Goal: Task Accomplishment & Management: Manage account settings

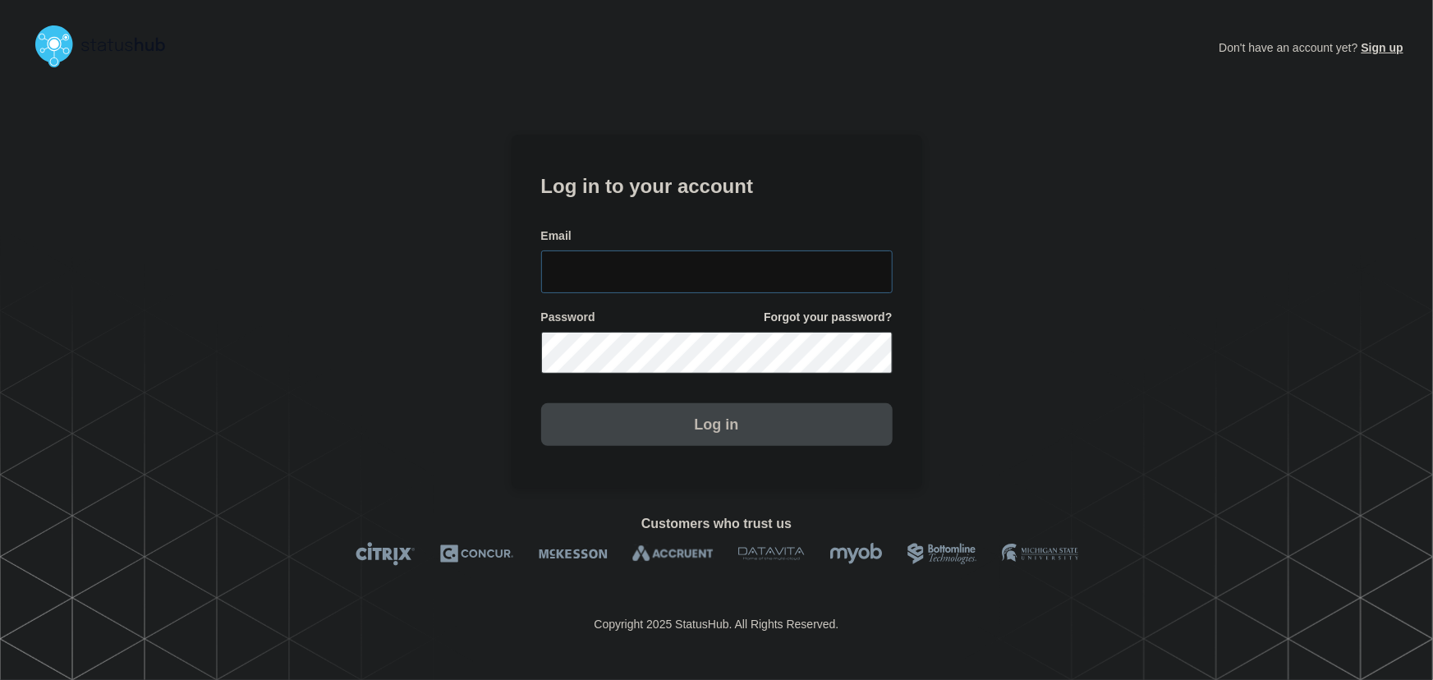
type input "[PERSON_NAME][EMAIL_ADDRESS][PERSON_NAME][DOMAIN_NAME]"
click at [744, 257] on input "[PERSON_NAME][EMAIL_ADDRESS][PERSON_NAME][DOMAIN_NAME]" at bounding box center [717, 272] width 352 height 43
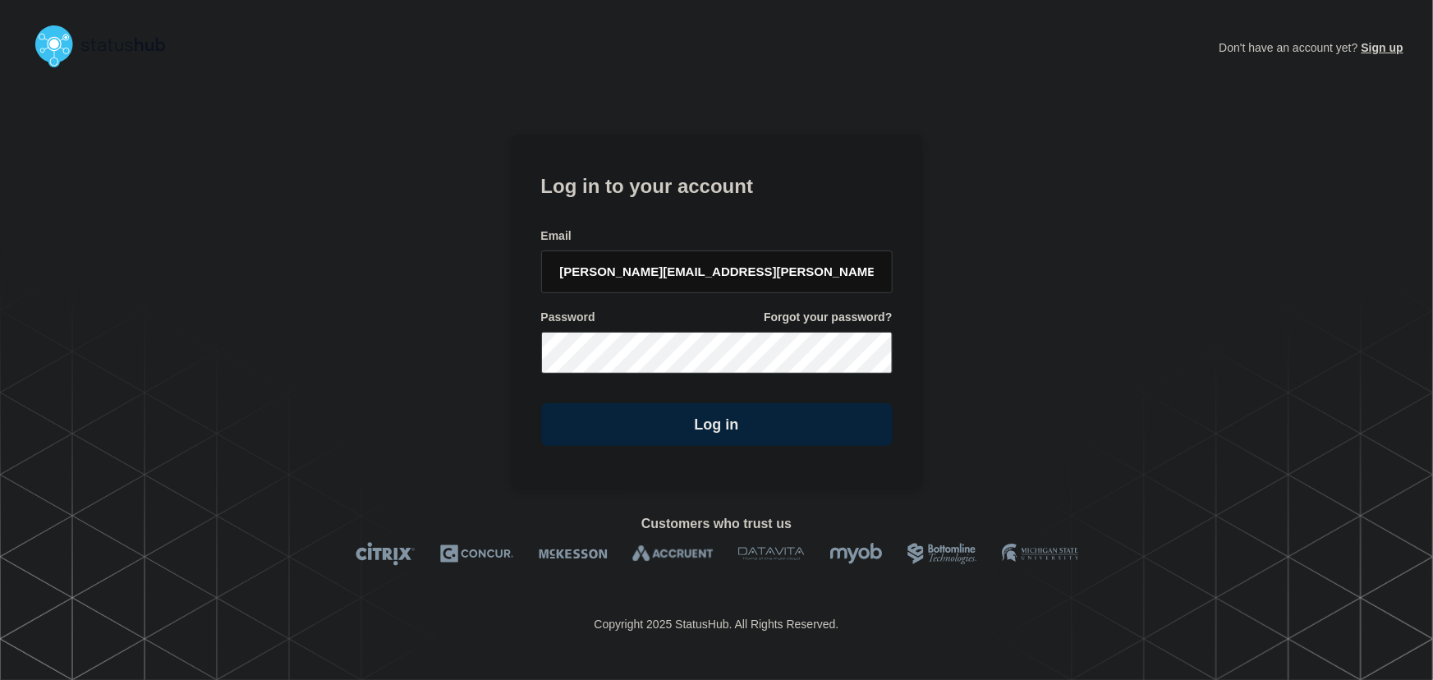
click at [689, 159] on section "Log in to your account Email tyler.wolkey@conexon.us Password Forgot your passw…" at bounding box center [717, 312] width 411 height 355
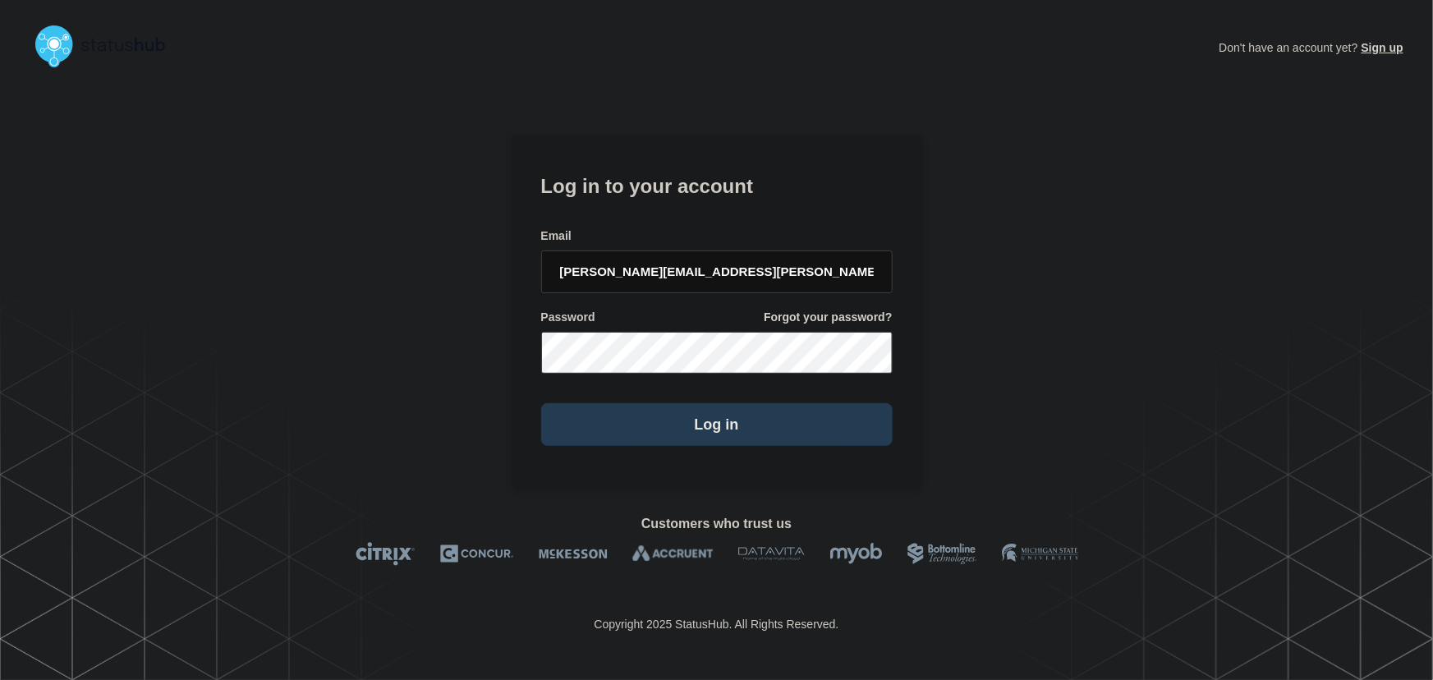
click at [757, 428] on button "Log in" at bounding box center [717, 424] width 352 height 43
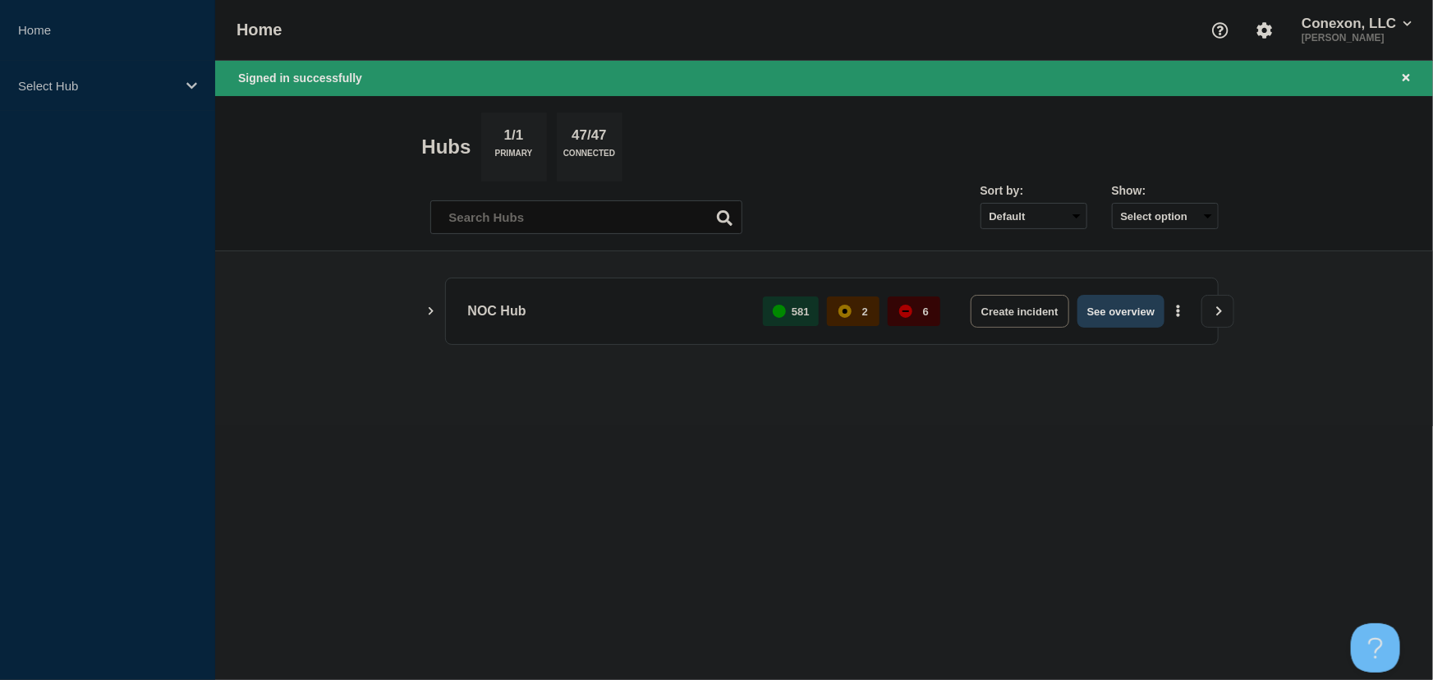
click at [1110, 320] on button "See overview" at bounding box center [1121, 311] width 87 height 33
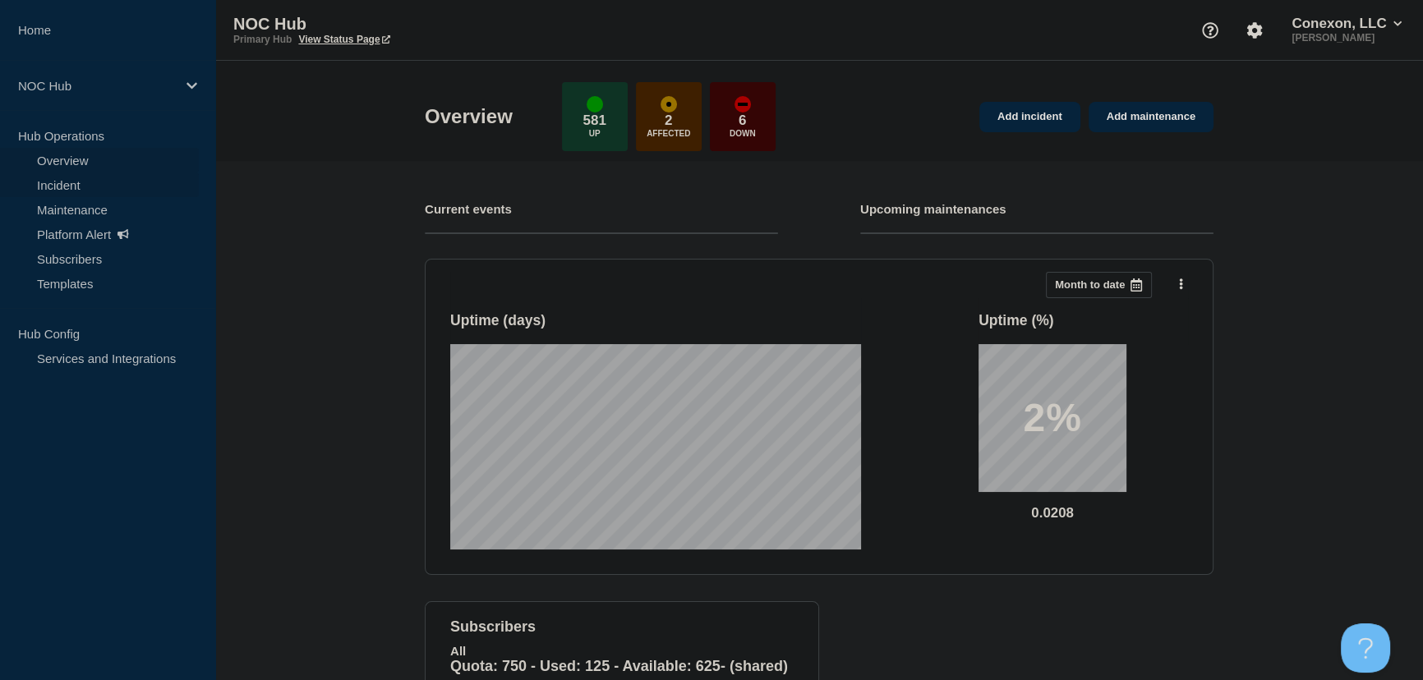
click at [63, 183] on link "Incident" at bounding box center [99, 185] width 199 height 25
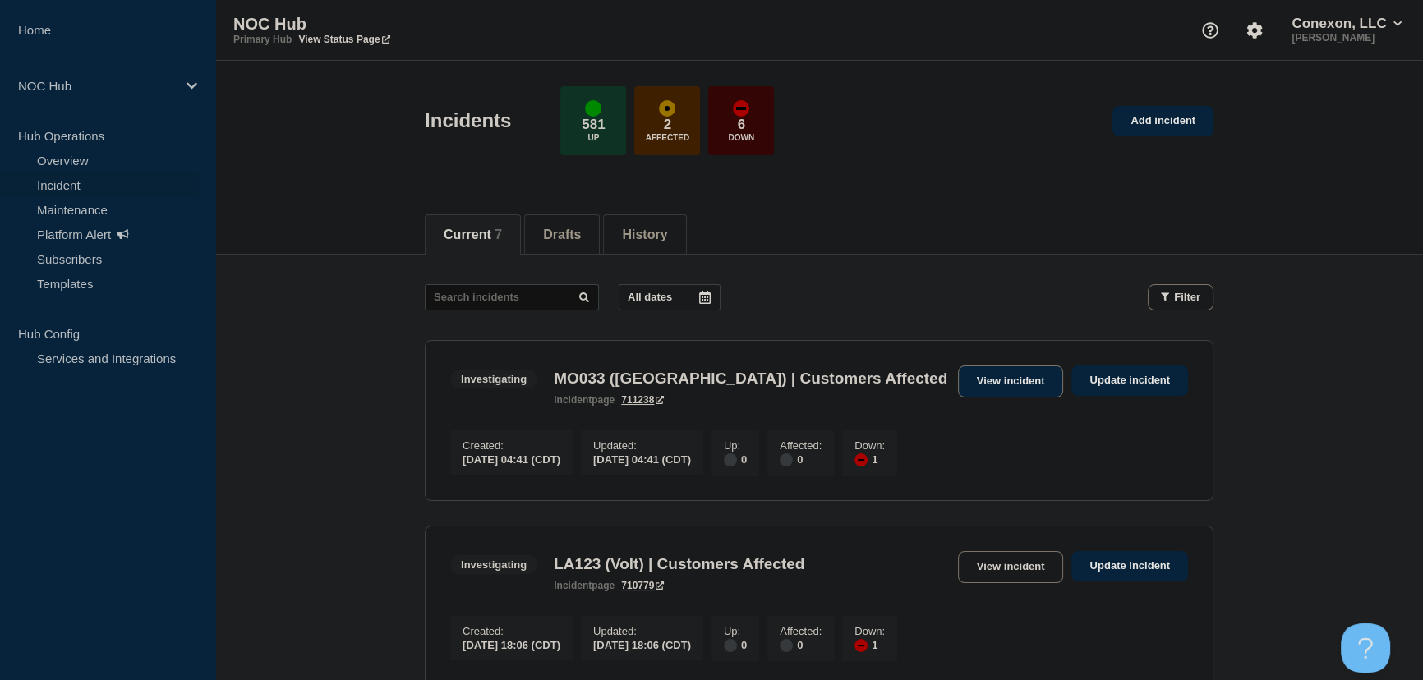
click at [1031, 383] on link "View incident" at bounding box center [1011, 382] width 106 height 32
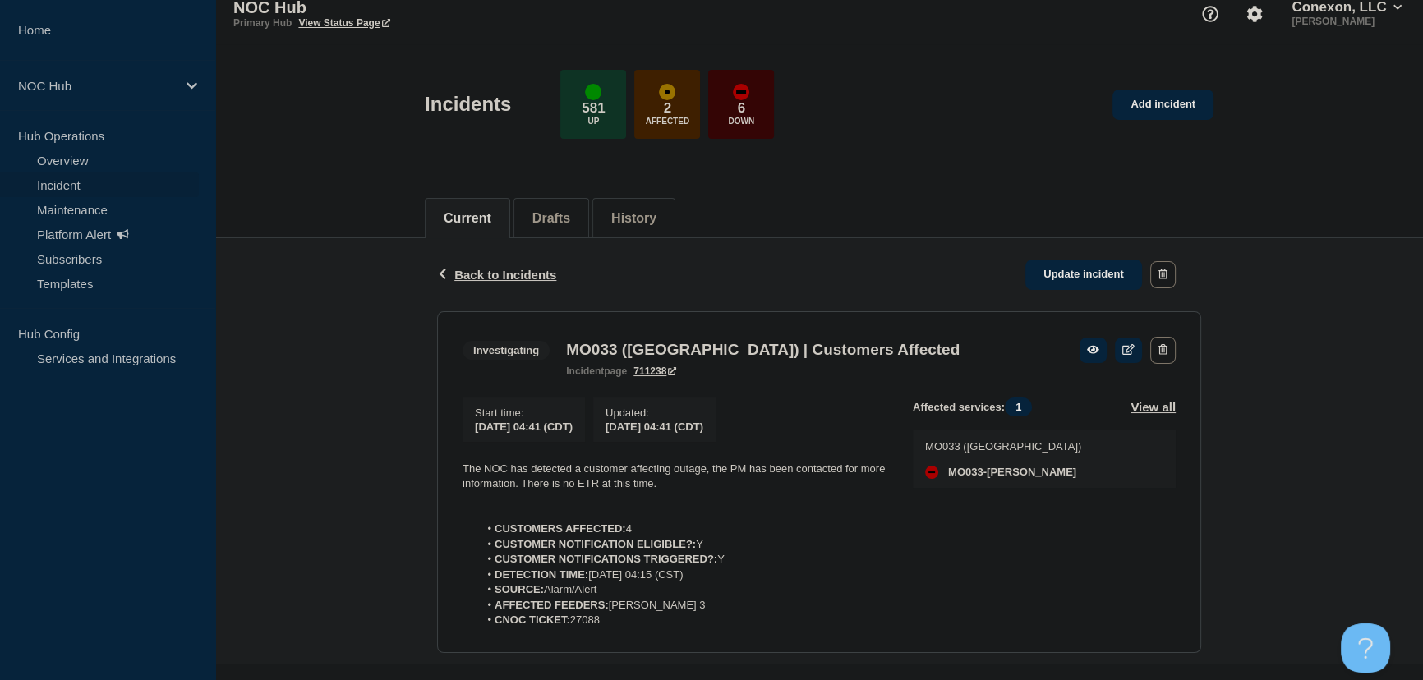
scroll to position [44, 0]
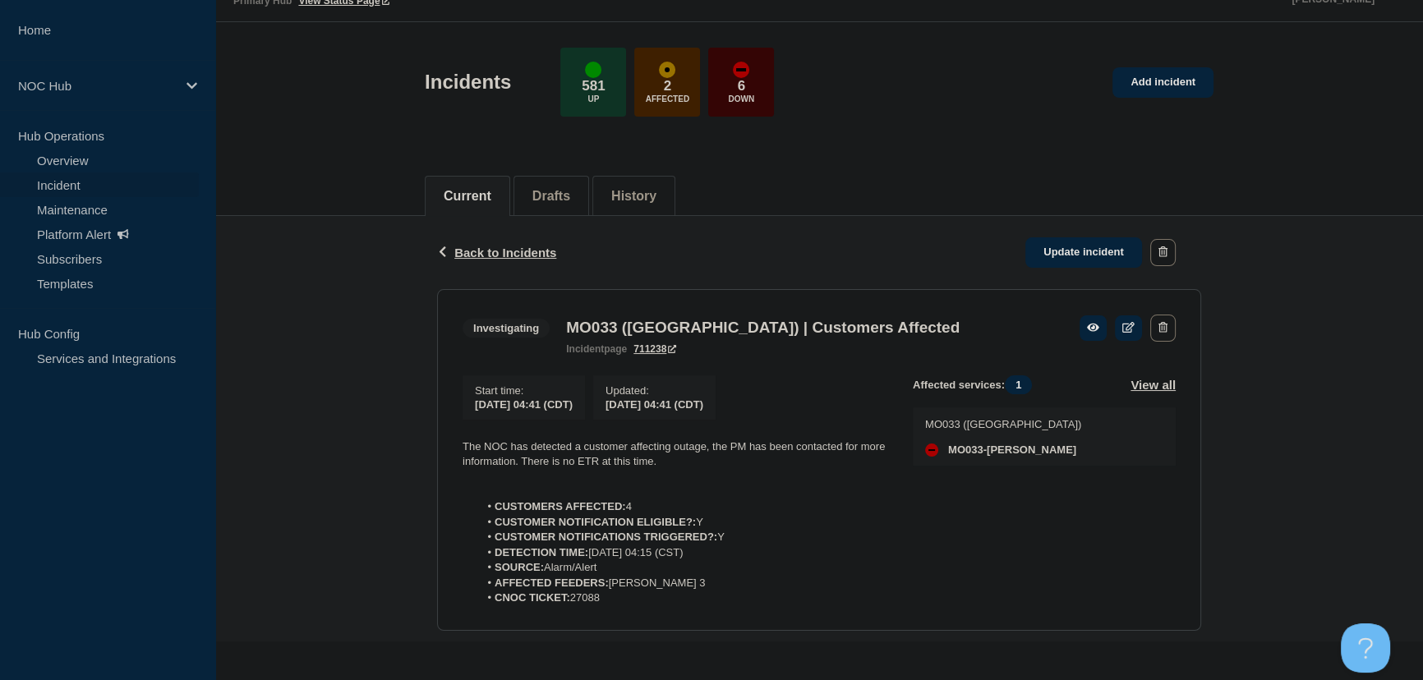
drag, startPoint x: 627, startPoint y: 600, endPoint x: 452, endPoint y: 448, distance: 231.7
click at [452, 448] on section "Investigating MO033 (Osage Valley) | Customers Affected incident page 711238 St…" at bounding box center [819, 460] width 764 height 343
copy div "The NOC has detected a customer affecting outage, the PM has been contacted for…"
click at [1063, 259] on link "Update incident" at bounding box center [1083, 252] width 117 height 30
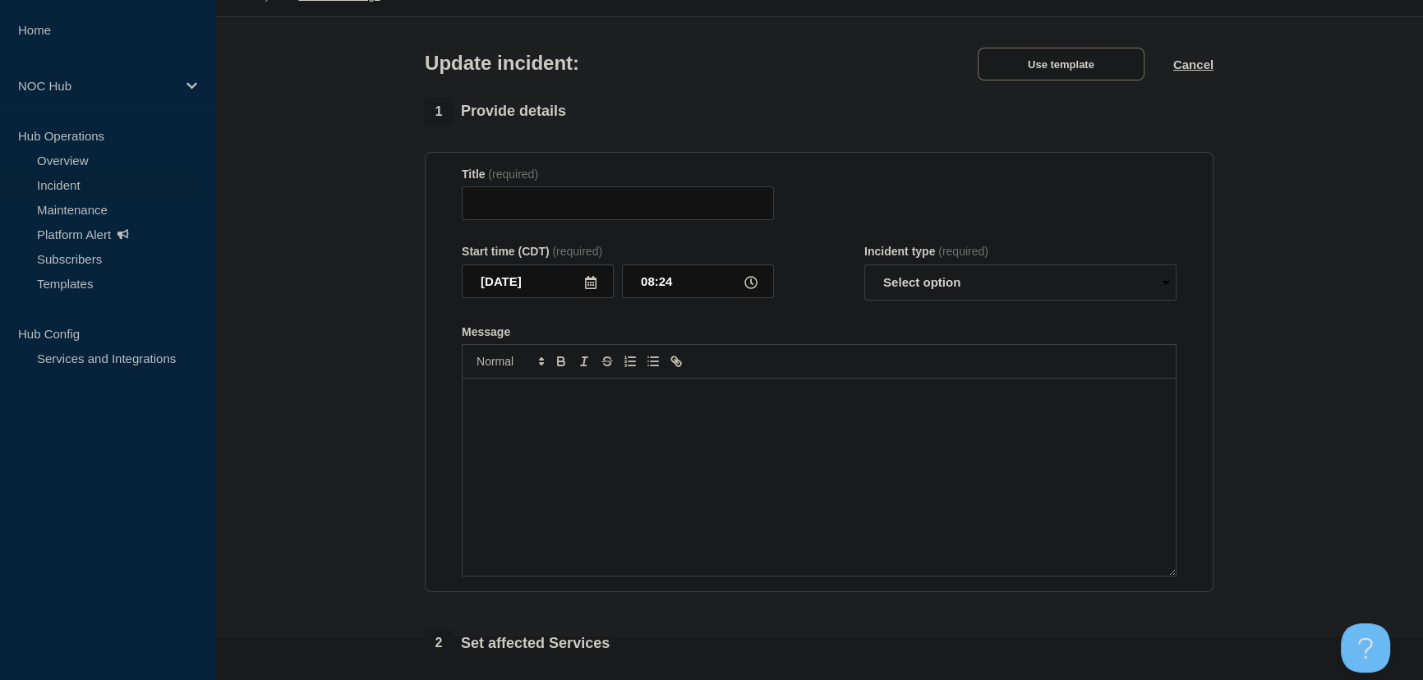
type input "MO033 ([GEOGRAPHIC_DATA]) | Customers Affected"
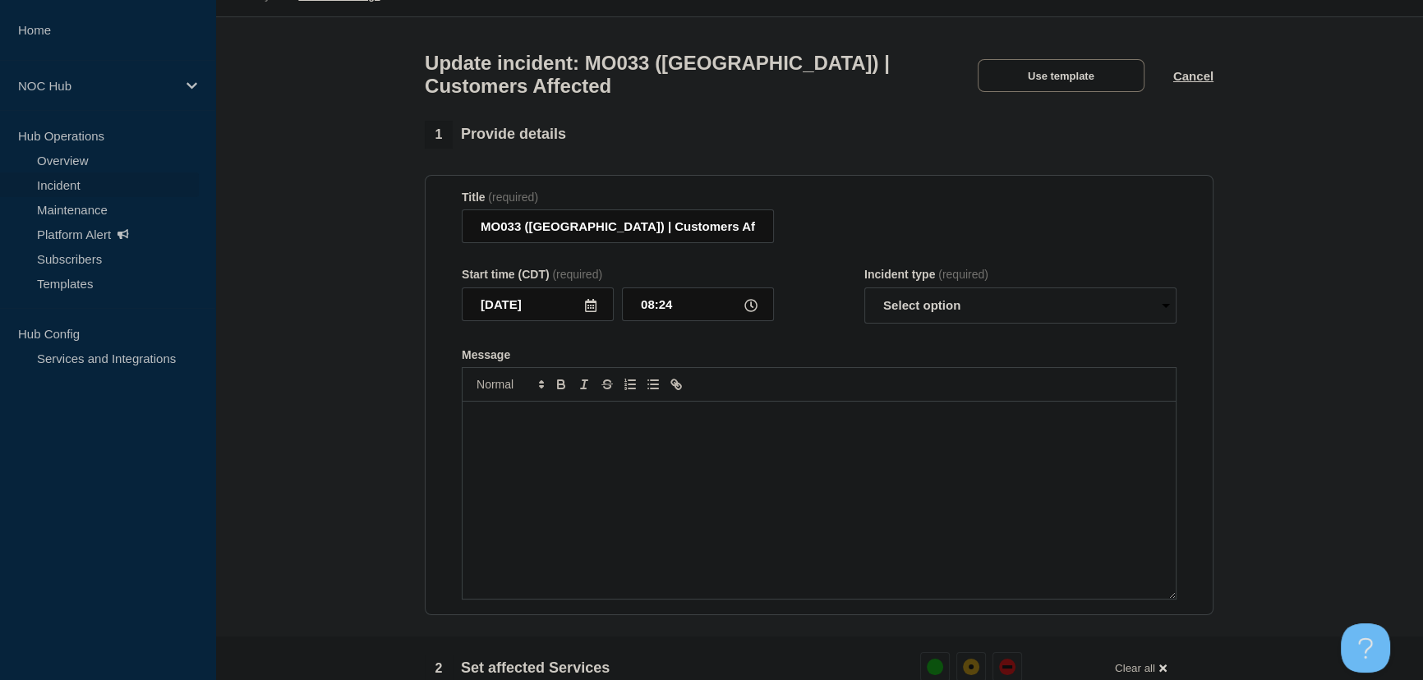
click at [627, 458] on div "Message" at bounding box center [818, 500] width 713 height 197
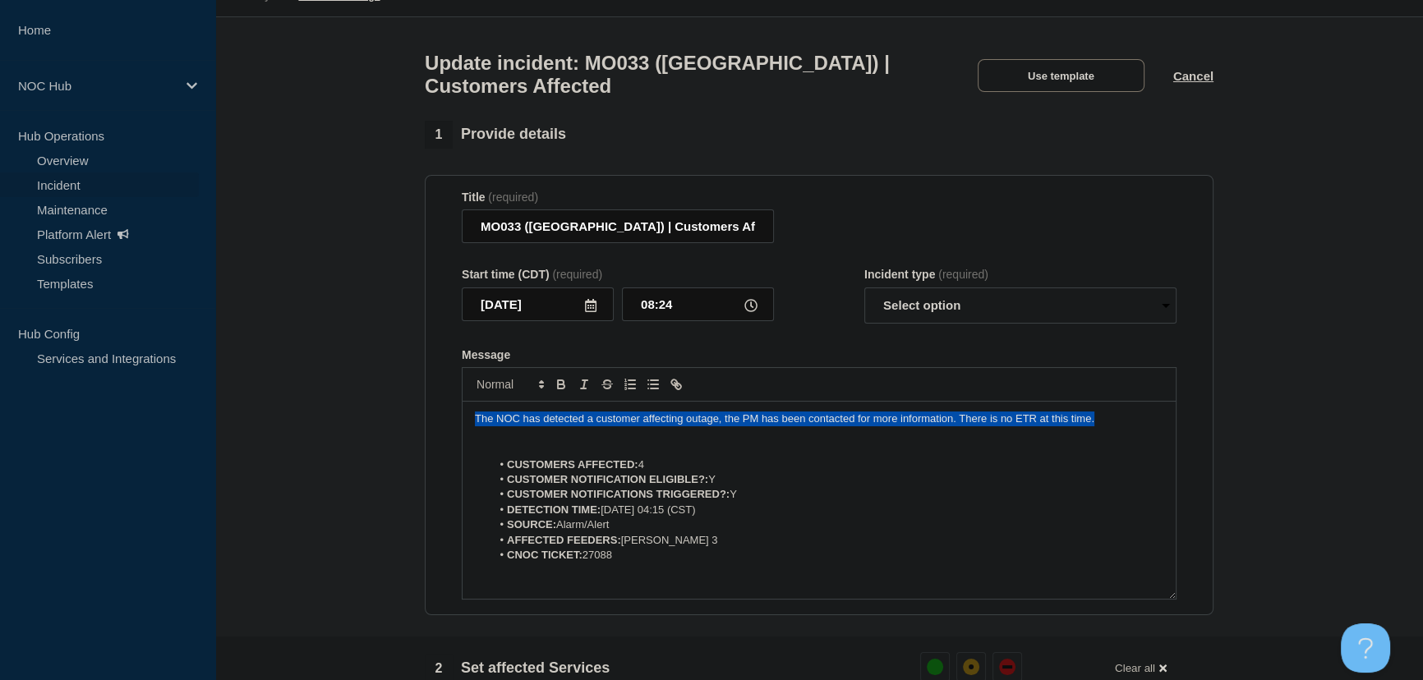
drag, startPoint x: 1097, startPoint y: 427, endPoint x: 438, endPoint y: 428, distance: 659.6
click at [438, 428] on section "Title (required) MO033 (Osage Valley) | Customers Affected Start time (CDT) (re…" at bounding box center [819, 395] width 789 height 441
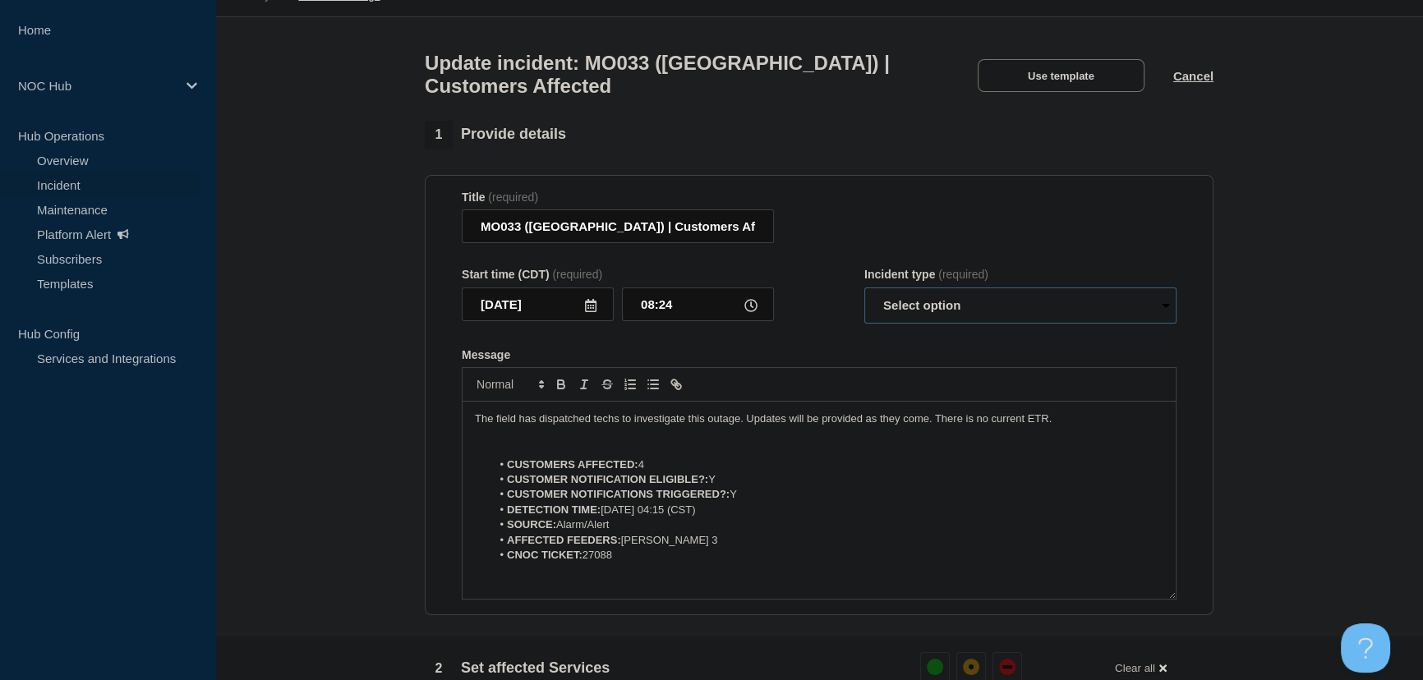
click at [883, 324] on select "Select option Investigating Identified Monitoring Resolved" at bounding box center [1020, 306] width 312 height 36
select select "investigating"
click at [864, 296] on select "Select option Investigating Identified Monitoring Resolved" at bounding box center [1020, 306] width 312 height 36
click at [837, 324] on div "Start time (CDT) (required) 2025-09-08 08:24 Incident type (required) Select op…" at bounding box center [819, 296] width 715 height 56
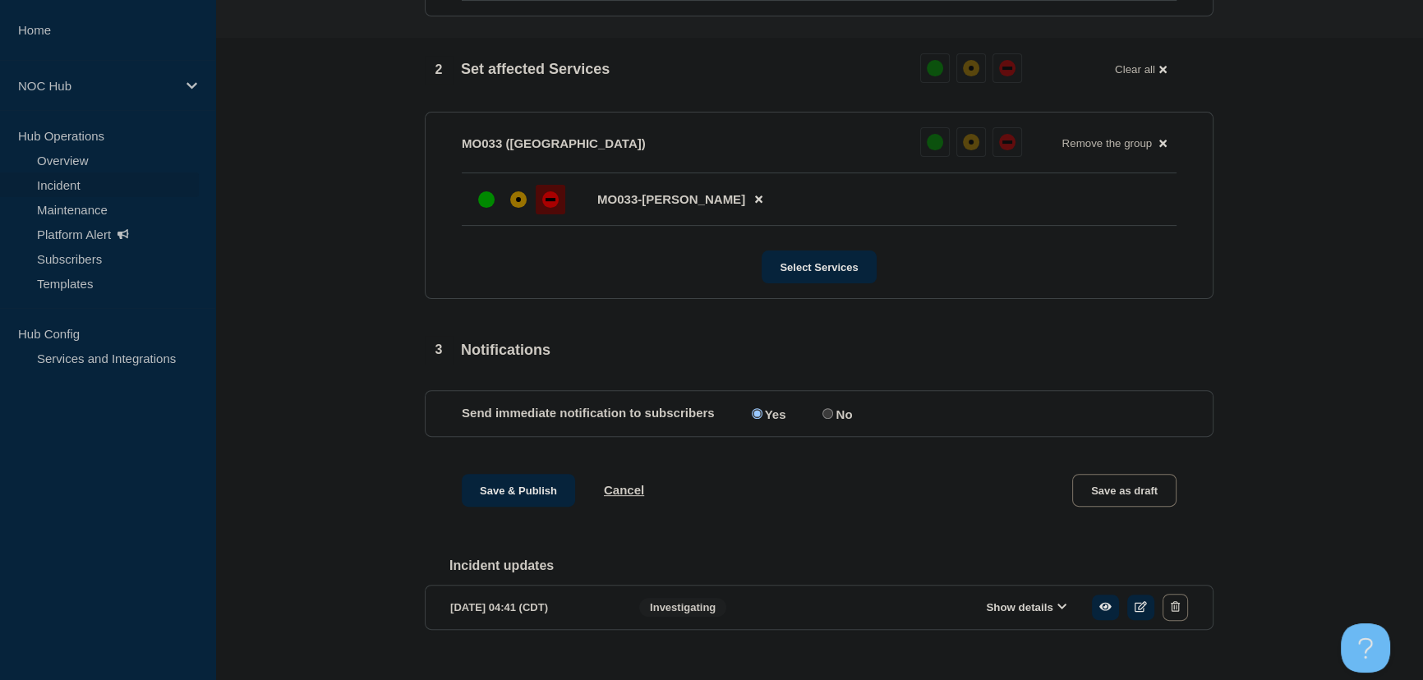
scroll to position [679, 0]
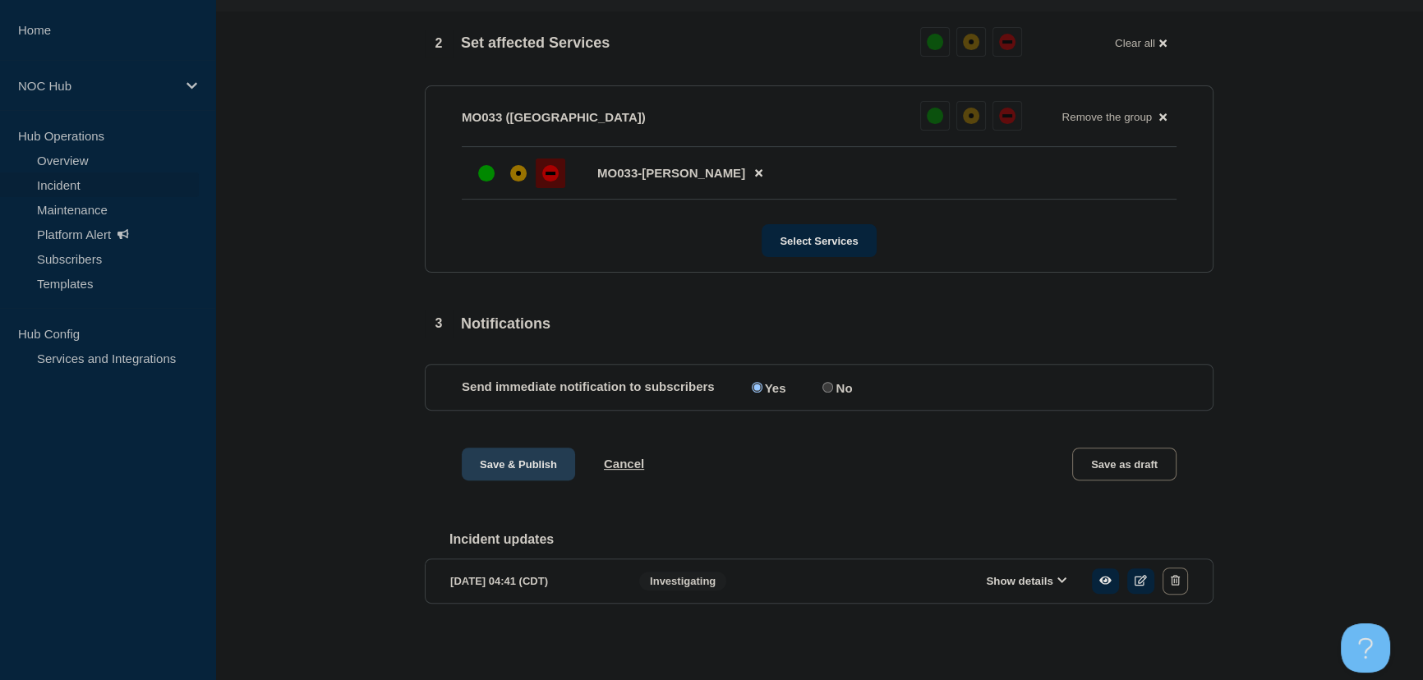
click at [518, 468] on button "Save & Publish" at bounding box center [518, 464] width 113 height 33
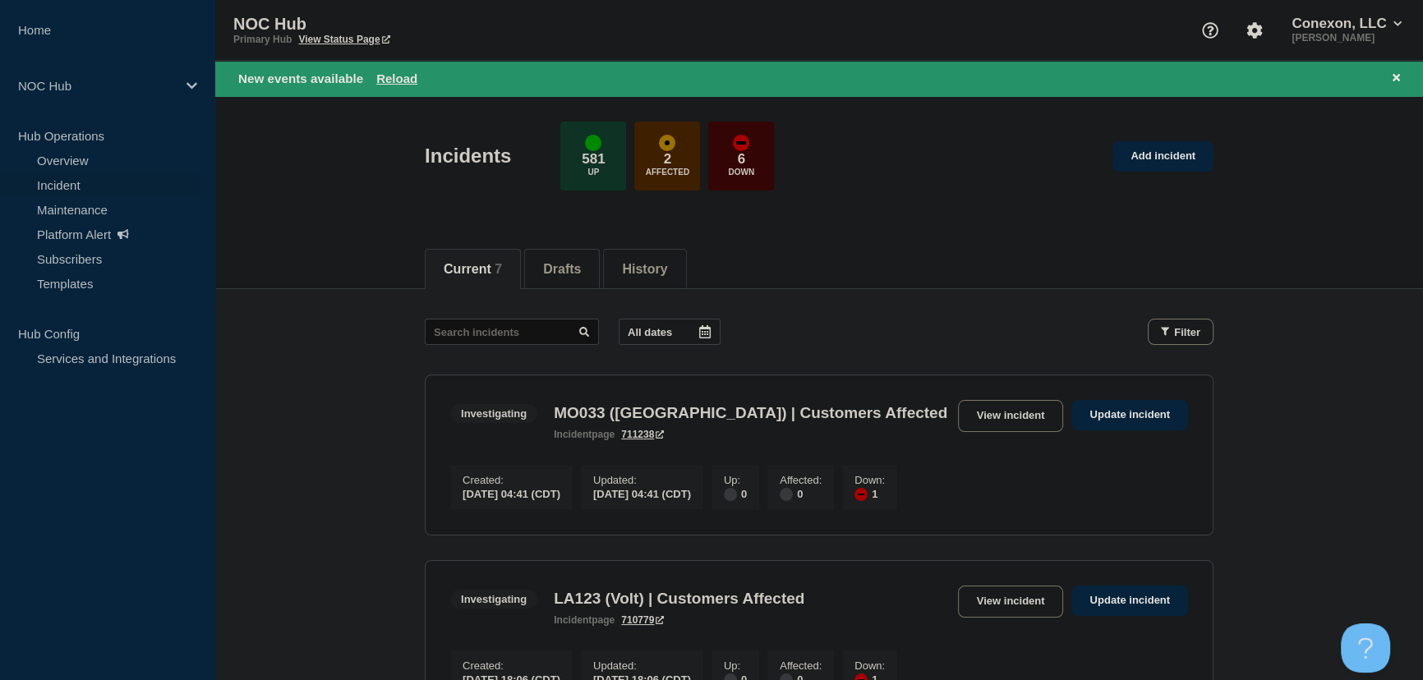
click at [296, 165] on header "Incidents 581 Up 2 Affected 6 Down Add incident" at bounding box center [819, 164] width 1208 height 137
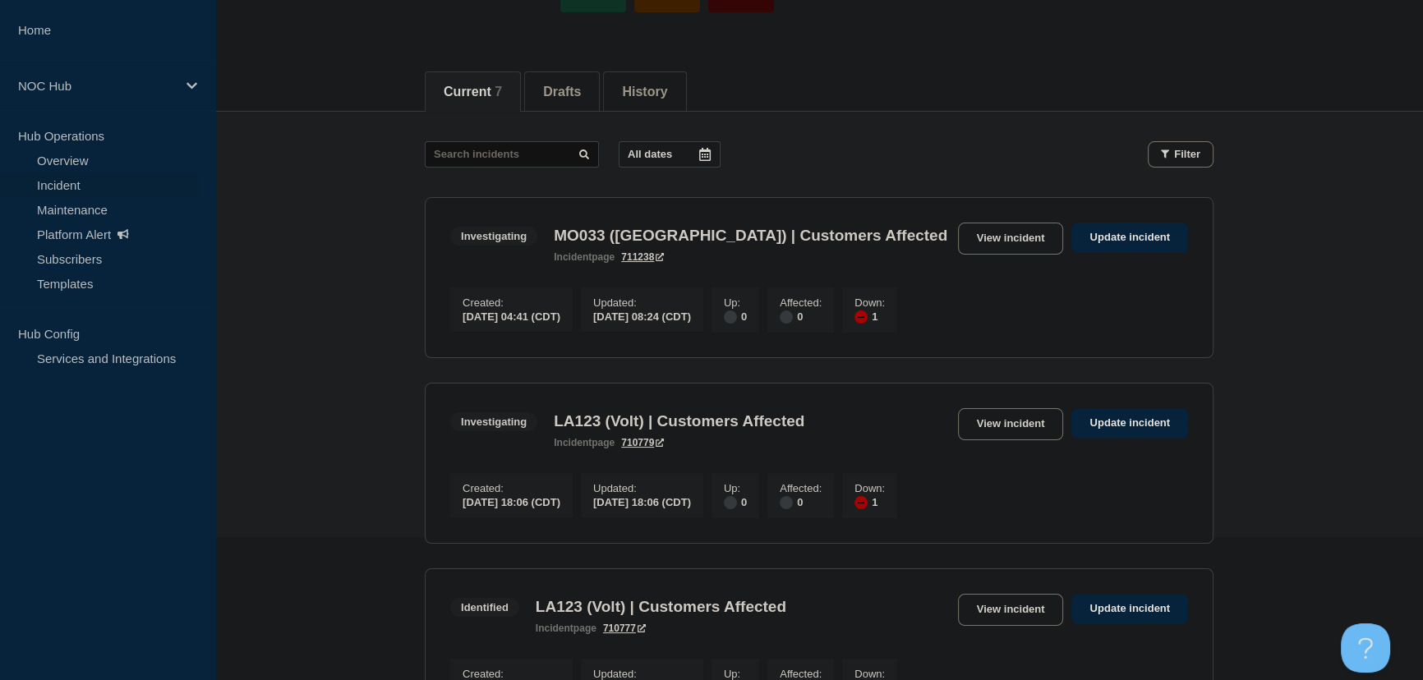
scroll to position [149, 0]
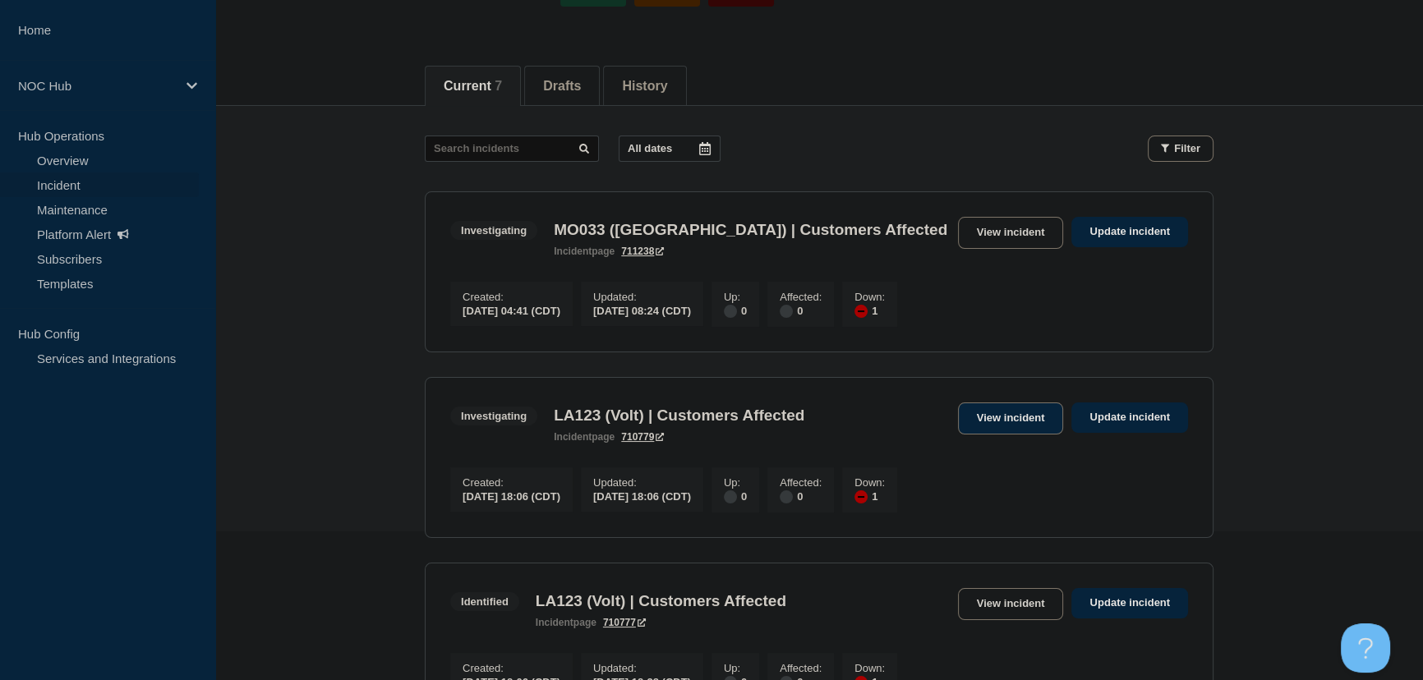
click at [988, 418] on link "View incident" at bounding box center [1011, 419] width 106 height 32
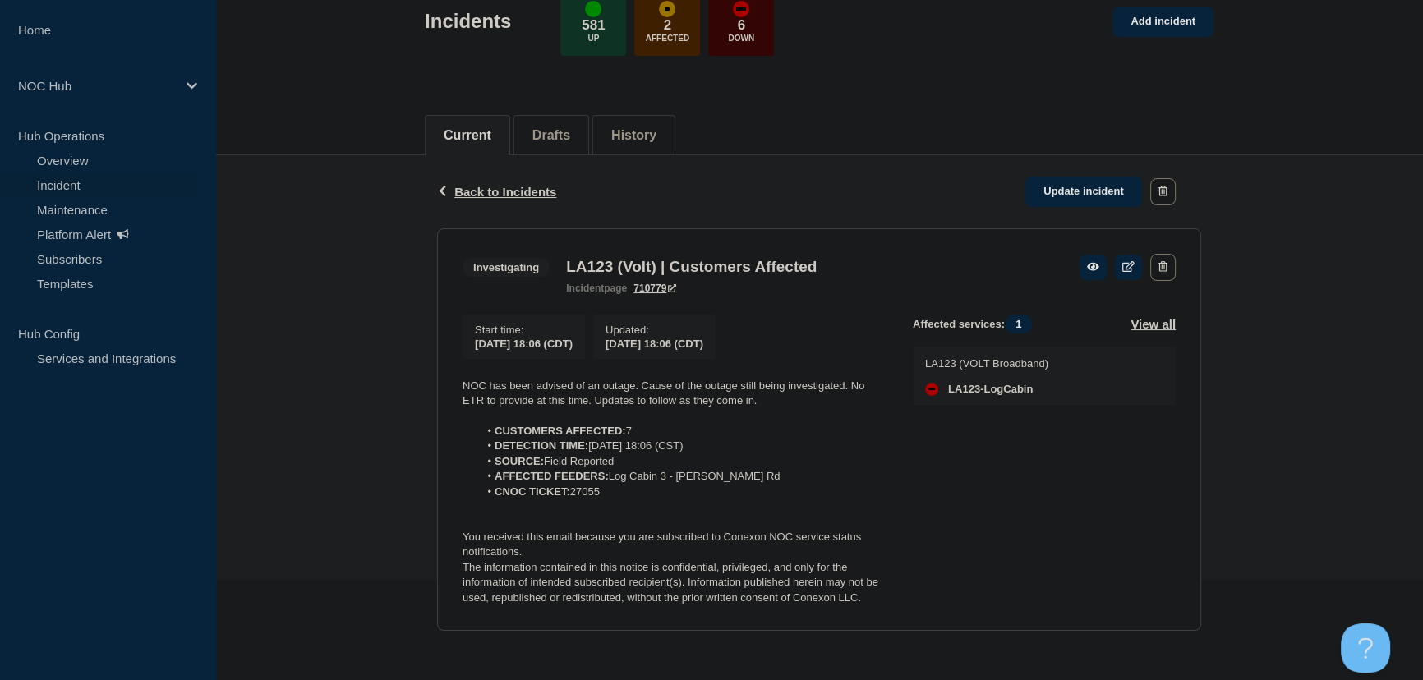
scroll to position [104, 0]
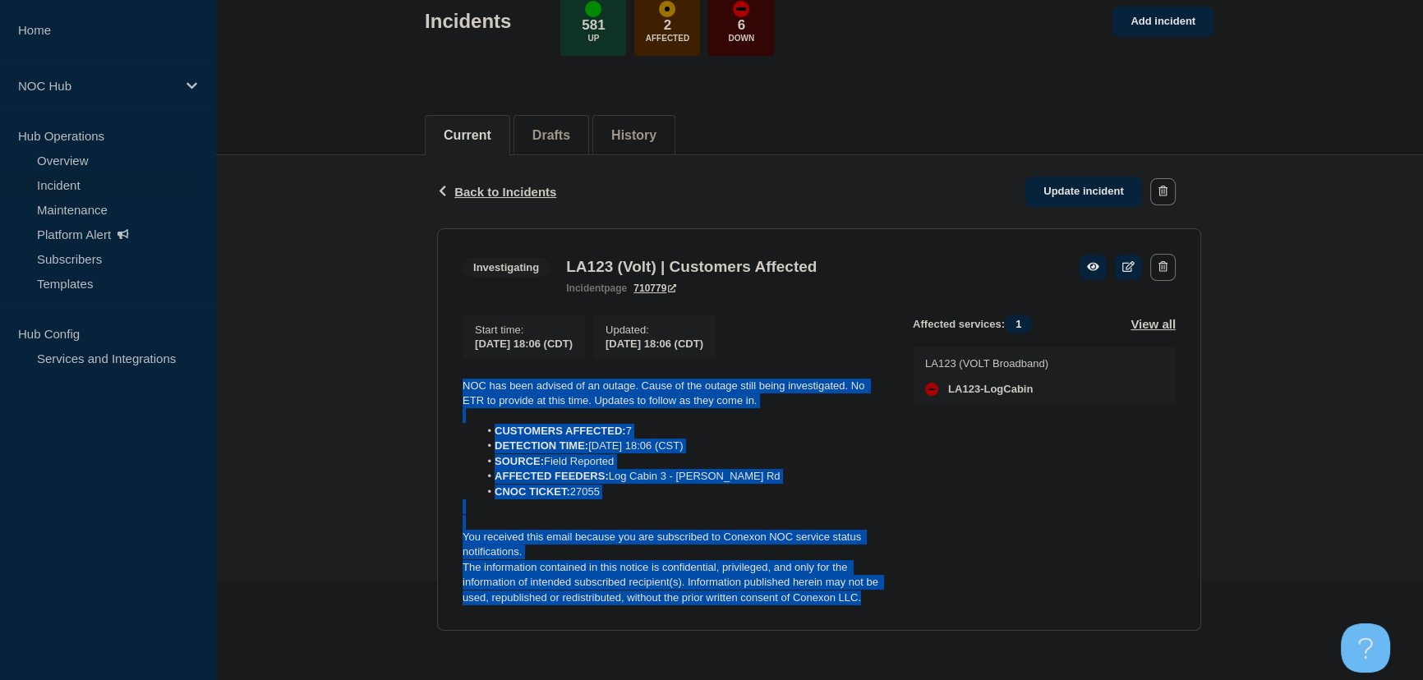
drag, startPoint x: 879, startPoint y: 603, endPoint x: 447, endPoint y: 361, distance: 495.0
click at [447, 361] on section "Investigating LA123 (Volt) | Customers Affected incident page 710779 Start time…" at bounding box center [819, 429] width 764 height 403
copy div "NOC has been advised of an outage. Cause of the outage still being investigated…"
click at [1061, 198] on link "Update incident" at bounding box center [1083, 192] width 117 height 30
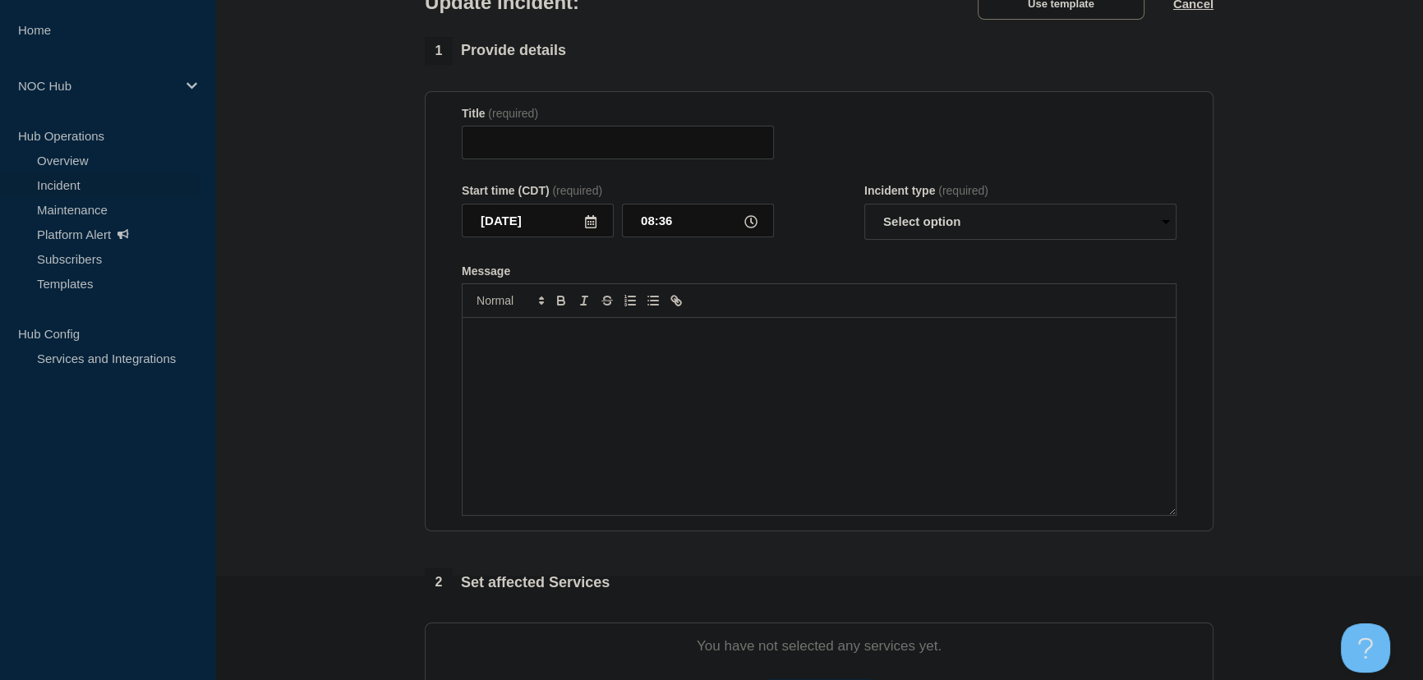
type input "LA123 (Volt) | Customers Affected"
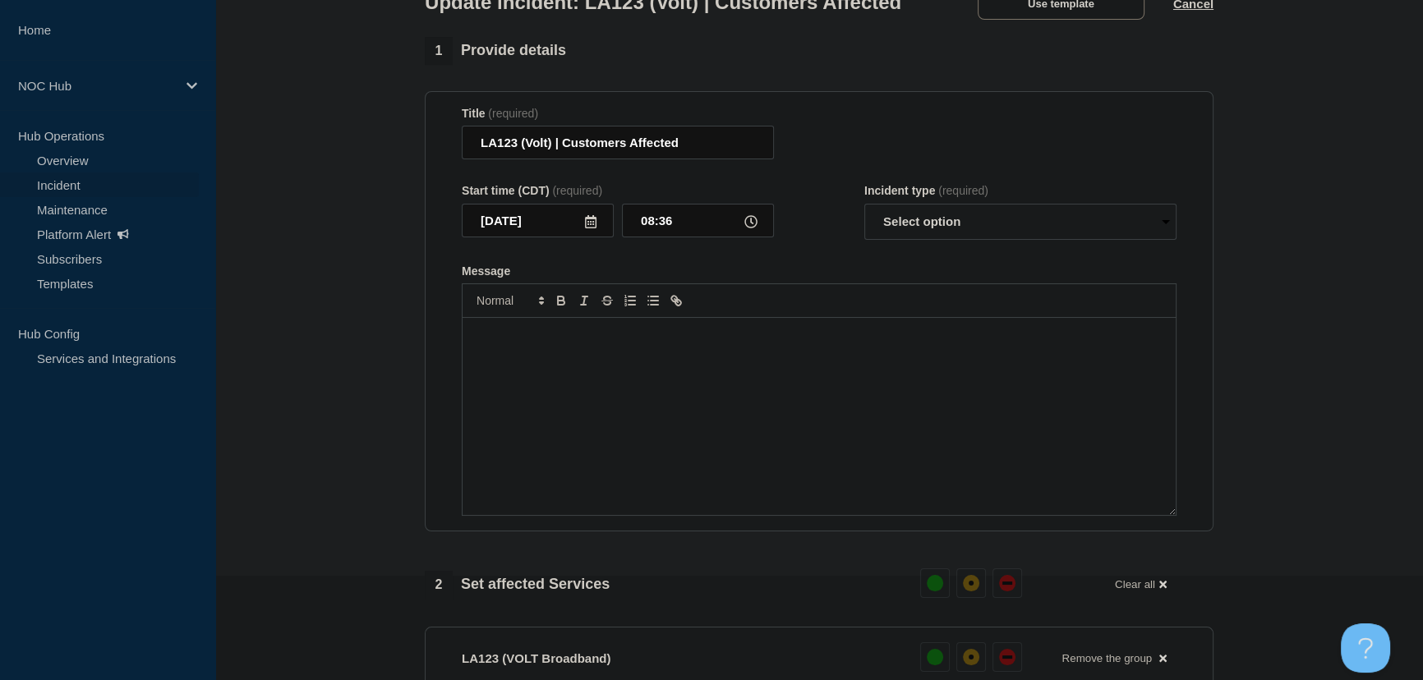
click at [682, 343] on p "Message" at bounding box center [819, 335] width 688 height 15
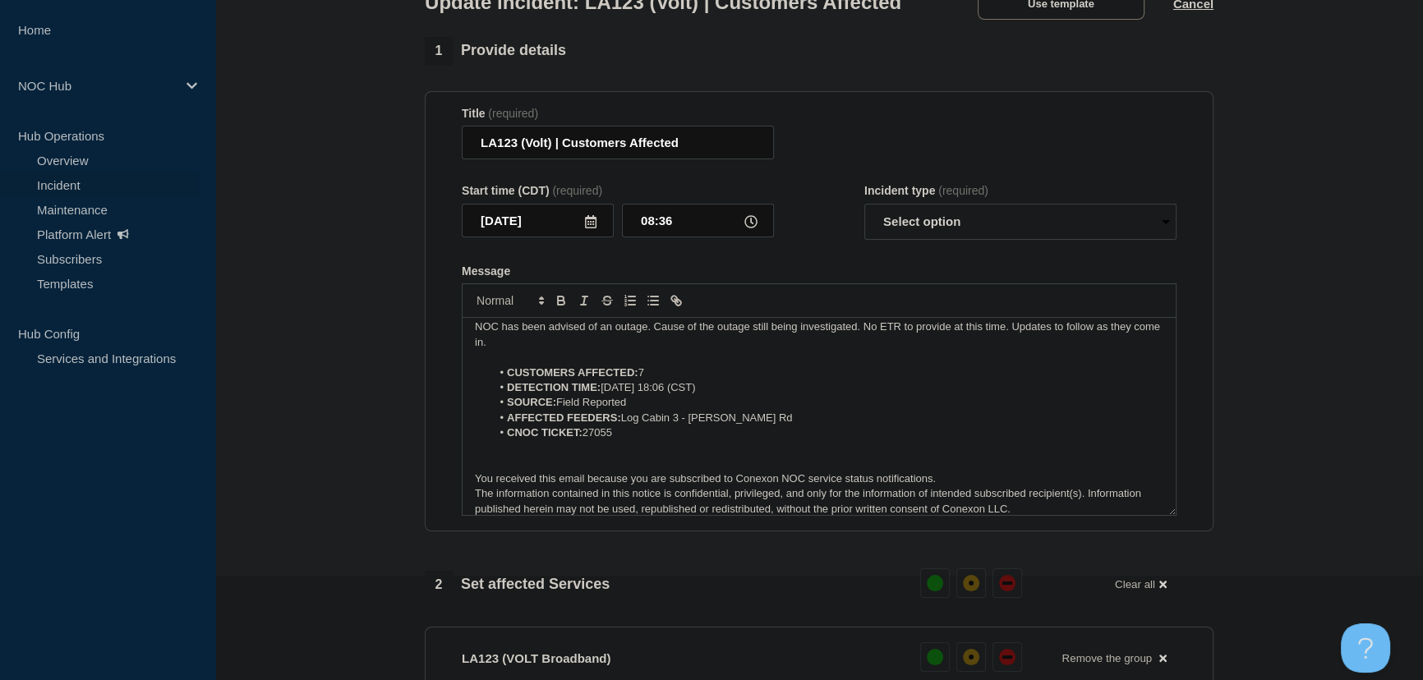
click at [490, 471] on p "Message" at bounding box center [819, 463] width 688 height 15
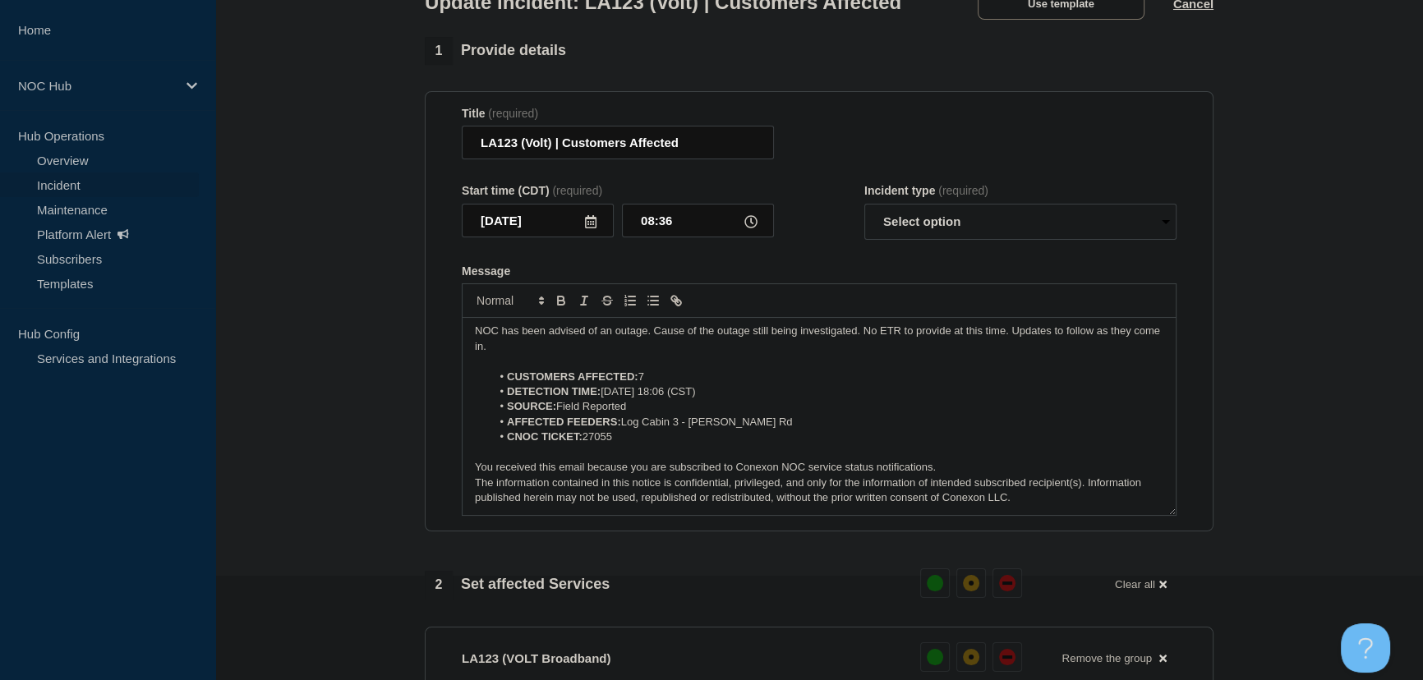
scroll to position [4, 0]
click at [932, 240] on select "Select option Investigating Identified Monitoring Resolved" at bounding box center [1020, 222] width 312 height 36
select select "identified"
click at [864, 236] on select "Select option Investigating Identified Monitoring Resolved" at bounding box center [1020, 222] width 312 height 36
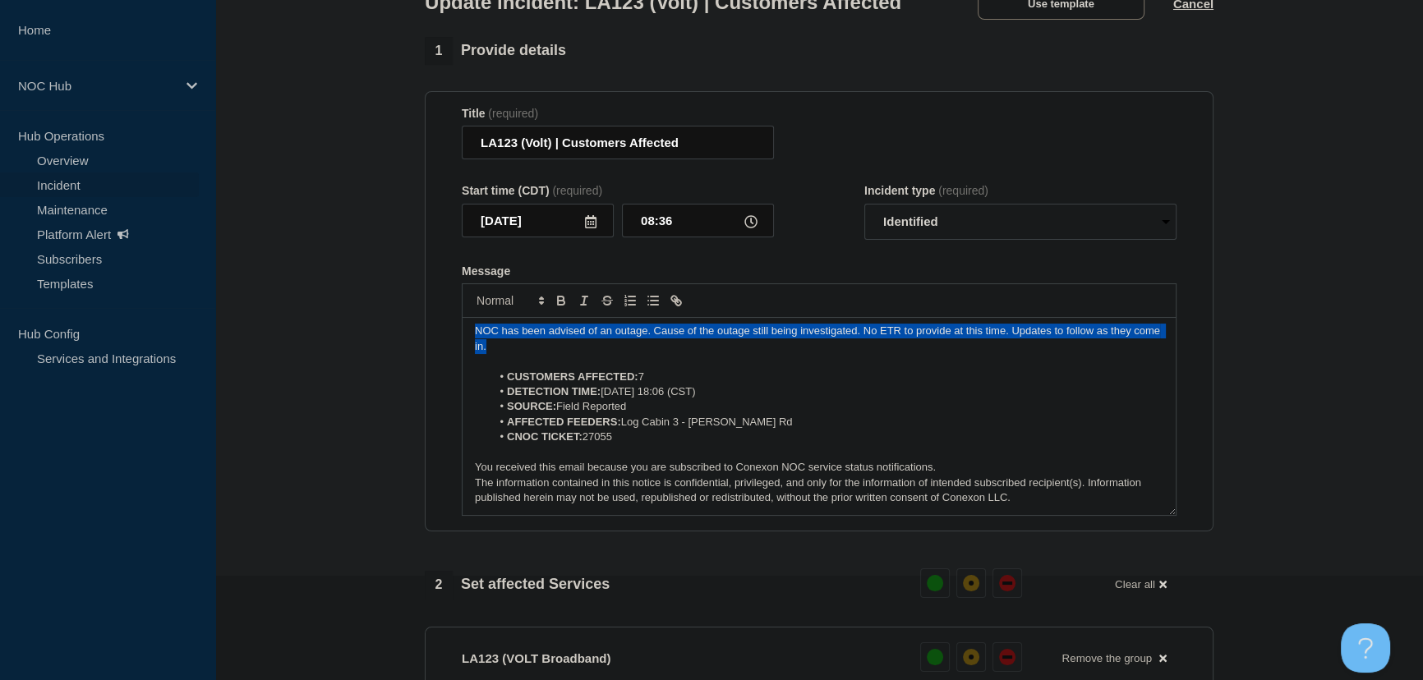
scroll to position [0, 0]
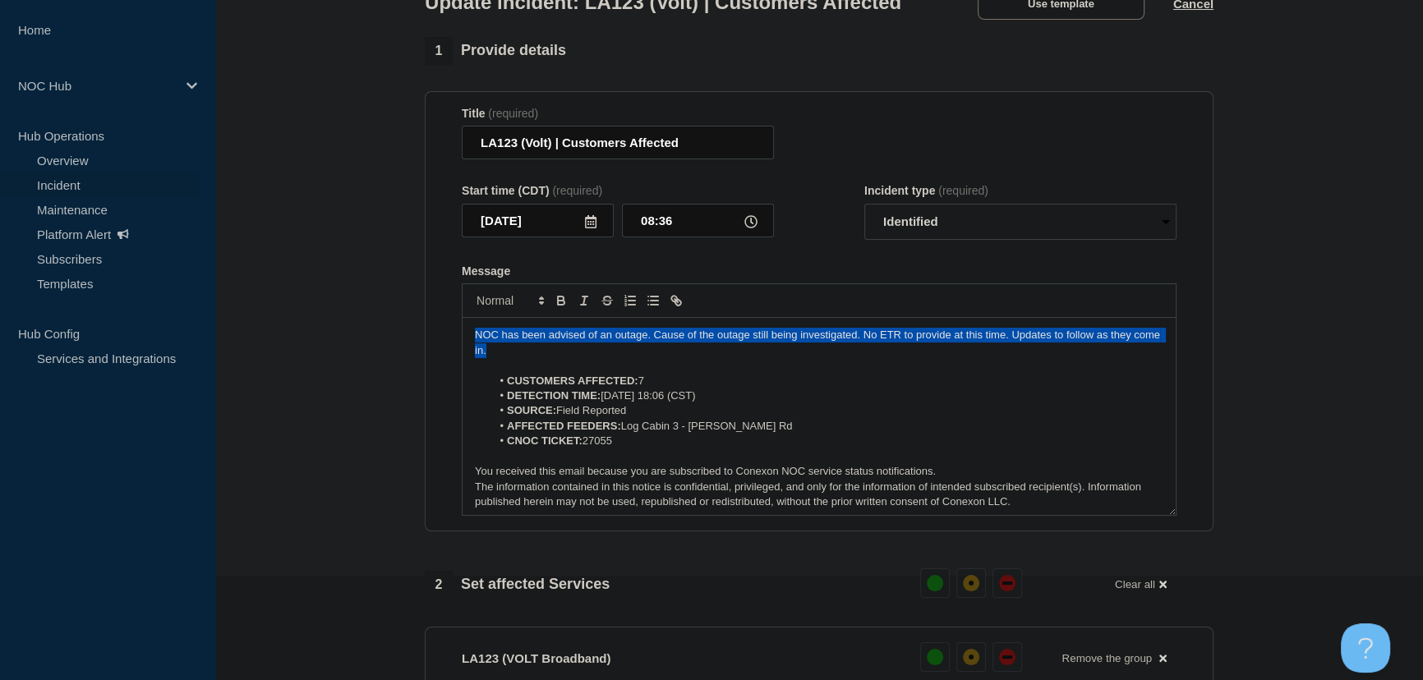
drag, startPoint x: 542, startPoint y: 375, endPoint x: 304, endPoint y: 321, distance: 244.3
click at [304, 321] on section "1 Provide details Title (required) LA123 (Volt) | Customers Affected Start time…" at bounding box center [819, 617] width 1208 height 1160
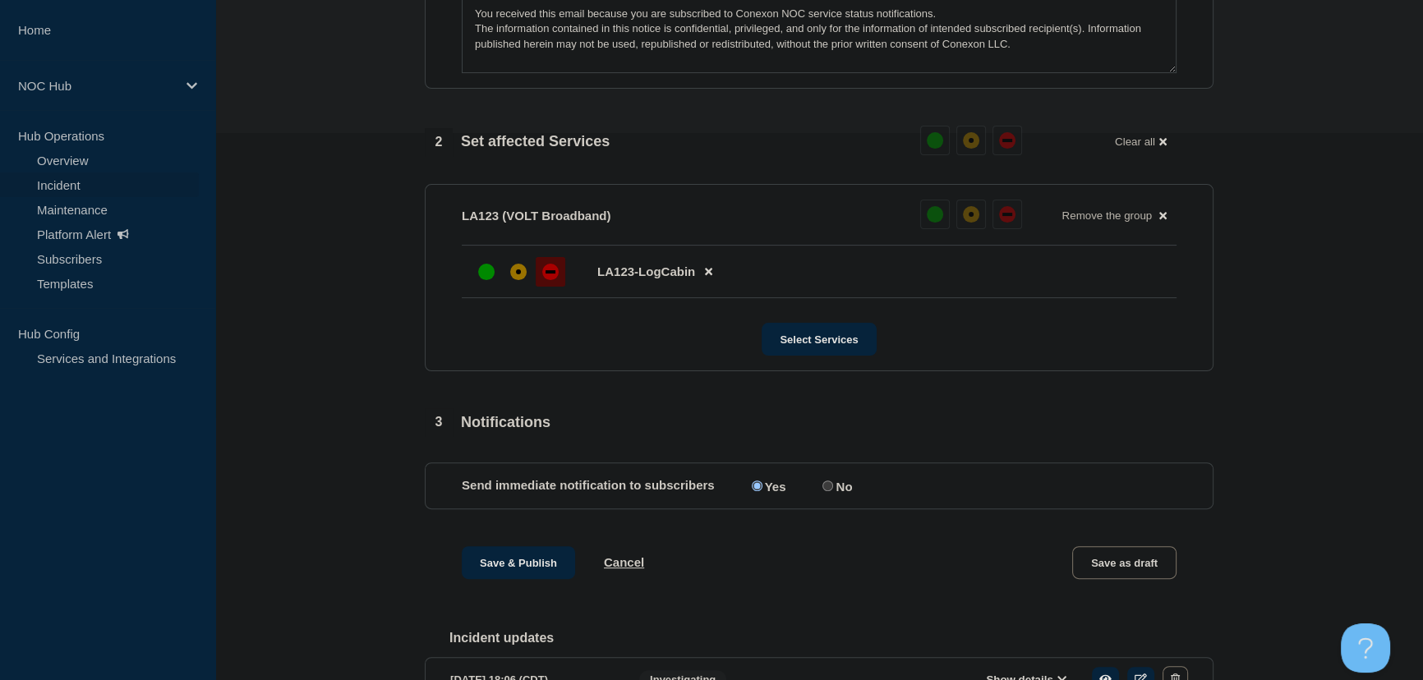
scroll to position [552, 0]
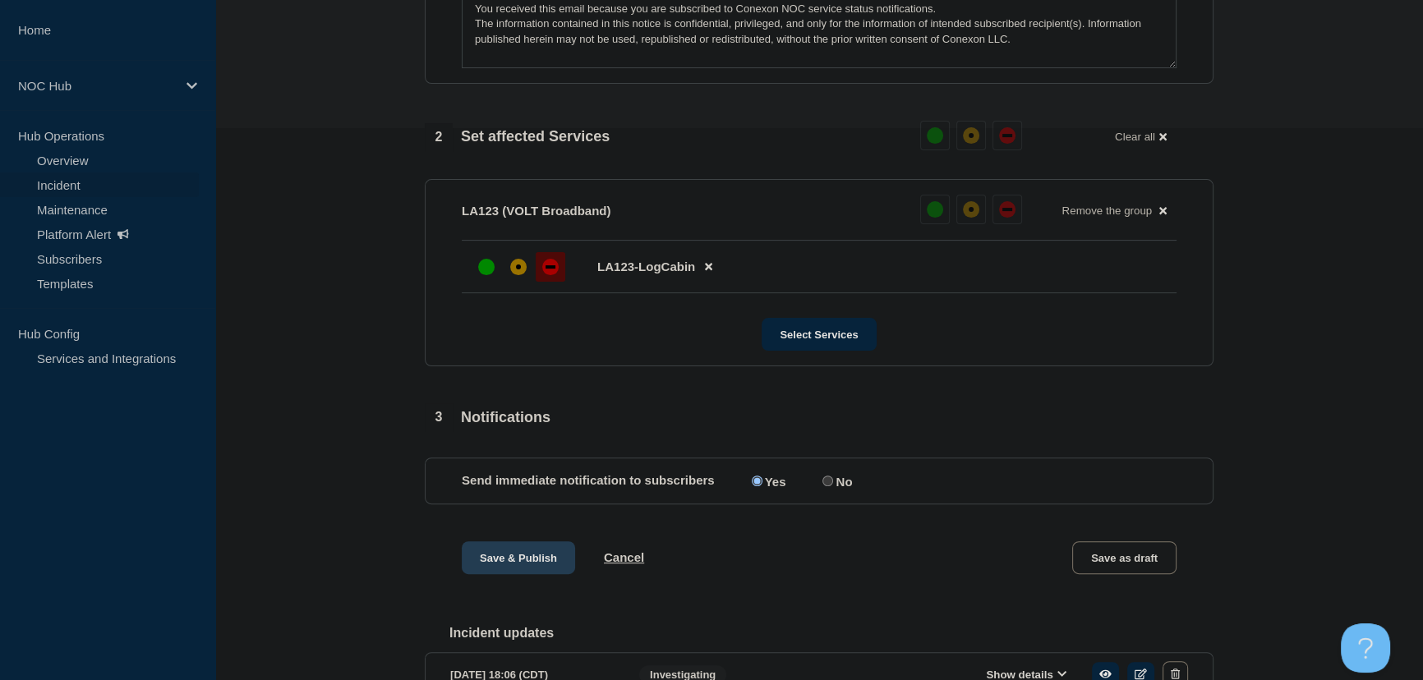
click at [518, 574] on button "Save & Publish" at bounding box center [518, 557] width 113 height 33
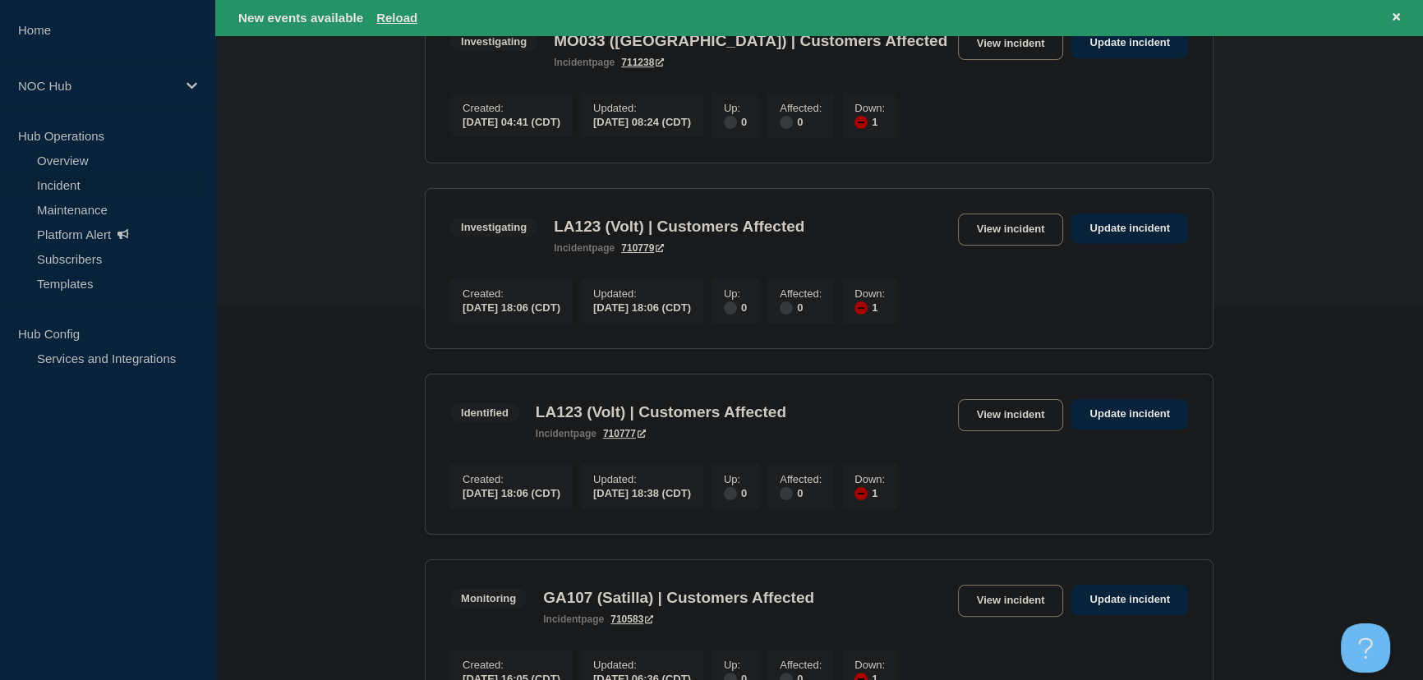
scroll to position [373, 0]
click at [1014, 423] on link "View incident" at bounding box center [1011, 414] width 106 height 32
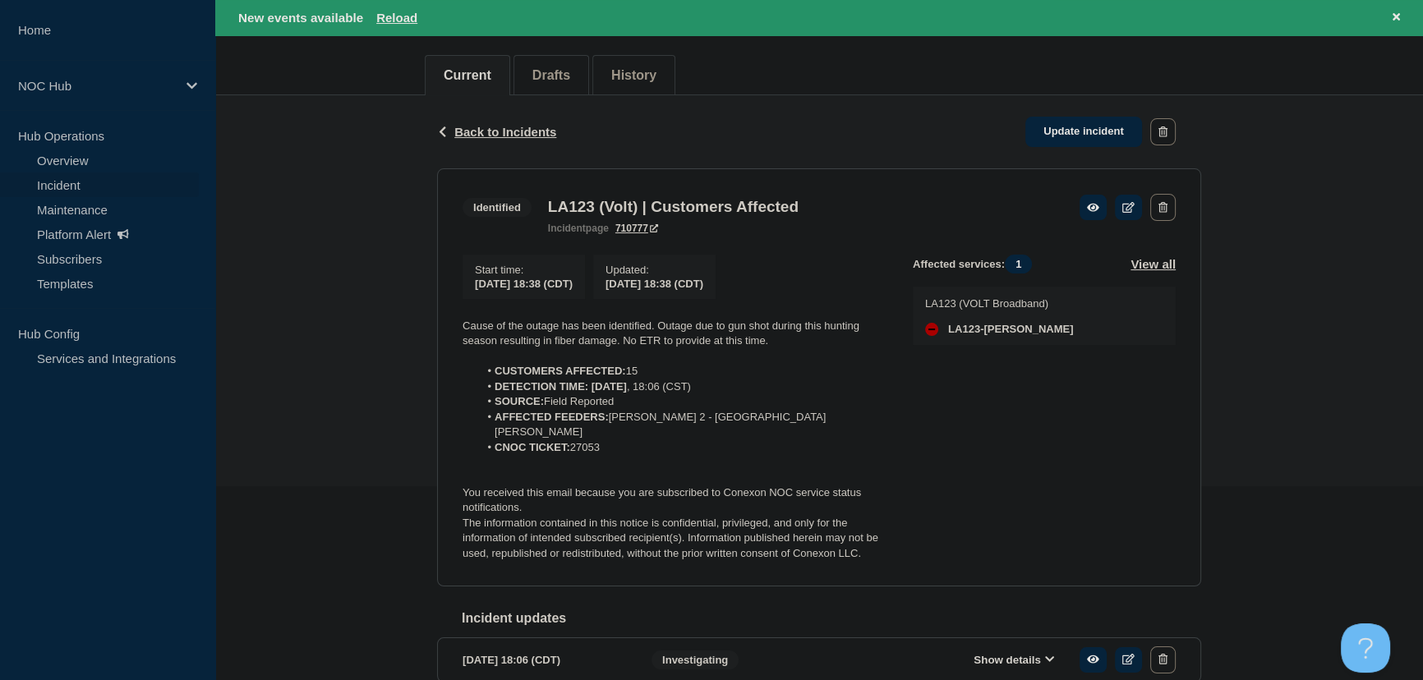
scroll to position [223, 0]
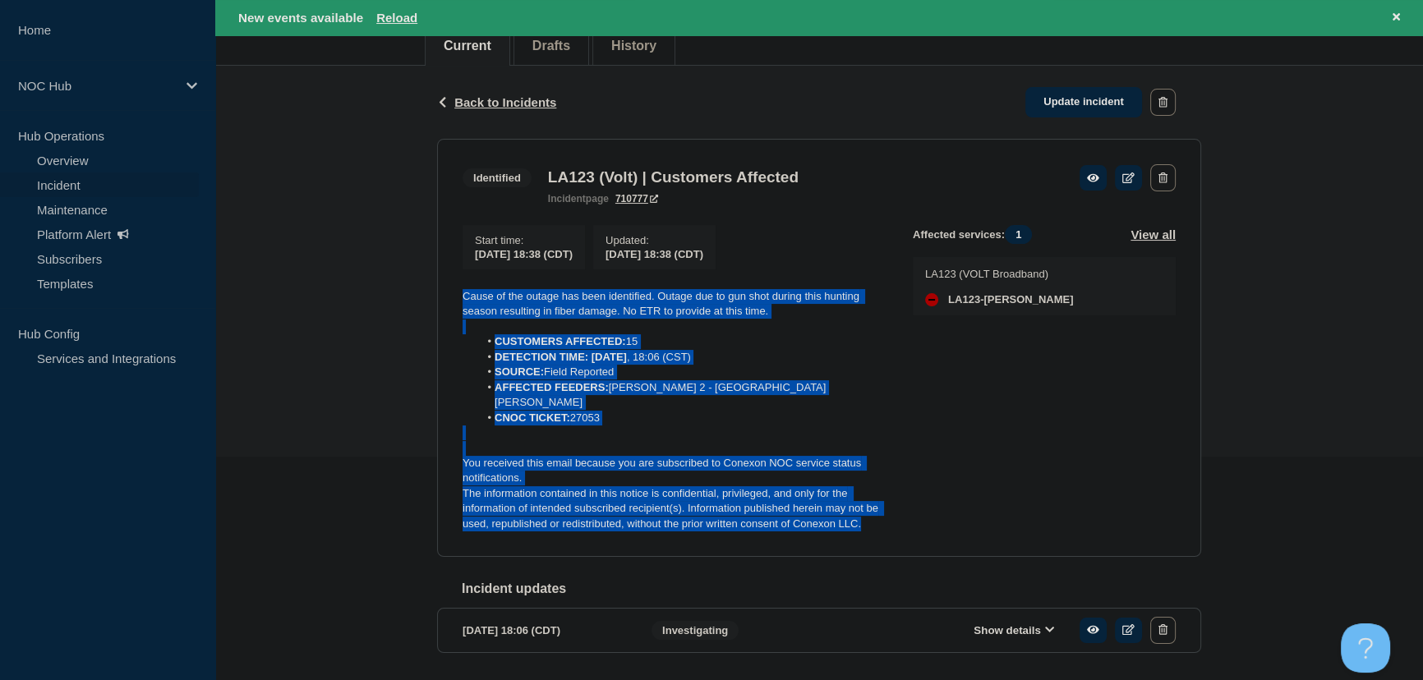
drag, startPoint x: 805, startPoint y: 501, endPoint x: 456, endPoint y: 288, distance: 408.8
click at [456, 288] on section "Identified LA123 (Volt) | Customers Affected incident page 710777 Start time : …" at bounding box center [819, 348] width 764 height 418
click at [1068, 99] on link "Update incident" at bounding box center [1083, 102] width 117 height 30
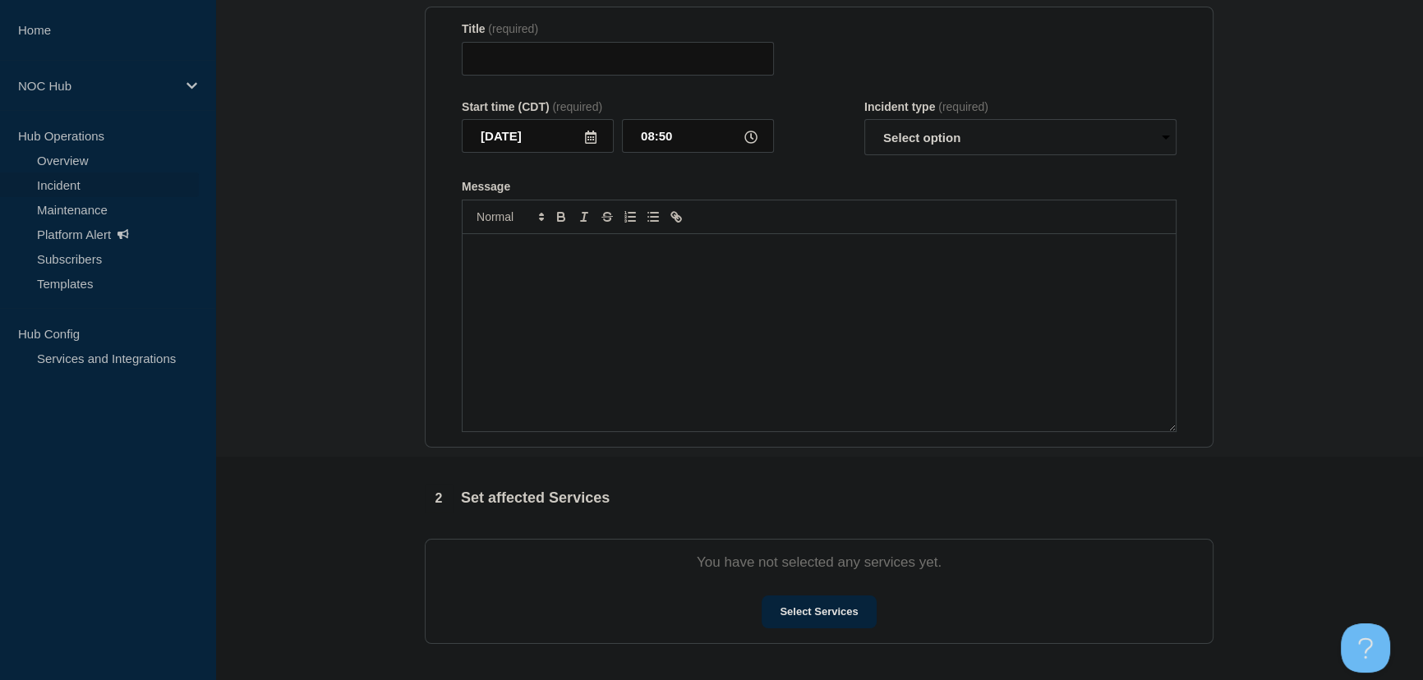
type input "LA123 (Volt) | Customers Affected"
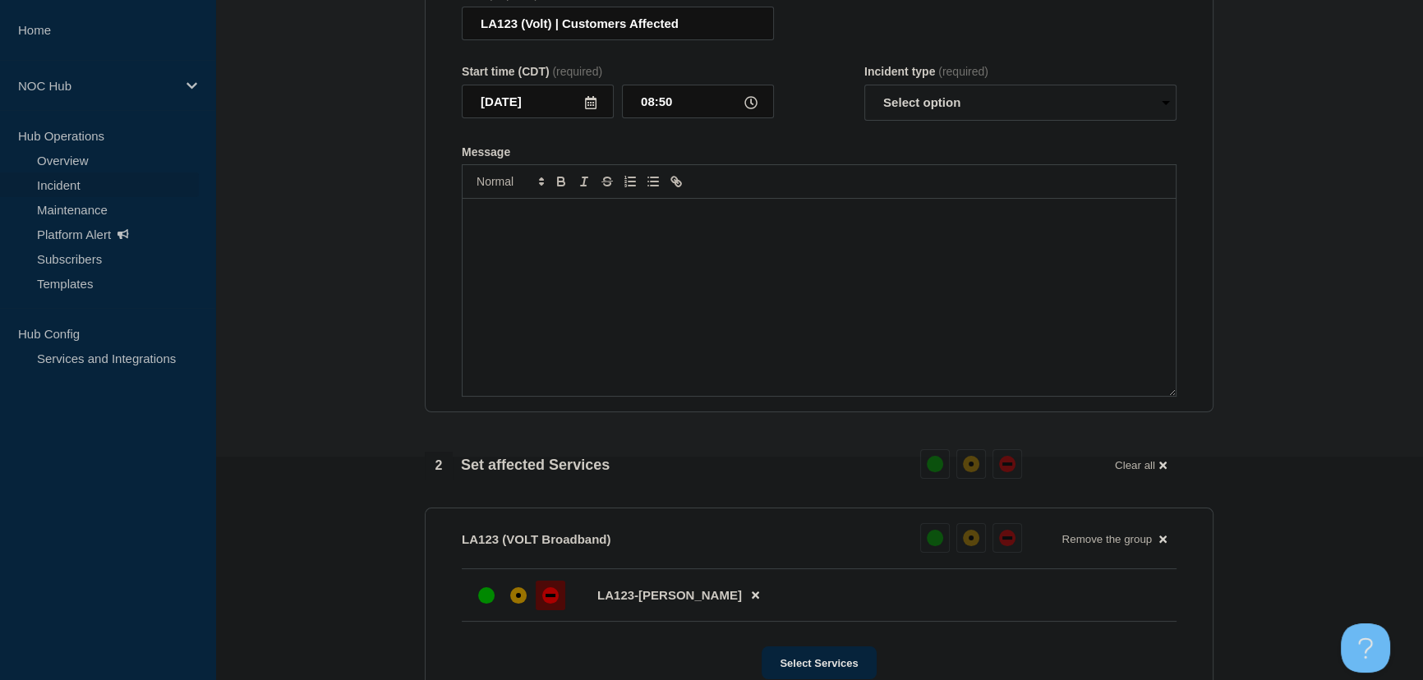
click at [628, 316] on div "Message" at bounding box center [818, 297] width 713 height 197
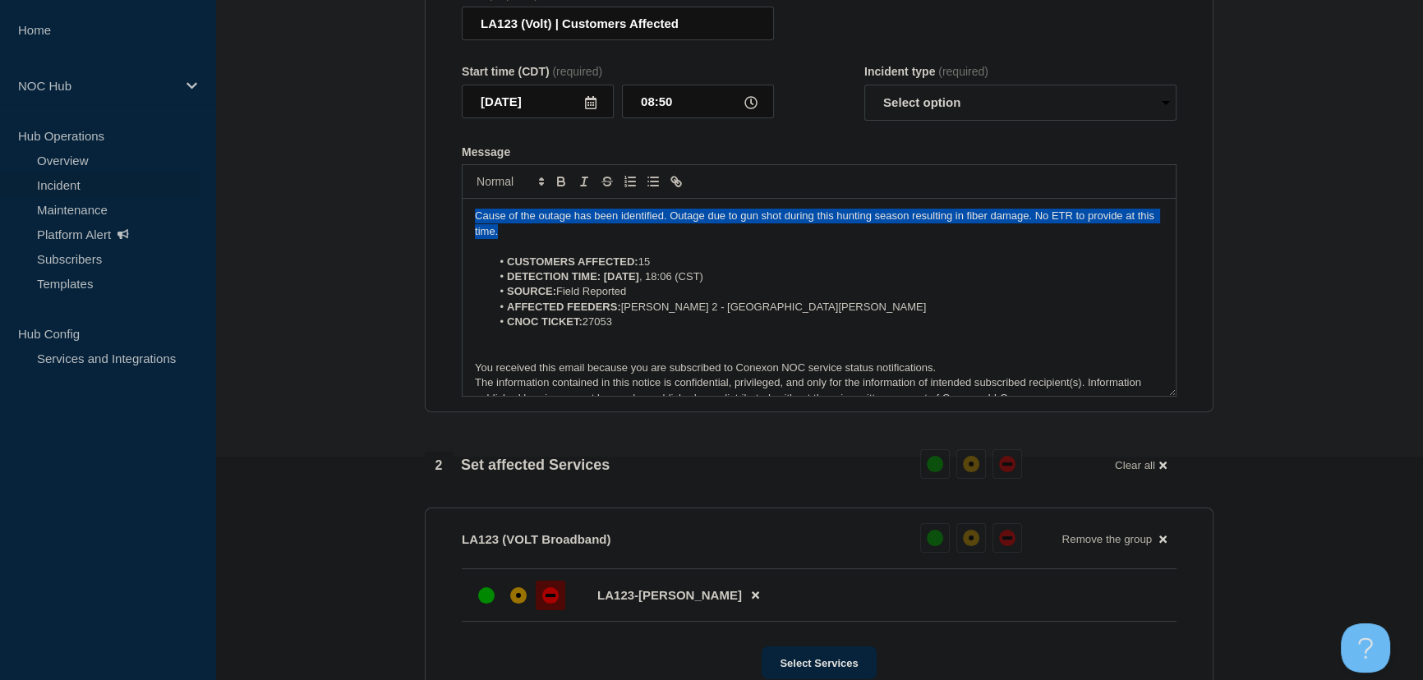
drag, startPoint x: 547, startPoint y: 263, endPoint x: 400, endPoint y: 237, distance: 149.4
click at [400, 237] on section "1 Provide details Title (required) LA123 (Volt) | Customers Affected Start time…" at bounding box center [819, 524] width 1208 height 1213
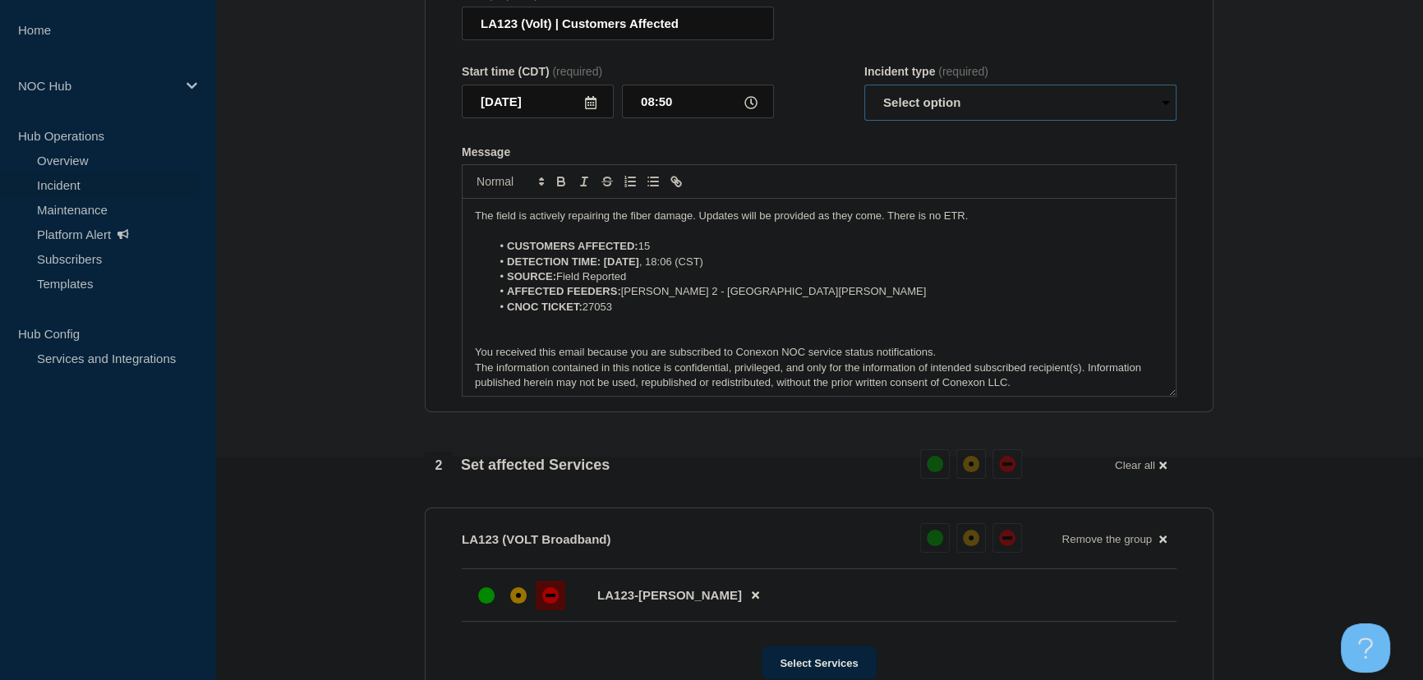
click at [927, 121] on select "Select option Investigating Identified Monitoring Resolved" at bounding box center [1020, 103] width 312 height 36
select select "identified"
click at [864, 116] on select "Select option Investigating Identified Monitoring Resolved" at bounding box center [1020, 103] width 312 height 36
click at [829, 154] on form "Title (required) LA123 (Volt) | Customers Affected Start time (CDT) (required) …" at bounding box center [819, 193] width 715 height 410
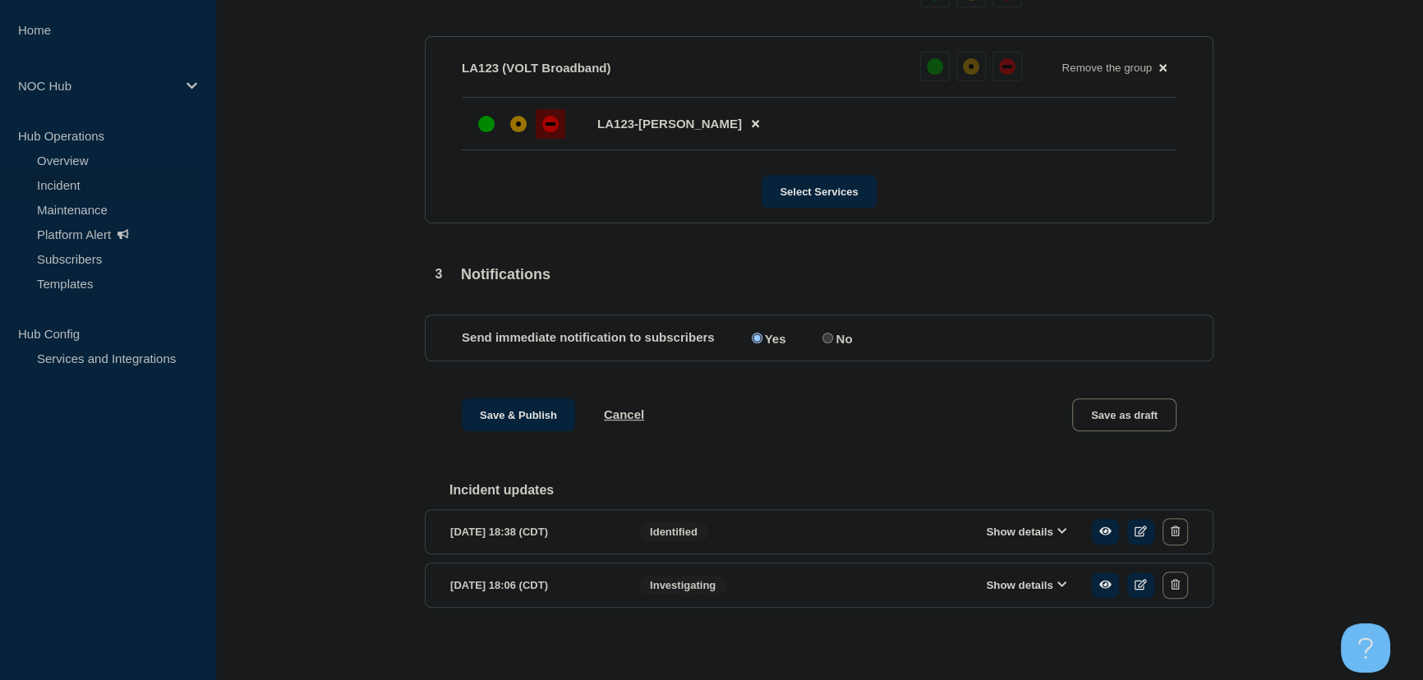
scroll to position [731, 0]
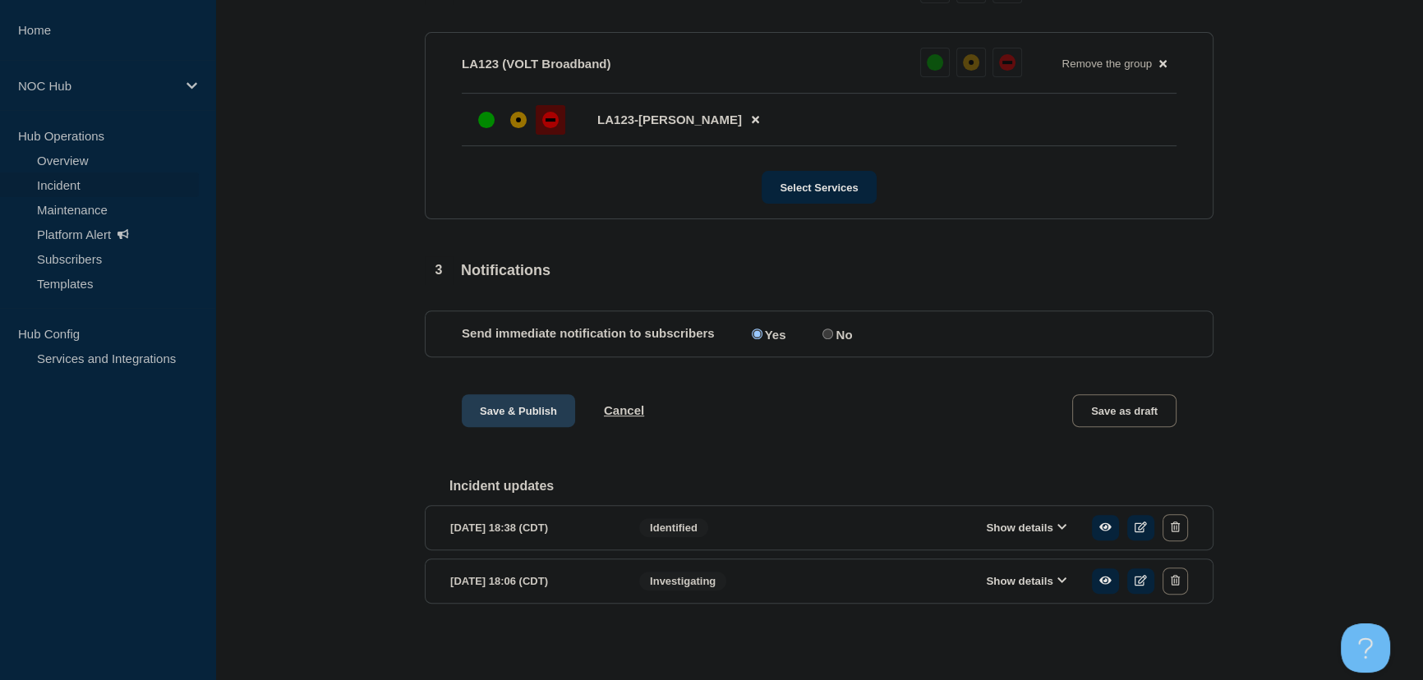
click at [500, 414] on button "Save & Publish" at bounding box center [518, 410] width 113 height 33
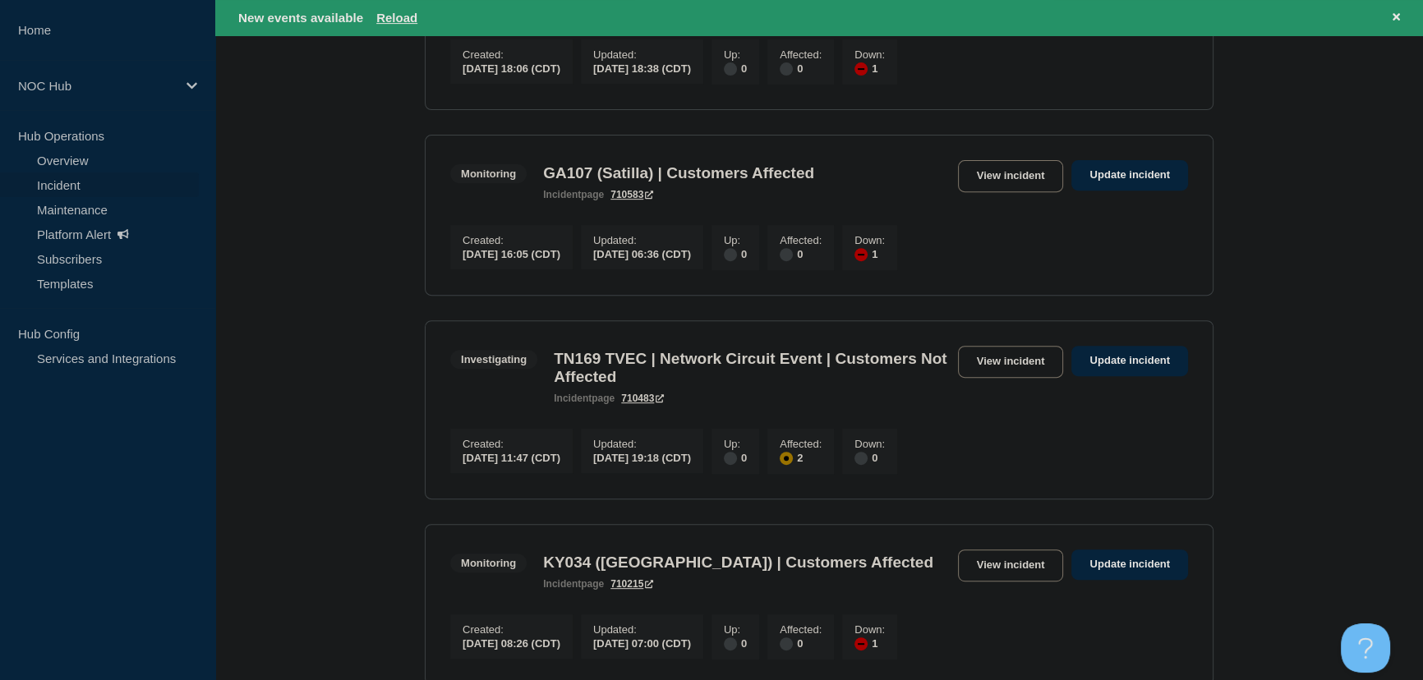
scroll to position [821, 0]
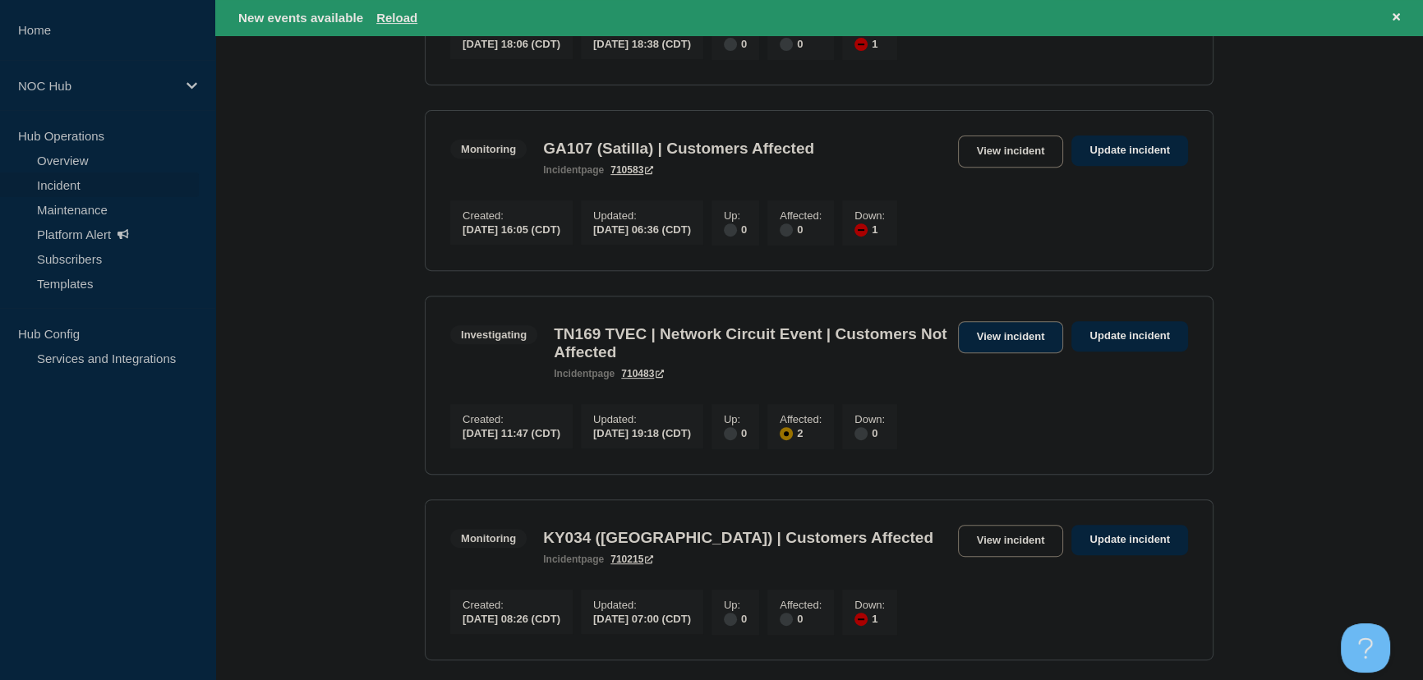
click at [1035, 353] on link "View incident" at bounding box center [1011, 337] width 106 height 32
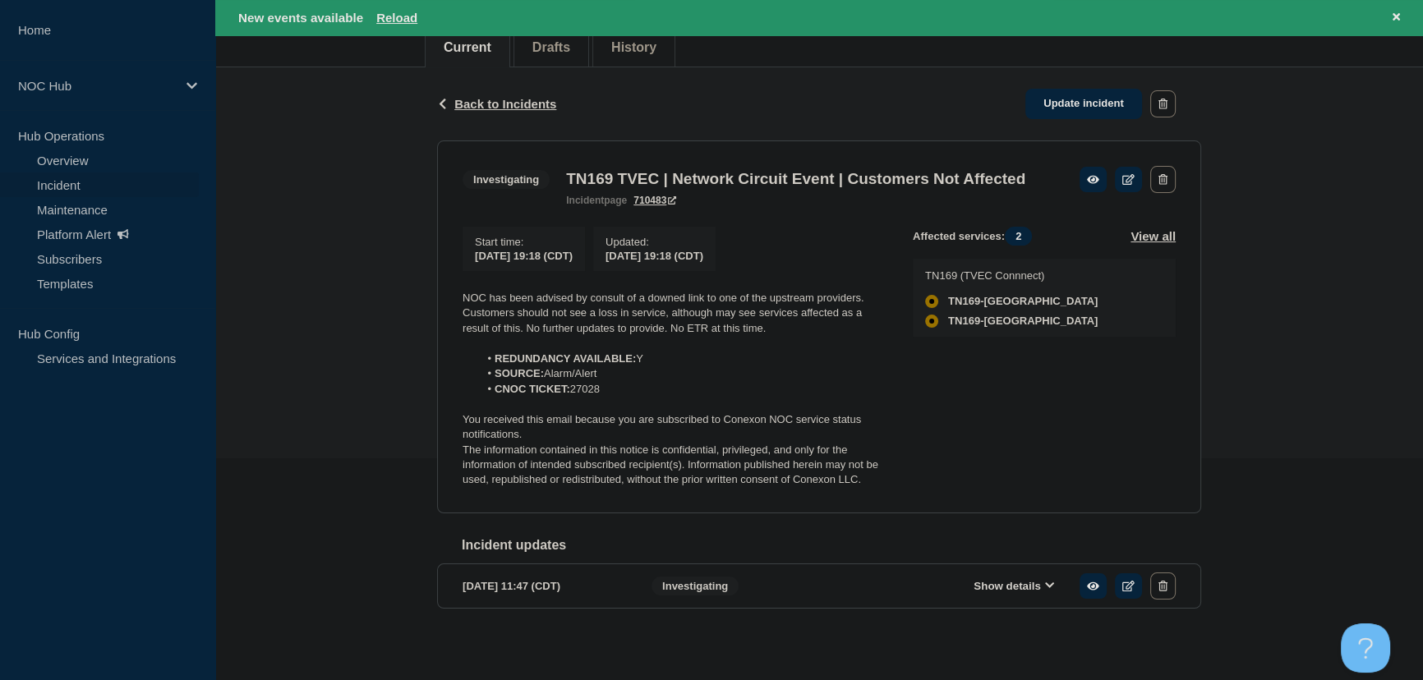
scroll to position [223, 0]
click at [503, 92] on div "Back Back to Incidents Update incident" at bounding box center [819, 102] width 764 height 73
click at [503, 99] on span "Back to Incidents" at bounding box center [505, 102] width 102 height 14
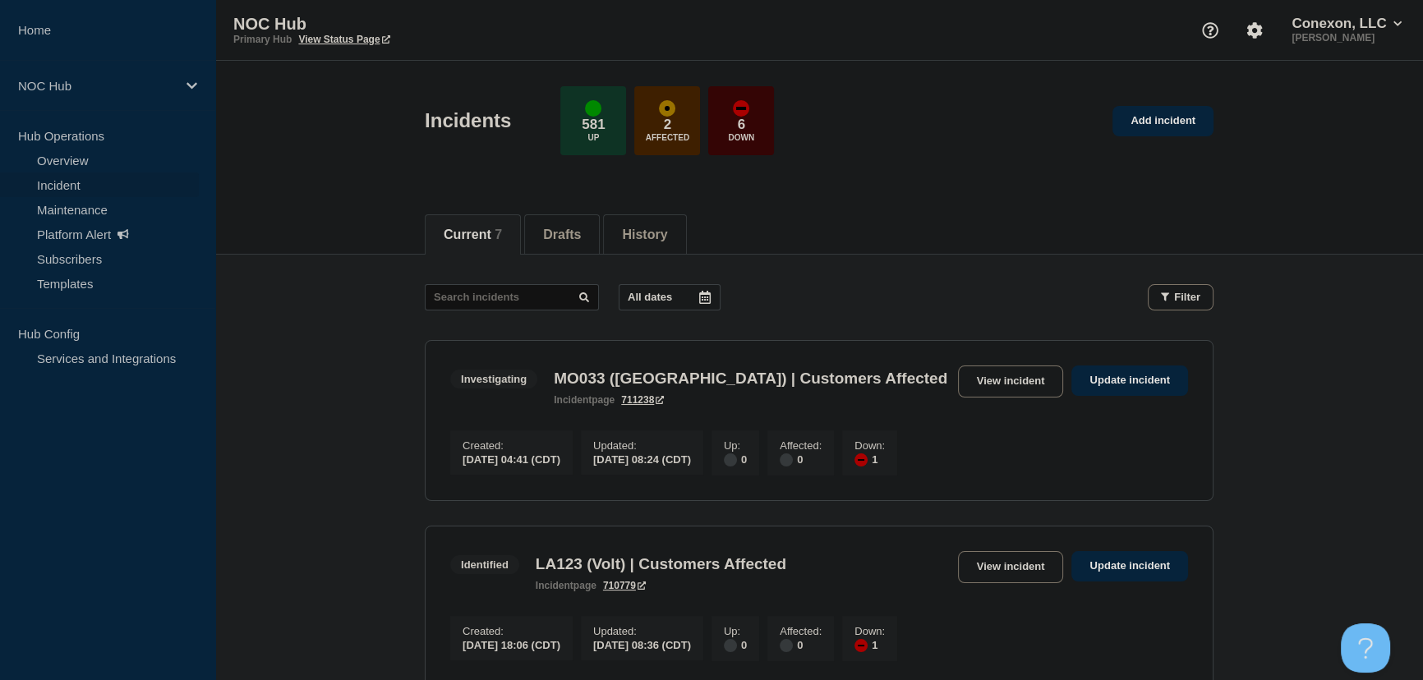
click at [869, 209] on div "Current 7 Drafts History" at bounding box center [819, 226] width 789 height 56
click at [1175, 117] on link "Add incident" at bounding box center [1162, 121] width 101 height 30
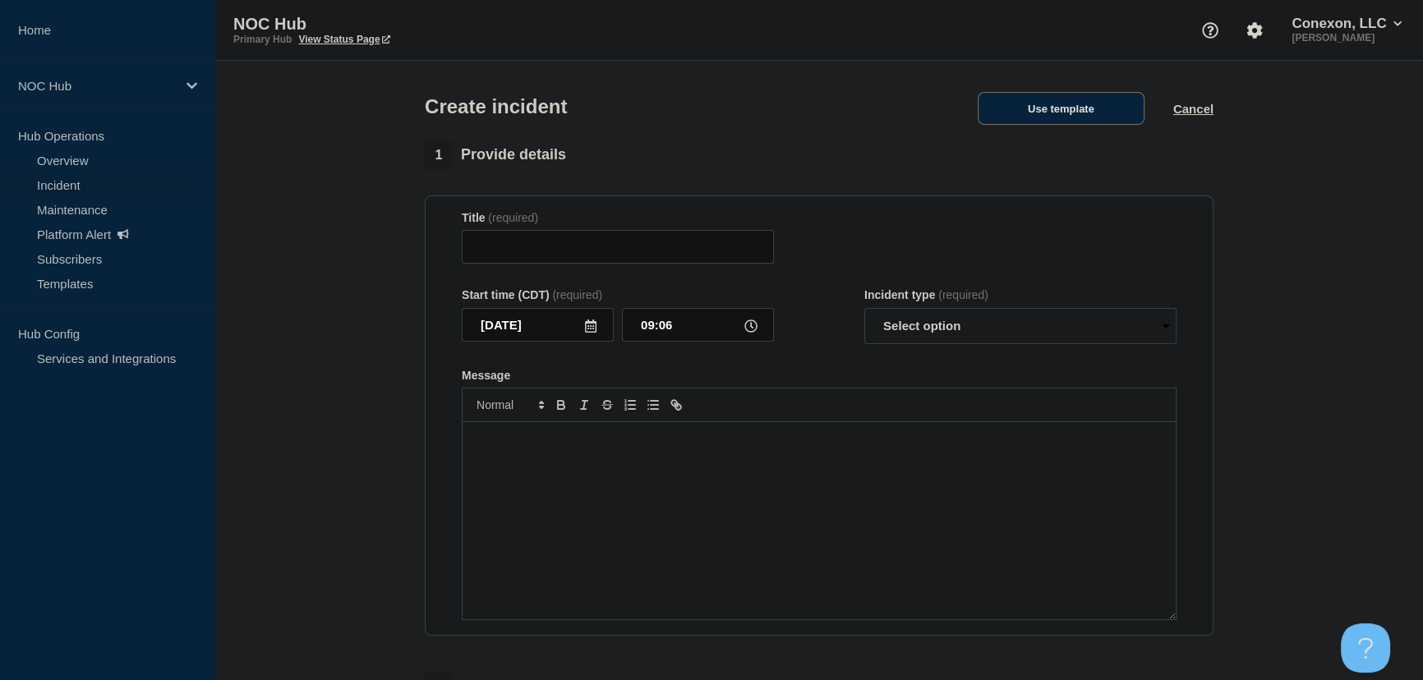
click at [1068, 119] on button "Use template" at bounding box center [1061, 108] width 167 height 33
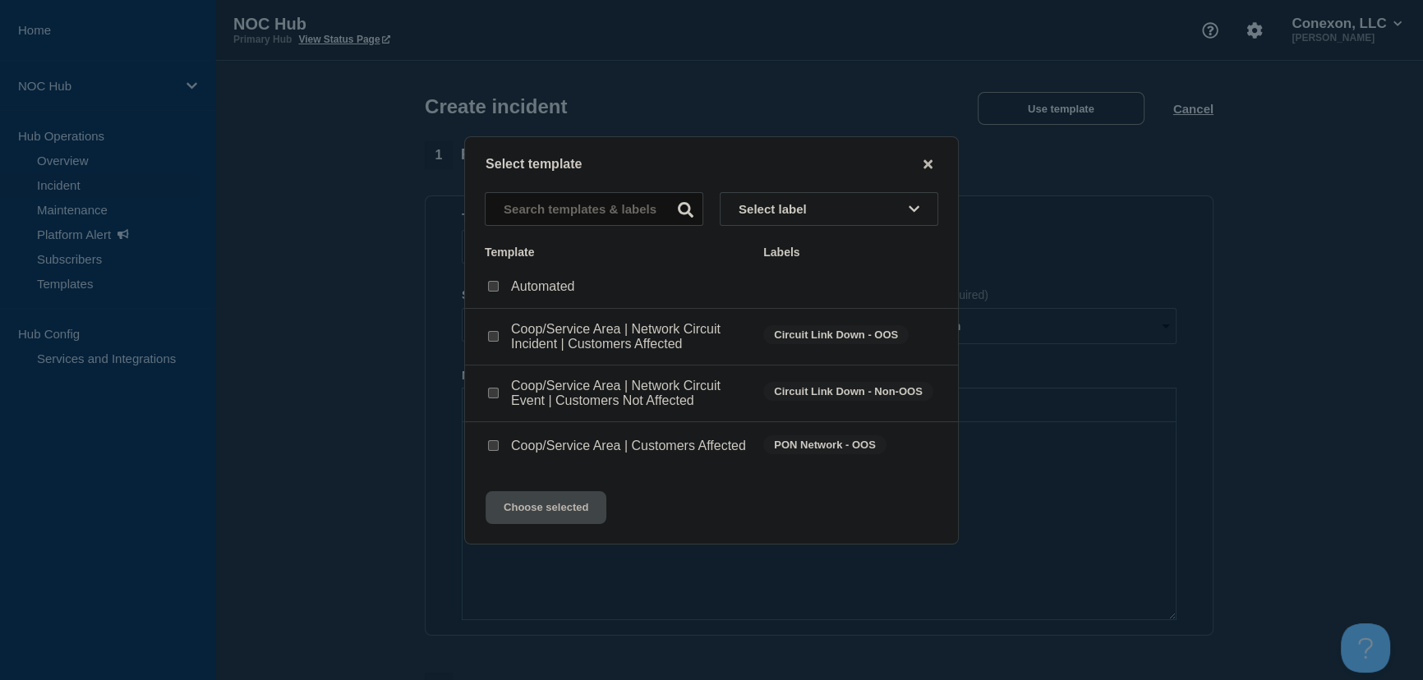
click at [495, 446] on input "Coop/Service Area | Customers Affected checkbox" at bounding box center [493, 445] width 11 height 11
checkbox input "true"
click at [494, 392] on input "Coop/Service Area | Network Circuit Event | Customers Not Affected checkbox" at bounding box center [493, 393] width 11 height 11
checkbox input "true"
checkbox input "false"
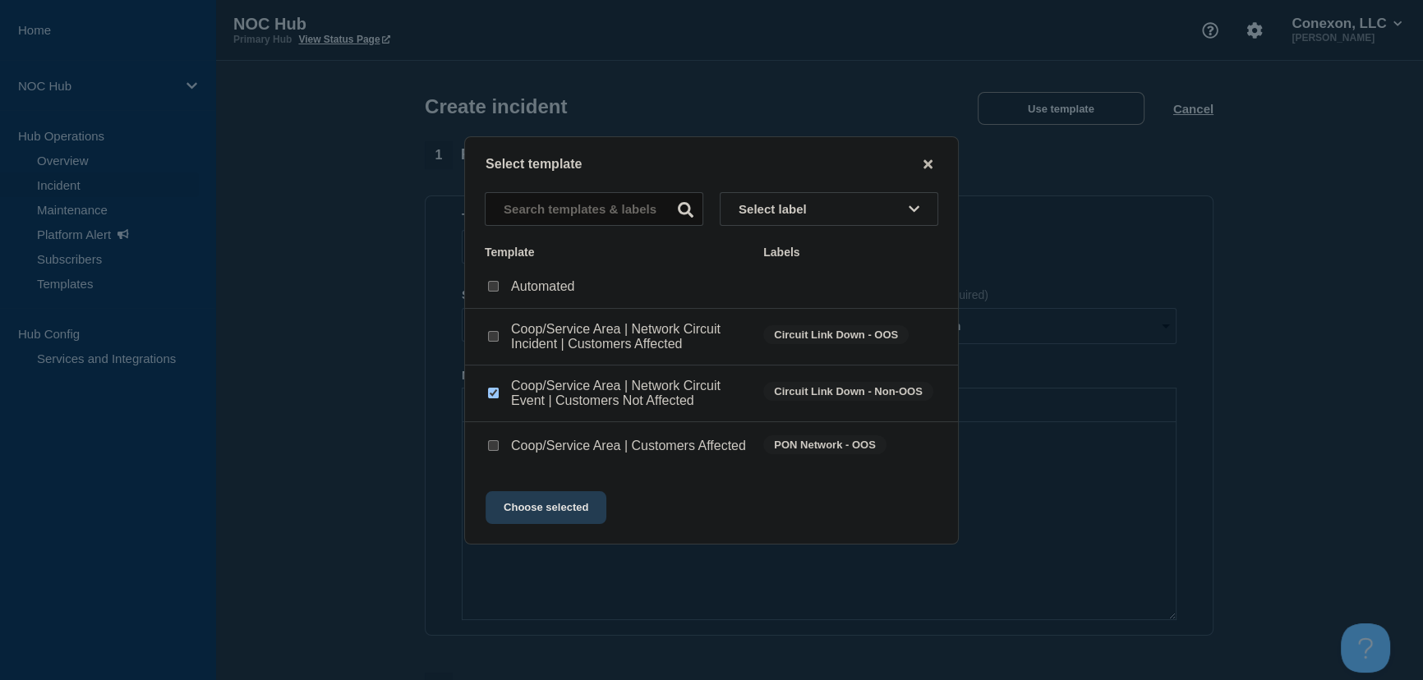
click at [556, 521] on button "Choose selected" at bounding box center [545, 507] width 121 height 33
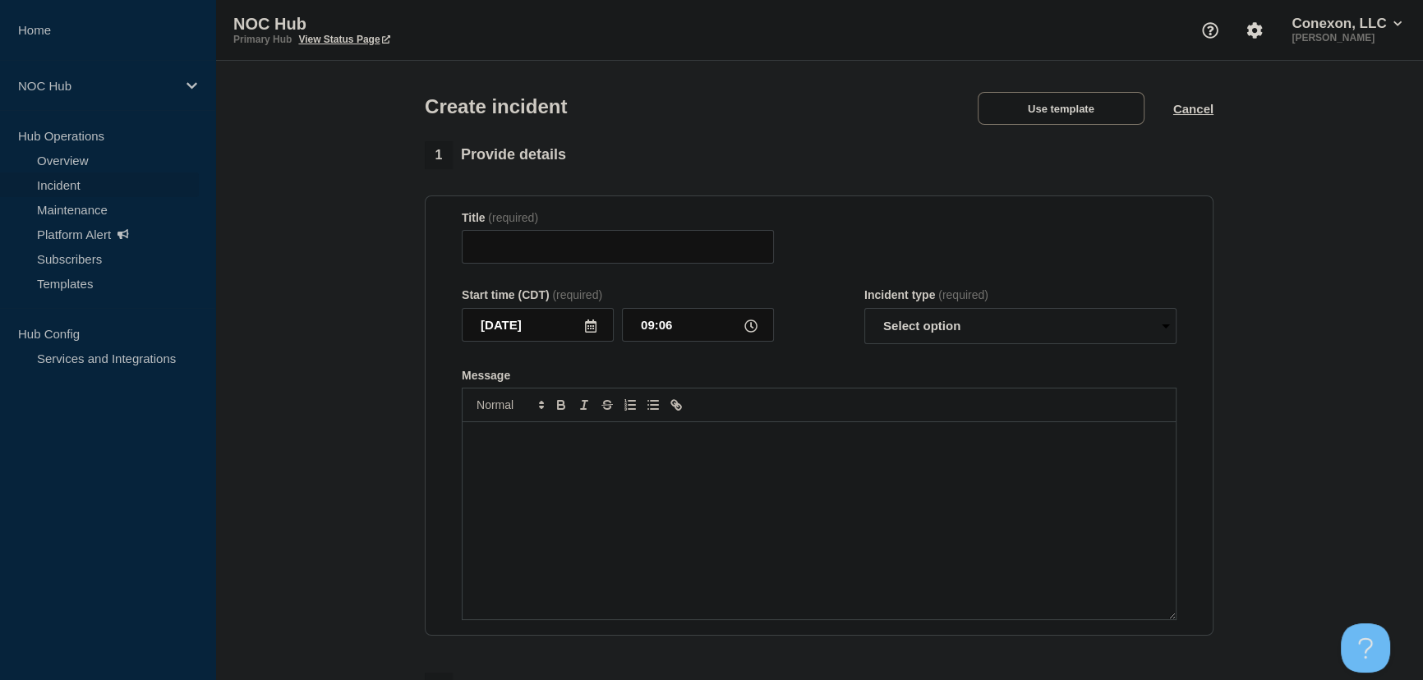
type input "Coop/Service Area | Network Circuit Event | Customers Not Affected"
select select "investigating"
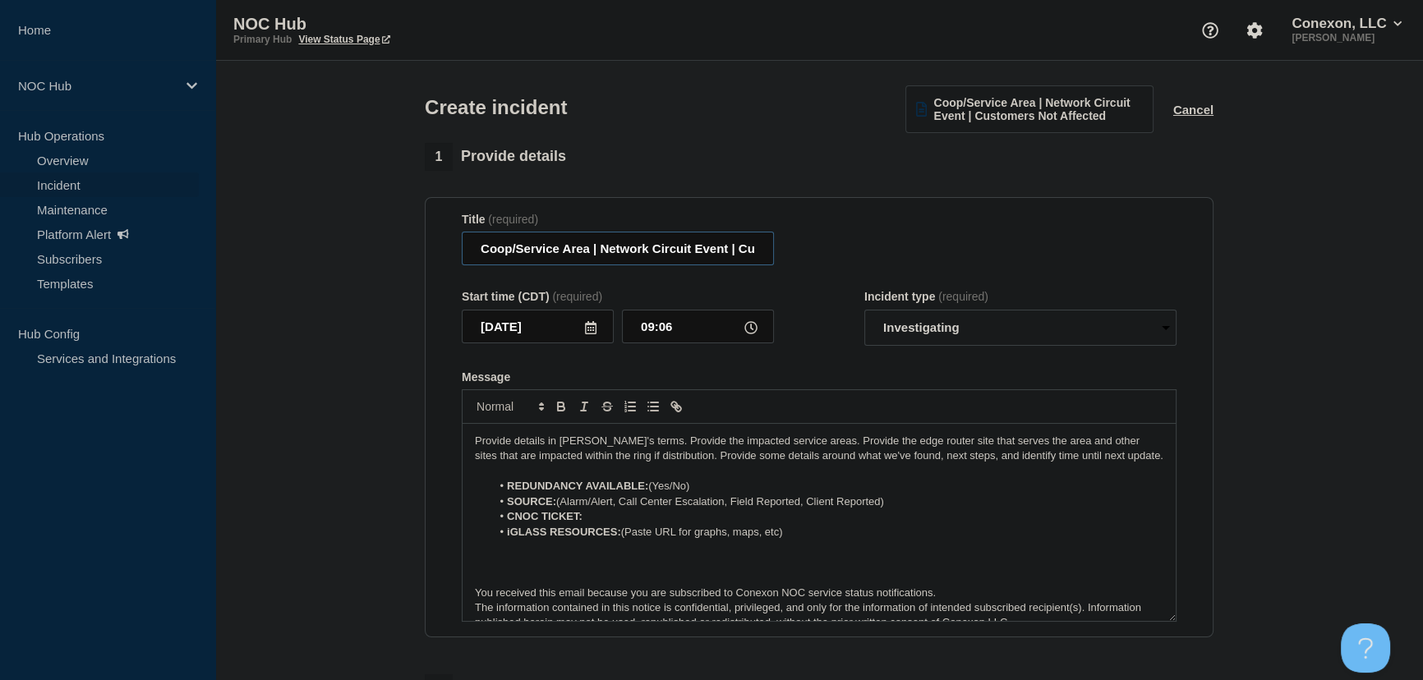
drag, startPoint x: 586, startPoint y: 248, endPoint x: 435, endPoint y: 249, distance: 151.1
click at [435, 249] on section "Title (required) Coop/Service Area | Network Circuit Event | Customers Not Affe…" at bounding box center [819, 417] width 789 height 441
type input "TN169 (TVEC) | Network Circuit Event | Customers Not Affected"
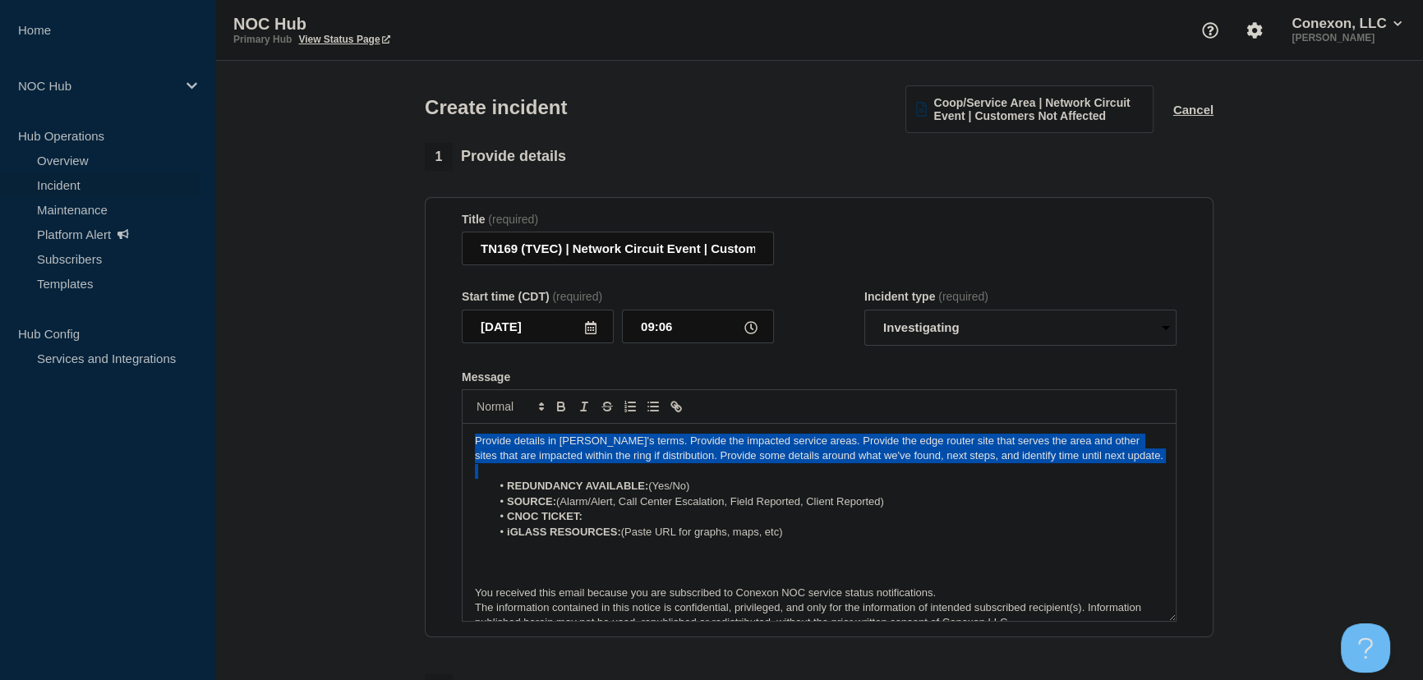
drag, startPoint x: 1083, startPoint y: 464, endPoint x: 212, endPoint y: 410, distance: 873.2
click at [212, 410] on div "Home NOC Hub Hub Operations Overview Incident Maintenance Platform Alert Subscr…" at bounding box center [711, 574] width 1423 height 1148
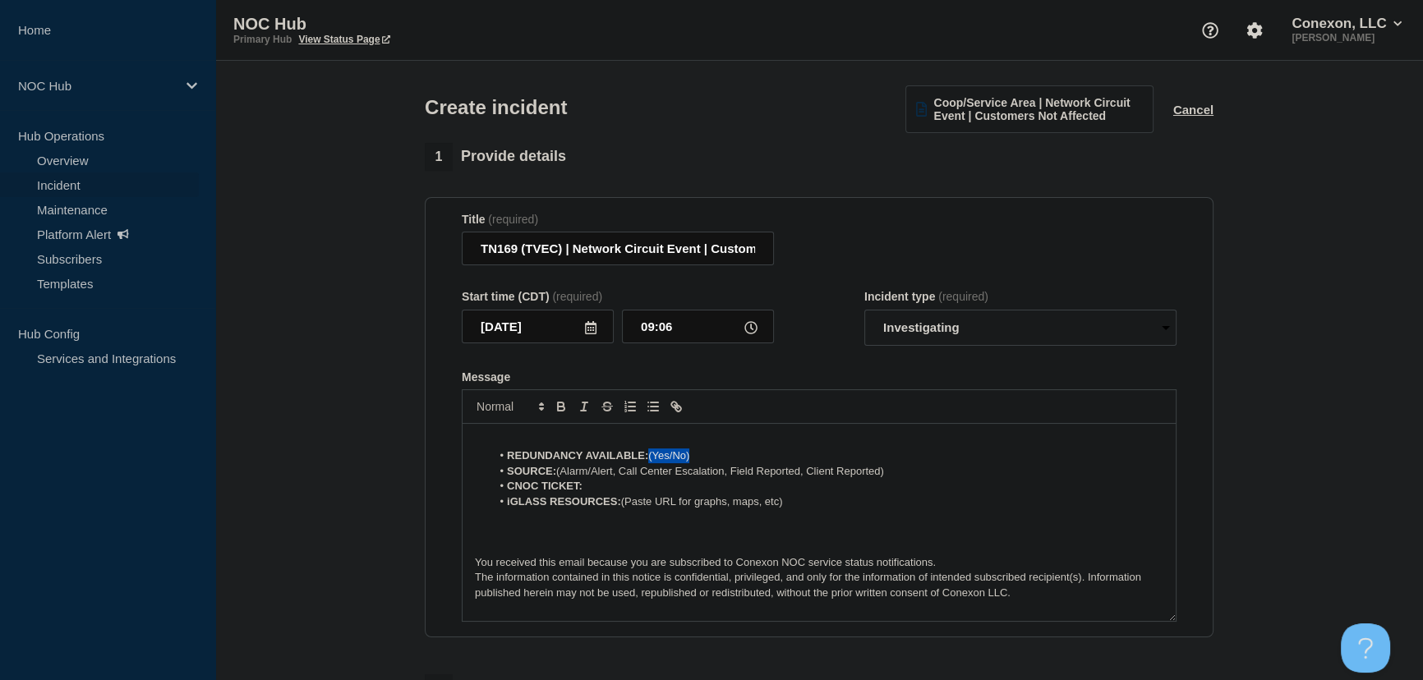
drag, startPoint x: 650, startPoint y: 463, endPoint x: 706, endPoint y: 461, distance: 56.7
click at [706, 461] on li "REDUNDANCY AVAILABLE: (Yes/No)" at bounding box center [827, 456] width 673 height 15
drag, startPoint x: 892, startPoint y: 476, endPoint x: 564, endPoint y: 476, distance: 328.6
click at [564, 476] on li "SOURCE: (Alarm/Alert, Call Center Escalation, Field Reported, Client Reported)" at bounding box center [827, 471] width 673 height 15
drag, startPoint x: 559, startPoint y: 476, endPoint x: 590, endPoint y: 476, distance: 30.4
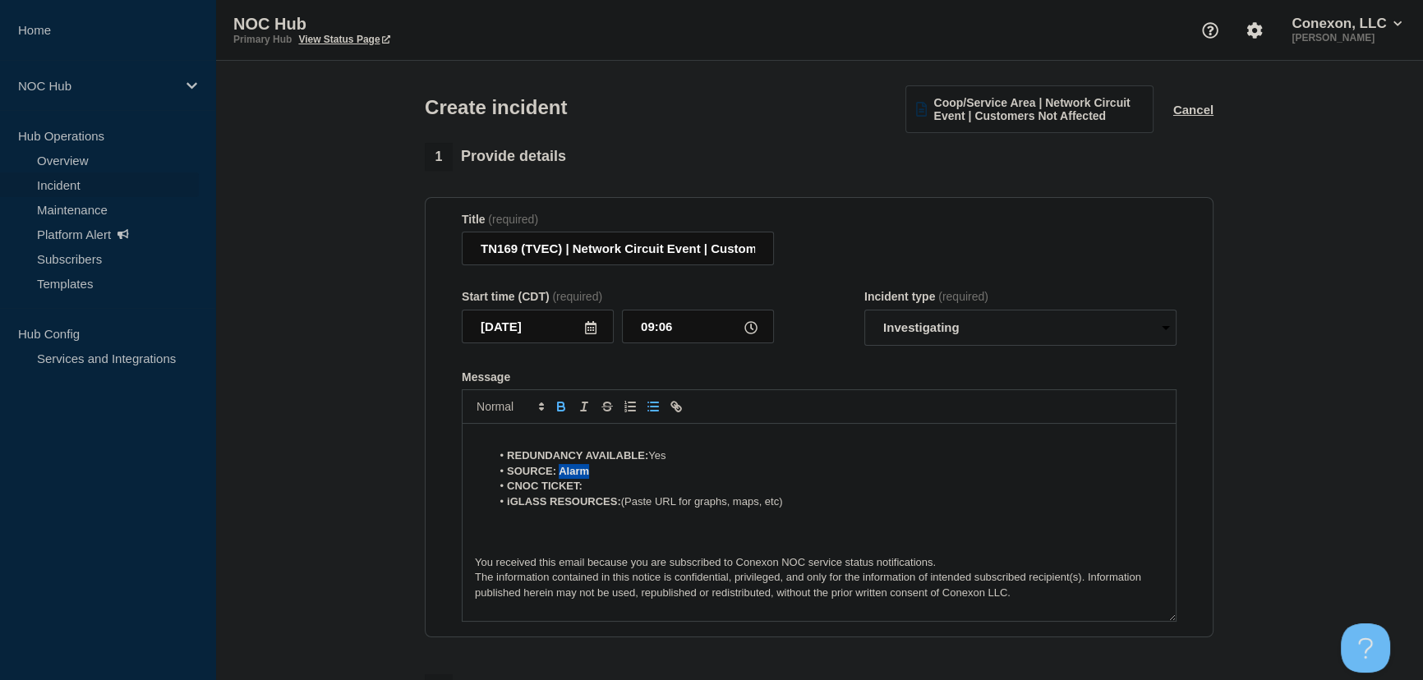
click at [590, 476] on li "SOURCE: Alarm" at bounding box center [827, 471] width 673 height 15
click at [531, 438] on p "Message" at bounding box center [819, 441] width 688 height 15
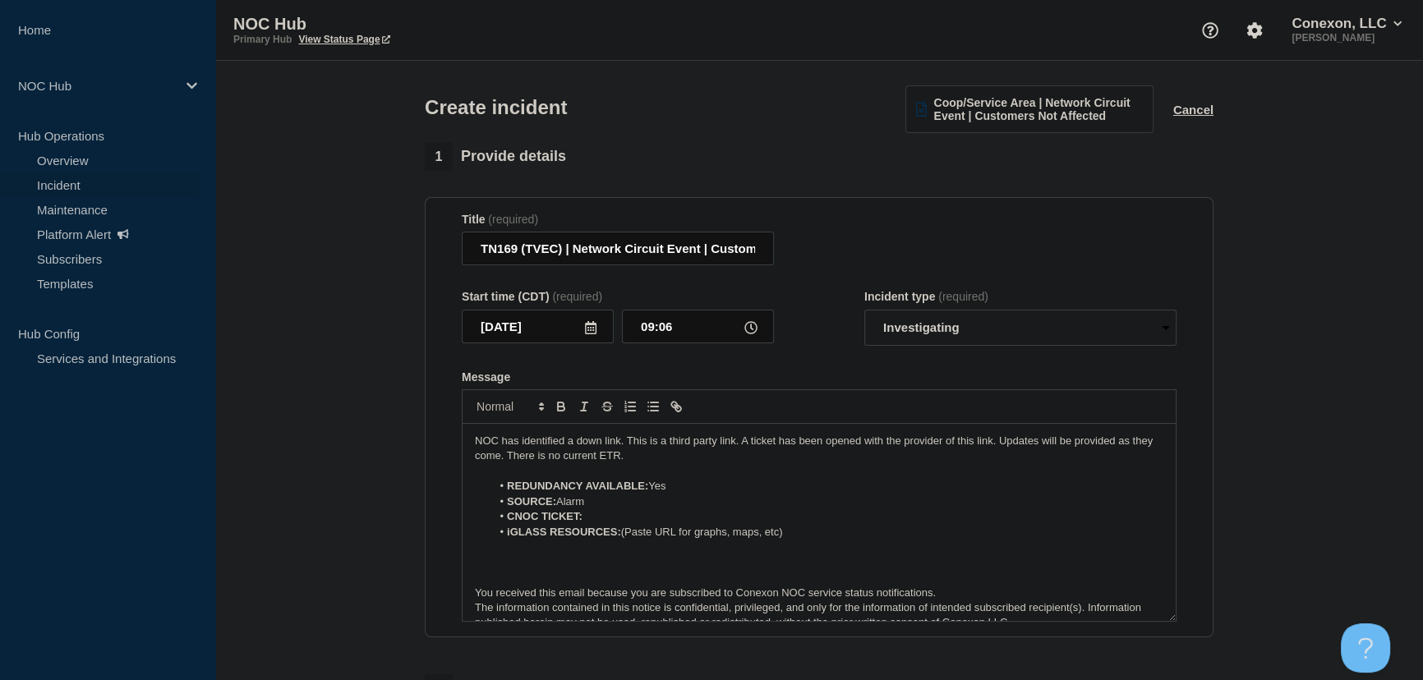
click at [518, 567] on p "Message" at bounding box center [819, 562] width 688 height 15
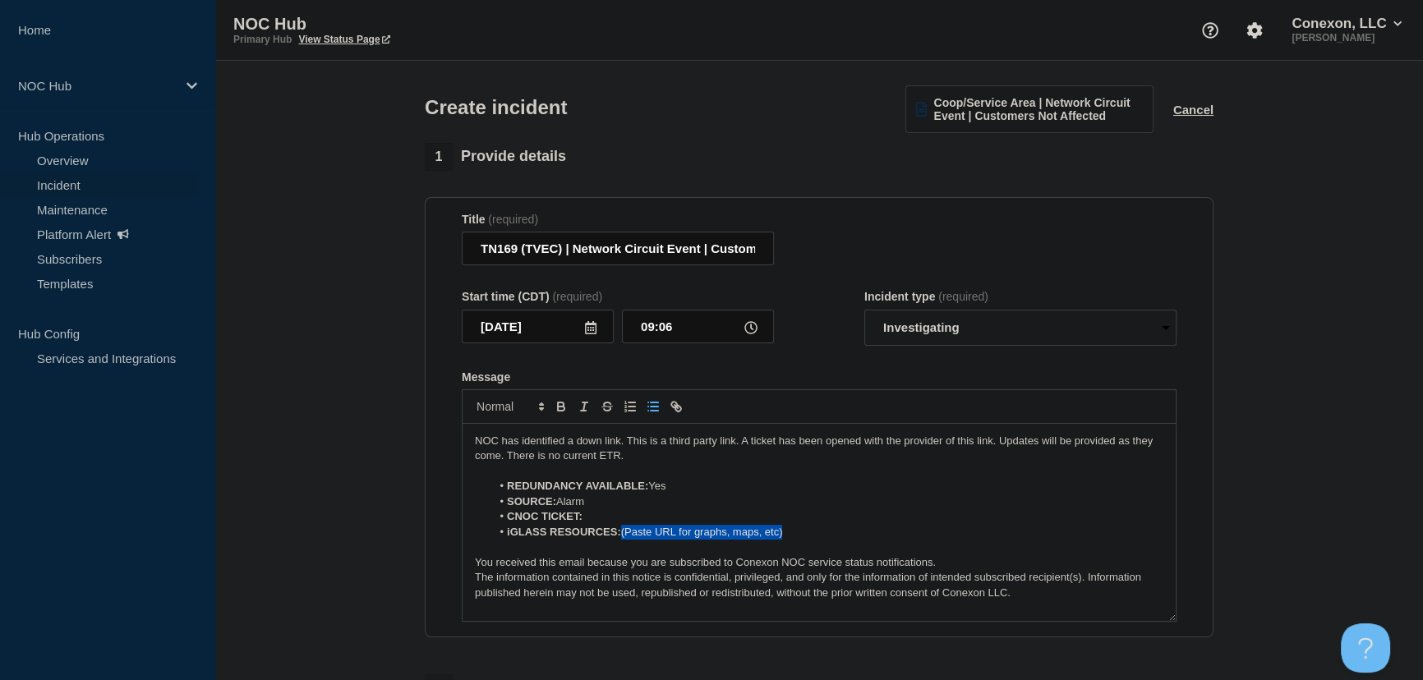
drag, startPoint x: 623, startPoint y: 540, endPoint x: 807, endPoint y: 541, distance: 184.0
click at [807, 540] on li "iGLASS RESOURCES: (Paste URL for graphs, maps, etc)" at bounding box center [827, 532] width 673 height 15
click at [661, 539] on li "iGLASS RESOURCES:" at bounding box center [827, 532] width 673 height 15
drag, startPoint x: 624, startPoint y: 537, endPoint x: 752, endPoint y: 531, distance: 128.3
click at [752, 531] on li "iGLASS RESOURCES: TVEC Waynesboro" at bounding box center [827, 532] width 673 height 15
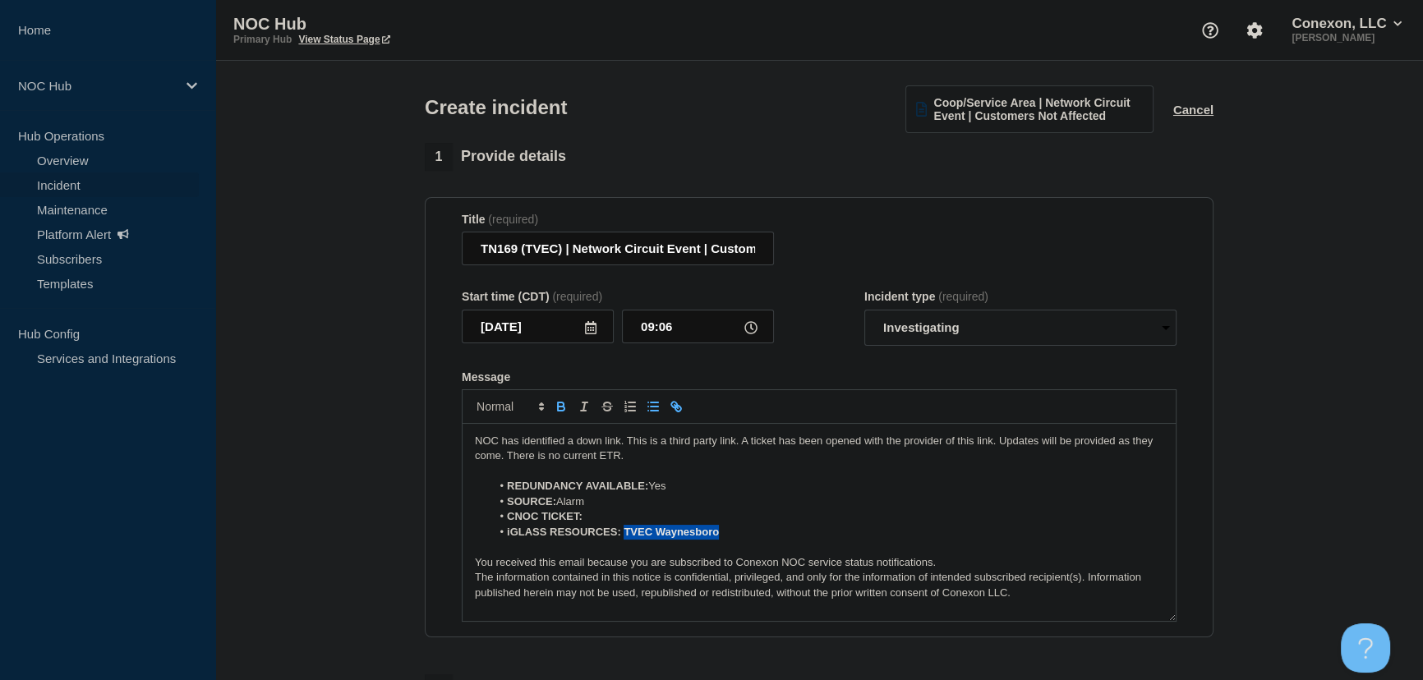
click at [675, 412] on icon "Toggle link" at bounding box center [678, 409] width 6 height 6
paste input "[URL][DOMAIN_NAME]"
type input "[URL][DOMAIN_NAME]"
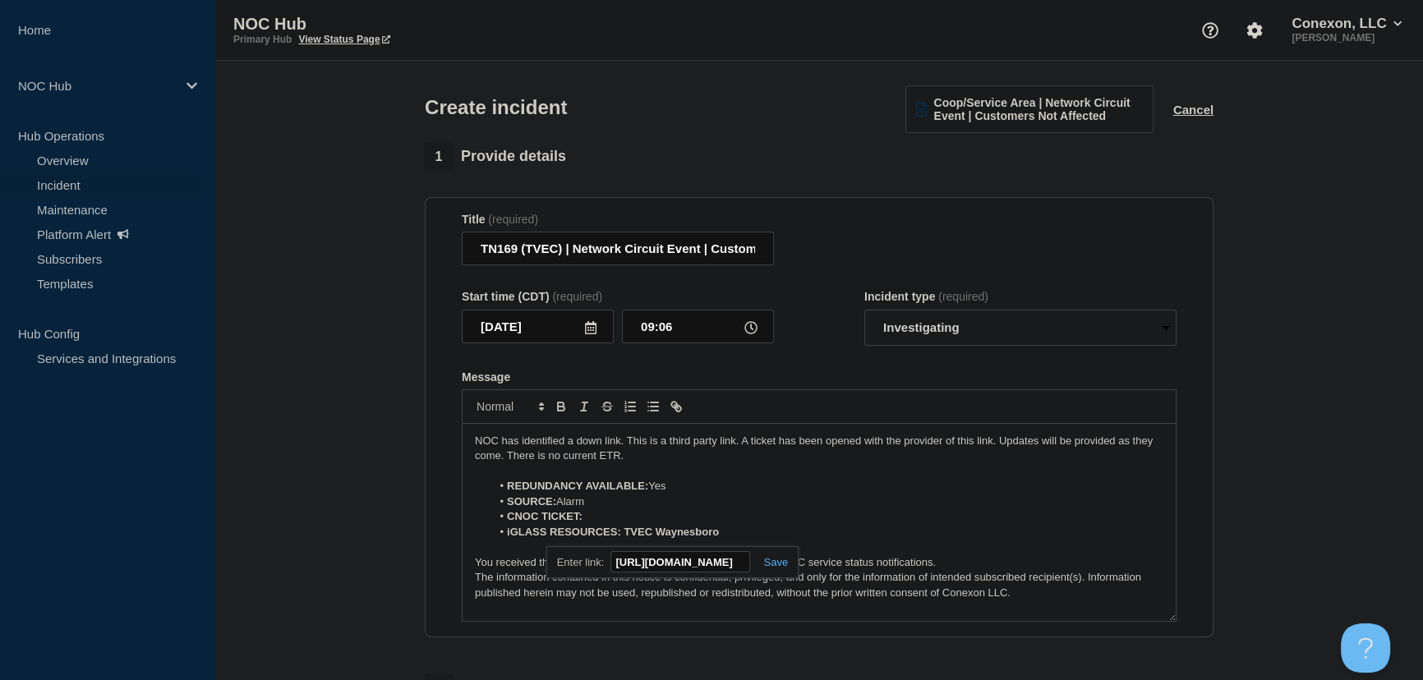
click at [774, 568] on link at bounding box center [769, 562] width 38 height 12
click at [735, 532] on li "iGLASS RESOURCES: TVEC Waynesboro" at bounding box center [827, 532] width 673 height 15
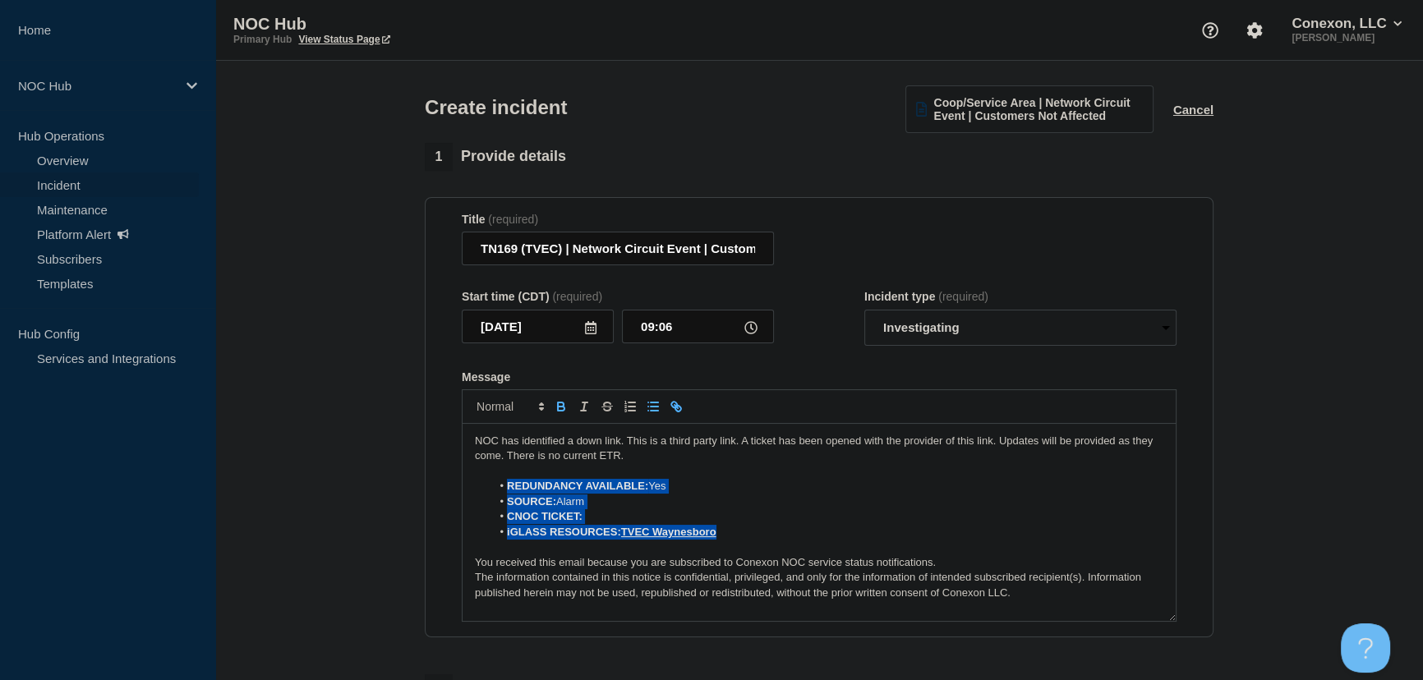
drag, startPoint x: 743, startPoint y: 534, endPoint x: 509, endPoint y: 491, distance: 238.0
click at [509, 491] on ol "REDUNDANCY AVAILABLE: Yes SOURCE: Alarm CNOC TICKET: iGLASS RESOURCES: TVEC Way…" at bounding box center [819, 509] width 688 height 61
click at [623, 498] on li "SOURCE: Alarm" at bounding box center [827, 502] width 673 height 15
click at [671, 462] on p "NOC has identified a down link. This is a third party link. A ticket has been o…" at bounding box center [819, 449] width 688 height 30
click at [813, 346] on div "Start time (CDT) (required) [DATE] 09:06 Incident type (required) Select option…" at bounding box center [819, 318] width 715 height 56
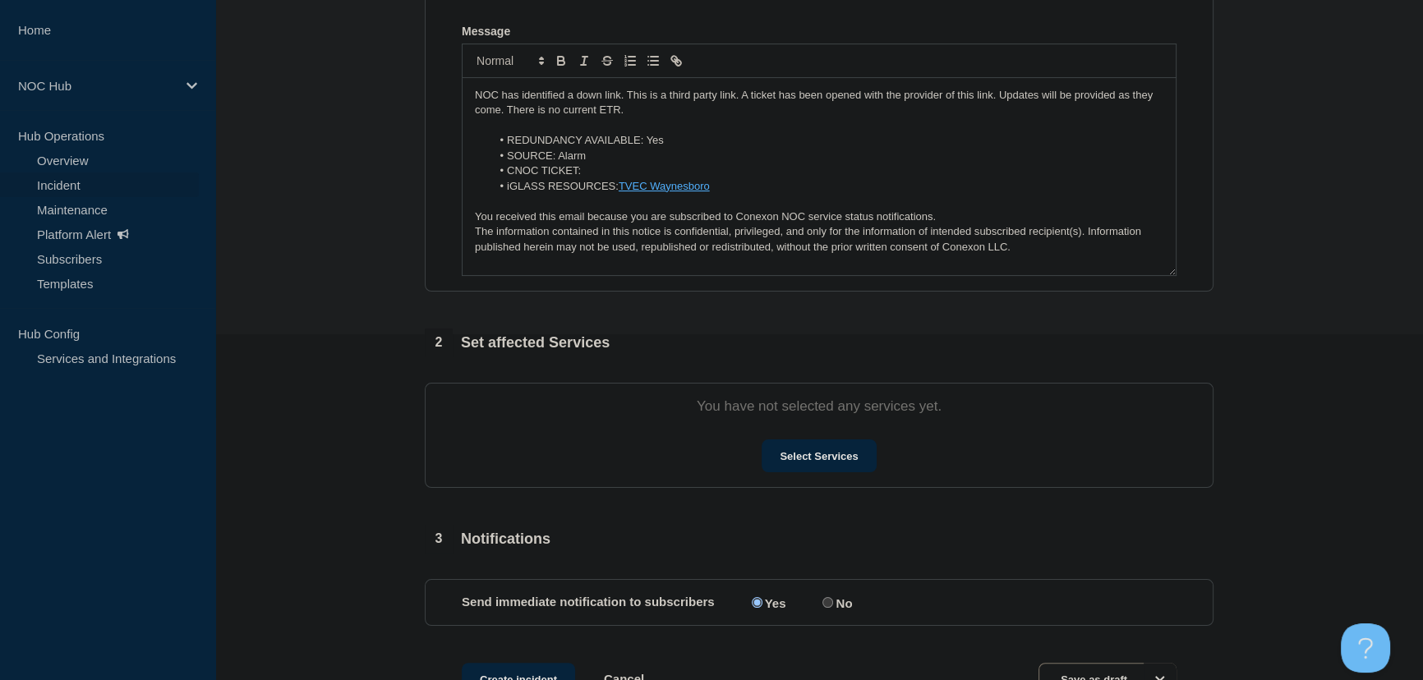
scroll to position [373, 0]
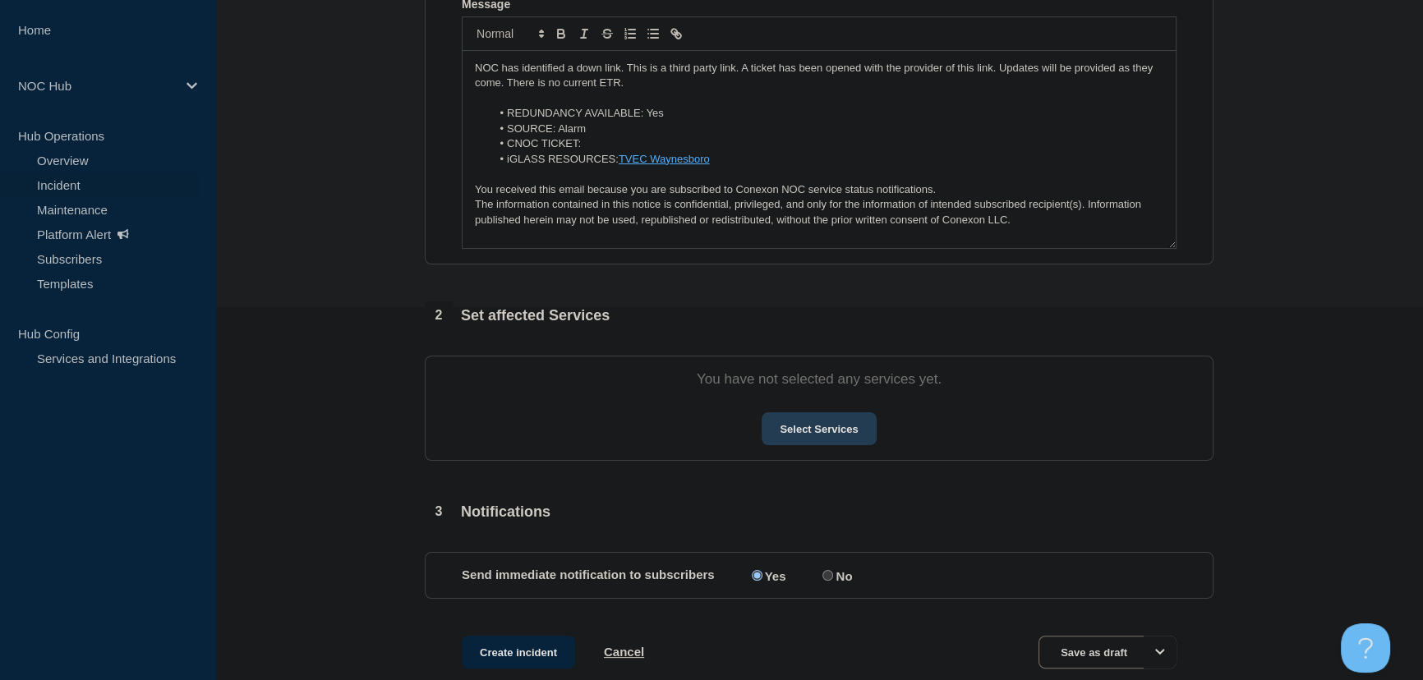
click at [803, 423] on button "Select Services" at bounding box center [818, 428] width 114 height 33
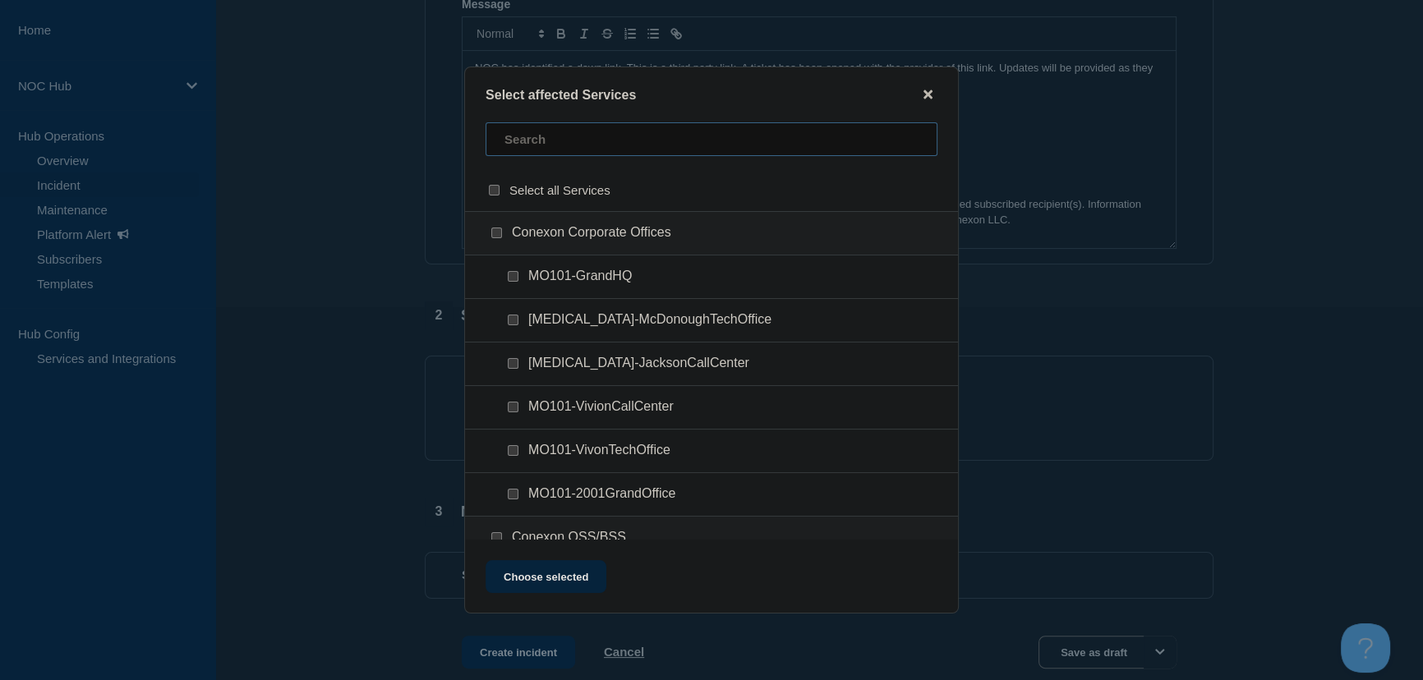
click at [525, 149] on input "text" at bounding box center [711, 139] width 452 height 34
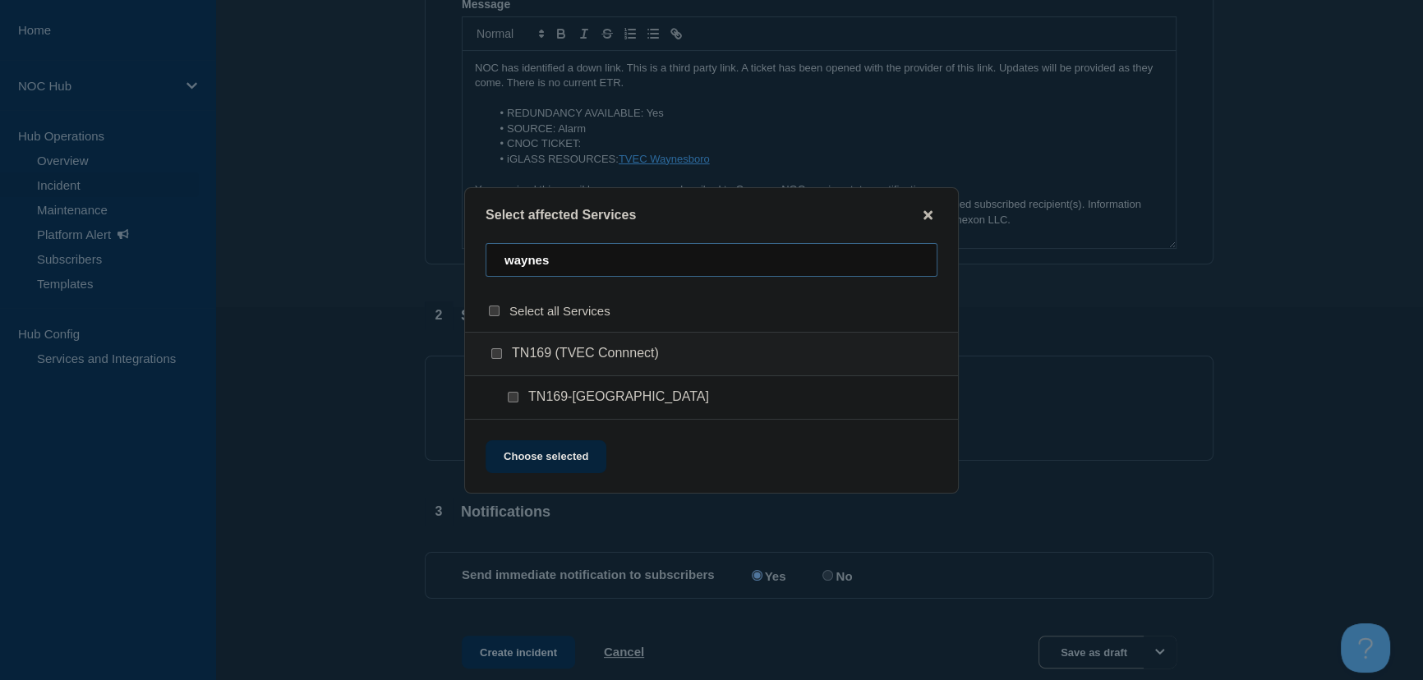
type input "waynes"
click at [513, 396] on input "TN169-Waynesboro checkbox" at bounding box center [513, 397] width 11 height 11
checkbox input "true"
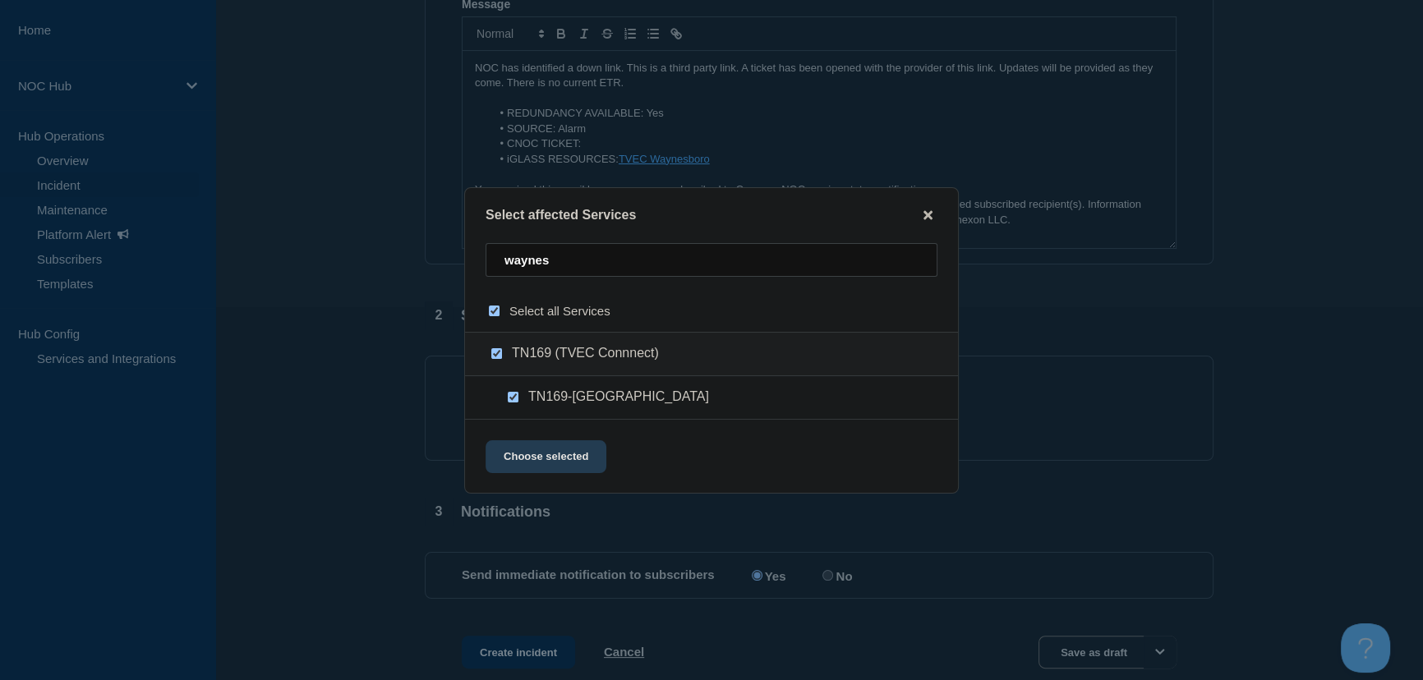
click at [548, 453] on button "Choose selected" at bounding box center [545, 456] width 121 height 33
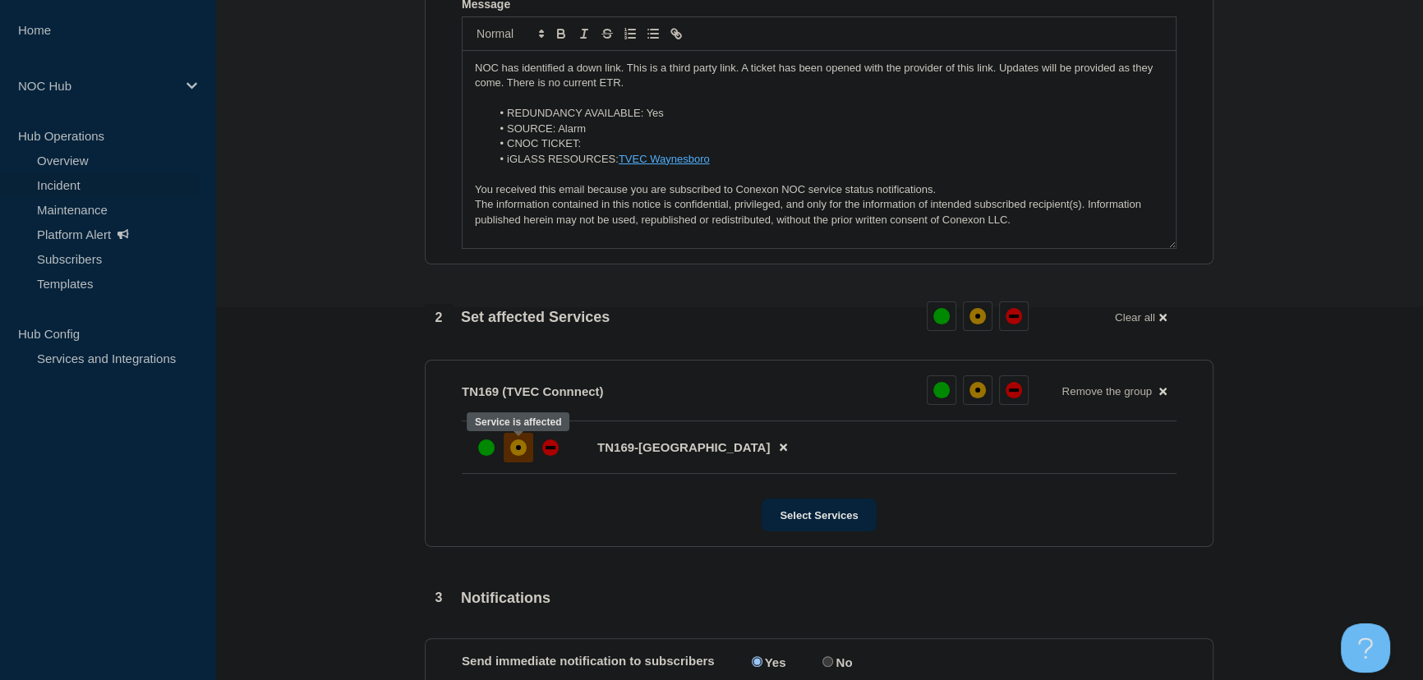
click at [525, 449] on div "affected" at bounding box center [518, 447] width 16 height 16
click at [284, 341] on section "1 Provide details Title (required) TN169 (TVEC) | Network Circuit Event | Custo…" at bounding box center [819, 283] width 1208 height 1027
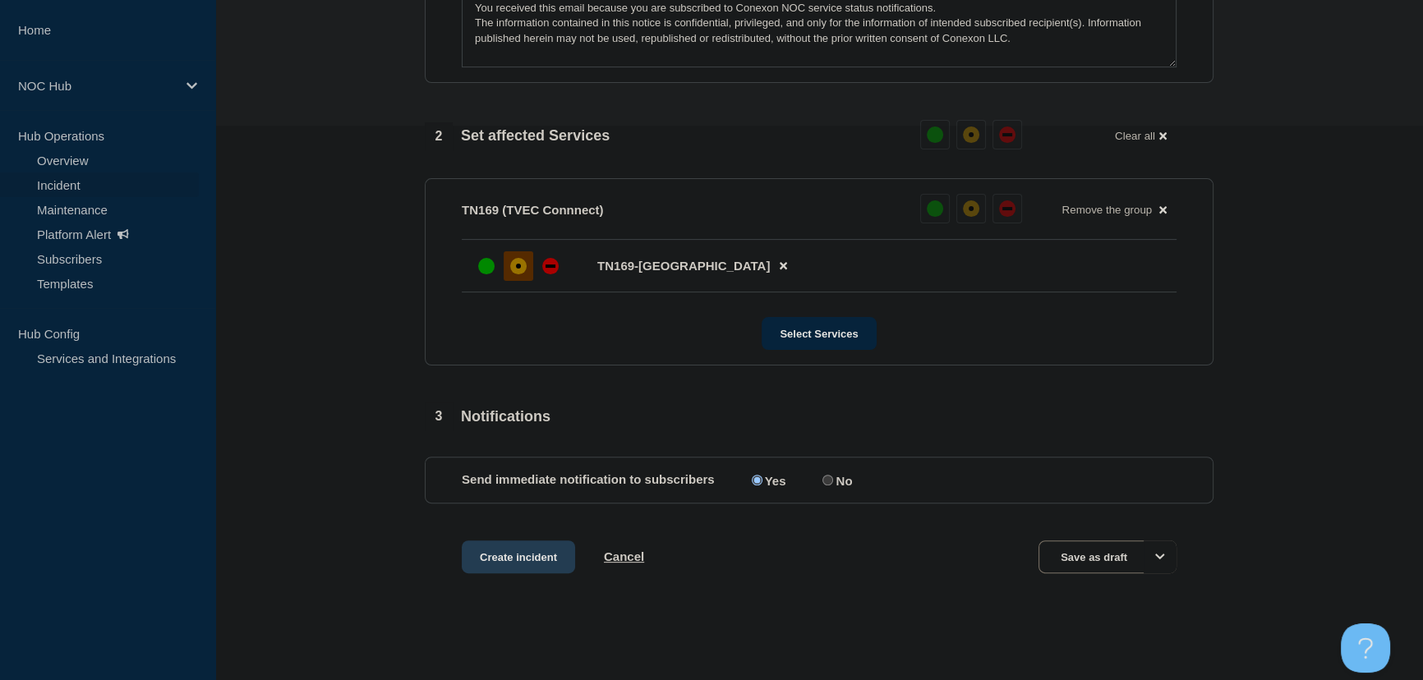
click at [498, 550] on button "Create incident" at bounding box center [518, 557] width 113 height 33
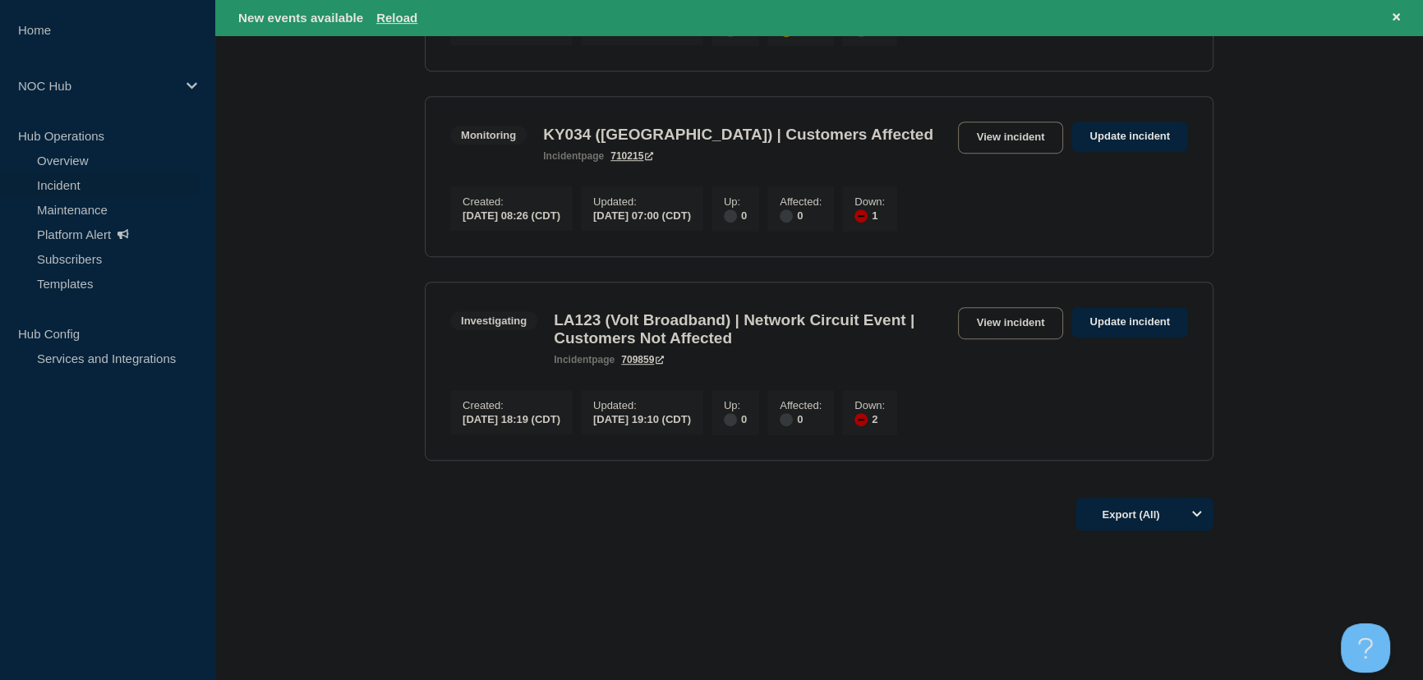
scroll to position [1263, 0]
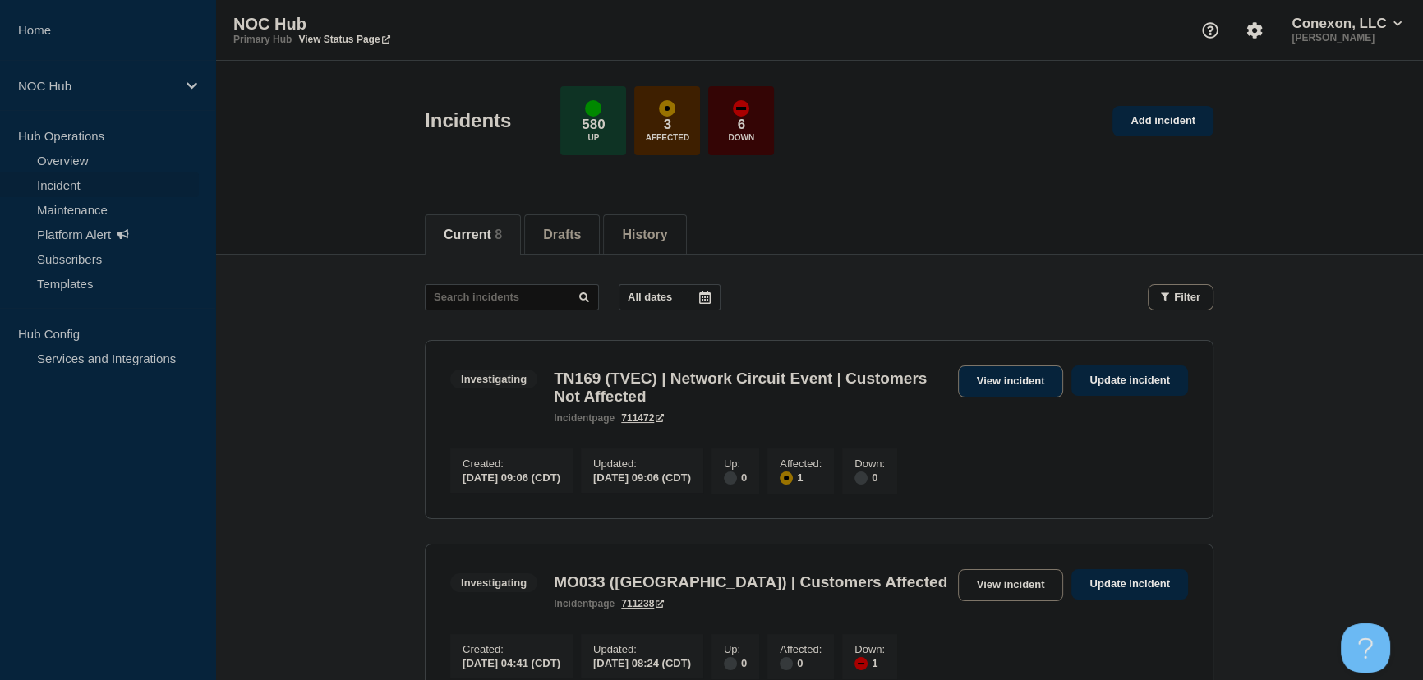
click at [984, 379] on link "View incident" at bounding box center [1011, 382] width 106 height 32
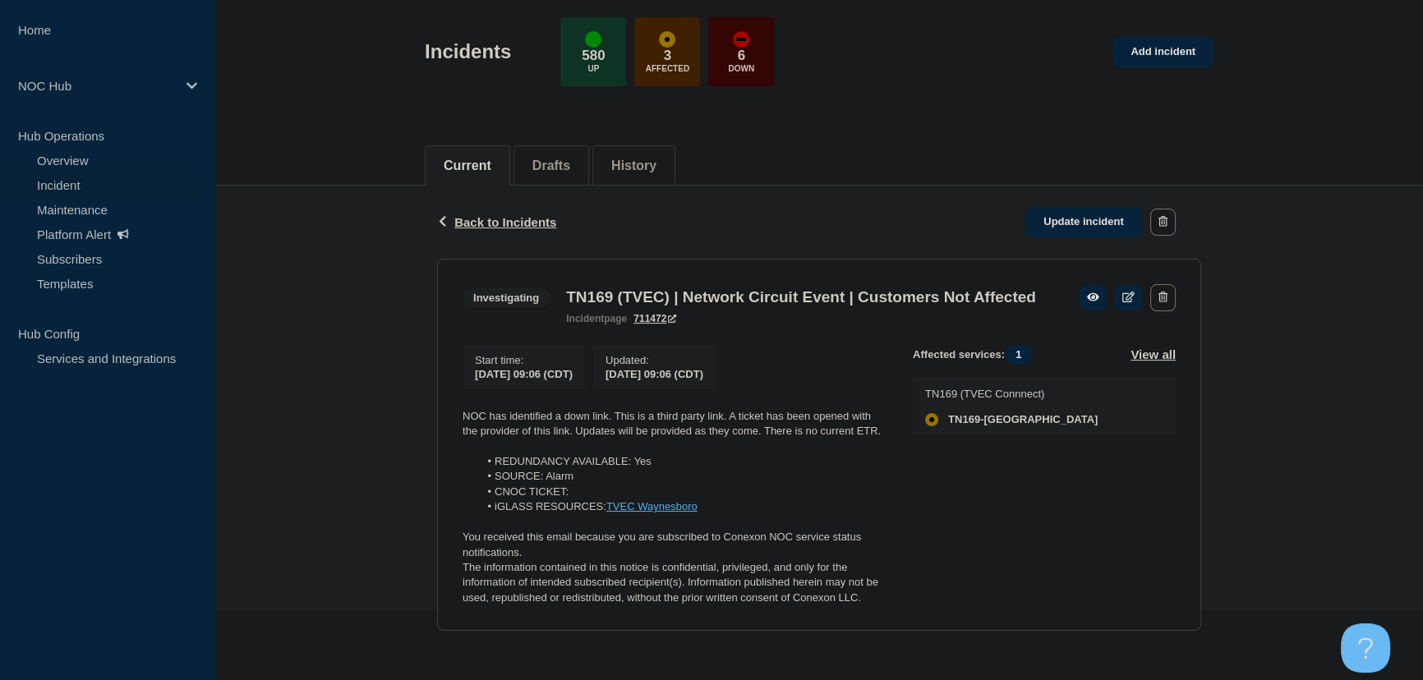
scroll to position [96, 0]
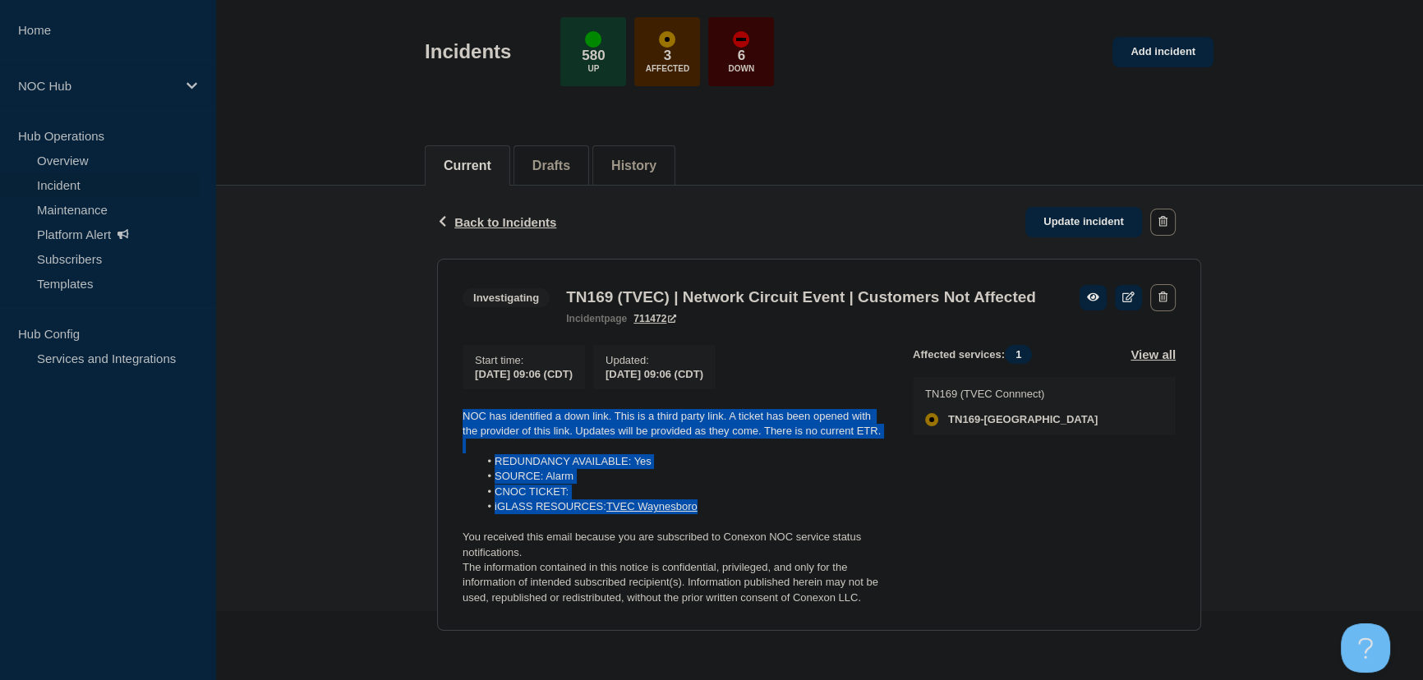
drag, startPoint x: 717, startPoint y: 509, endPoint x: 460, endPoint y: 415, distance: 273.9
click at [460, 415] on section "Investigating TN169 (TVEC) | Network Circuit Event | Customers Not Affected inc…" at bounding box center [819, 445] width 764 height 373
copy div "NOC has identified a down link. This is a third party link. A ticket has been o…"
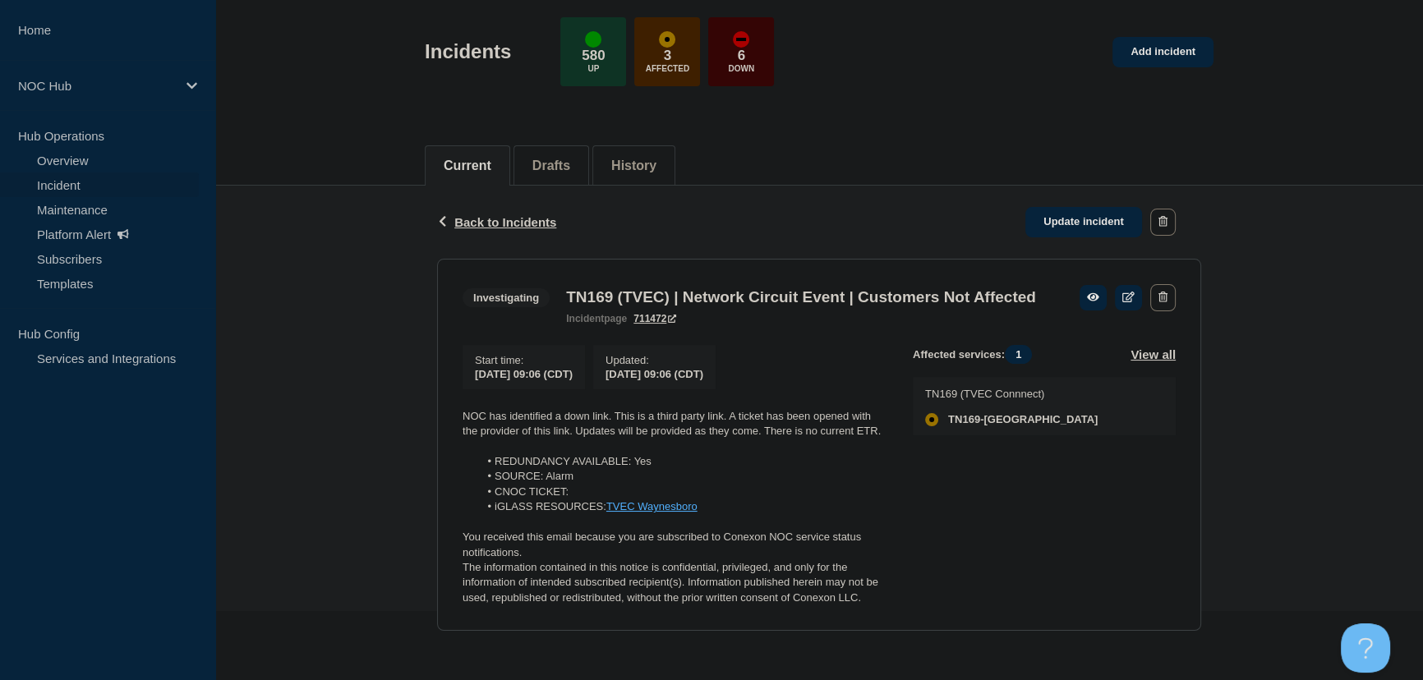
click at [467, 201] on div "Back Back to Incidents Update incident" at bounding box center [819, 222] width 764 height 73
click at [468, 215] on span "Back to Incidents" at bounding box center [505, 222] width 102 height 14
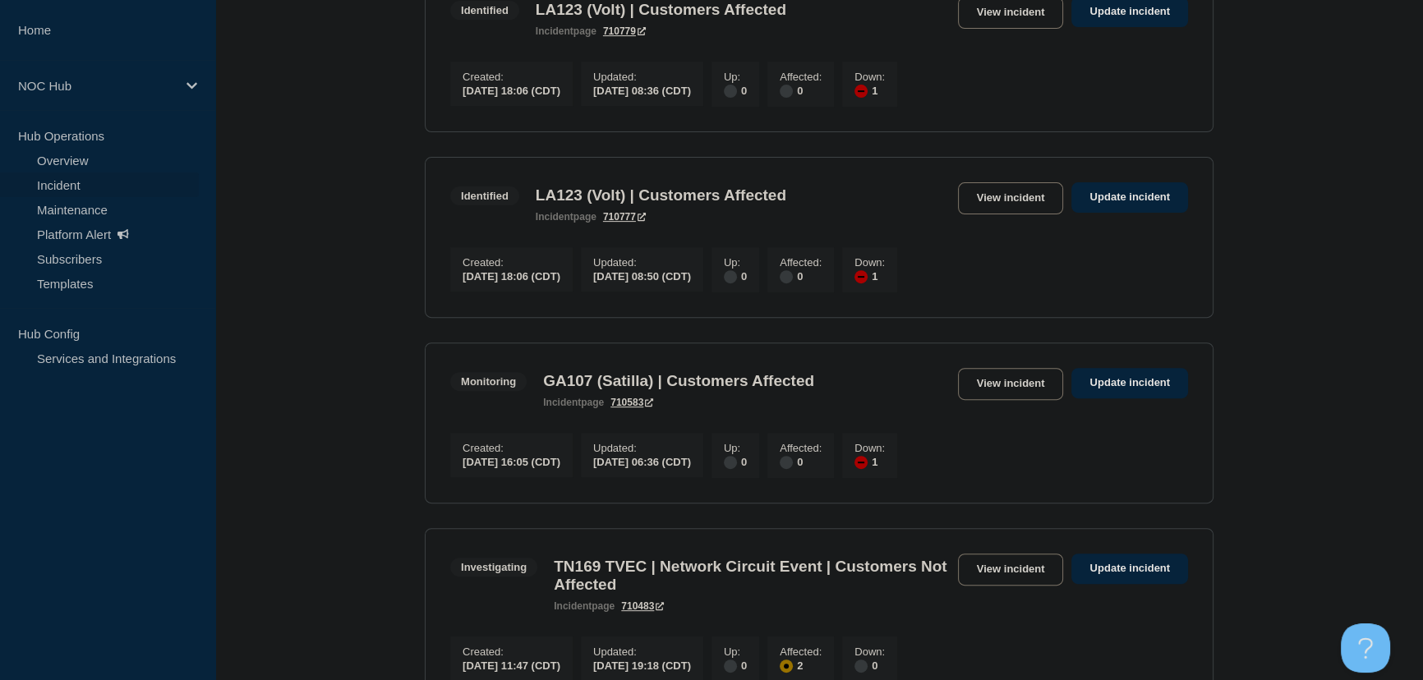
scroll to position [992, 0]
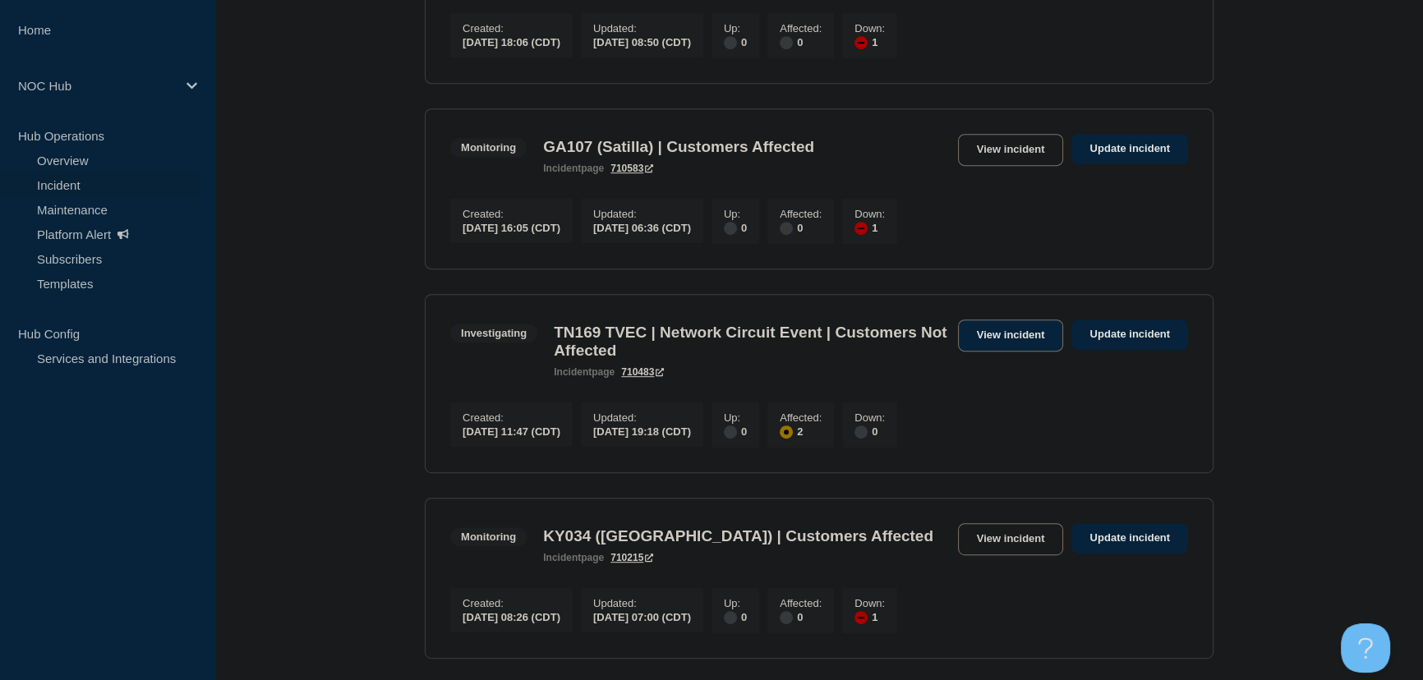
click at [985, 352] on link "View incident" at bounding box center [1011, 336] width 106 height 32
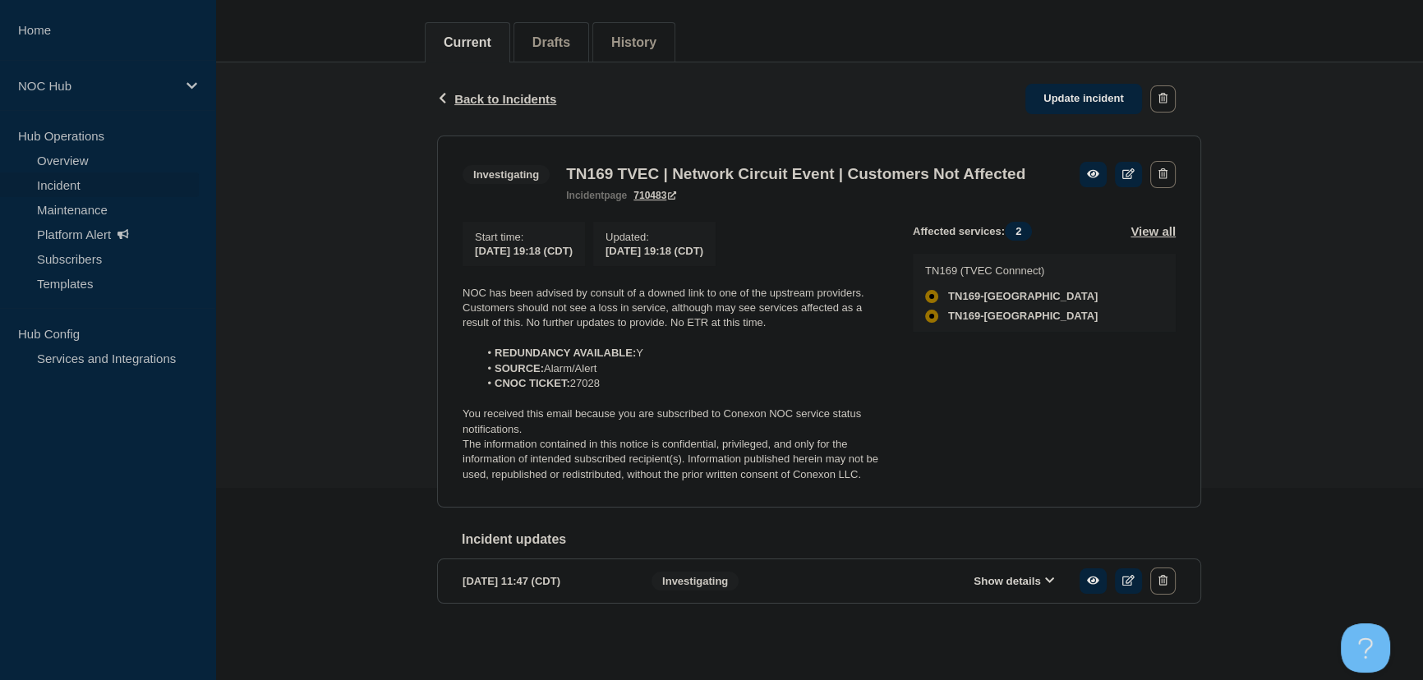
scroll to position [221, 0]
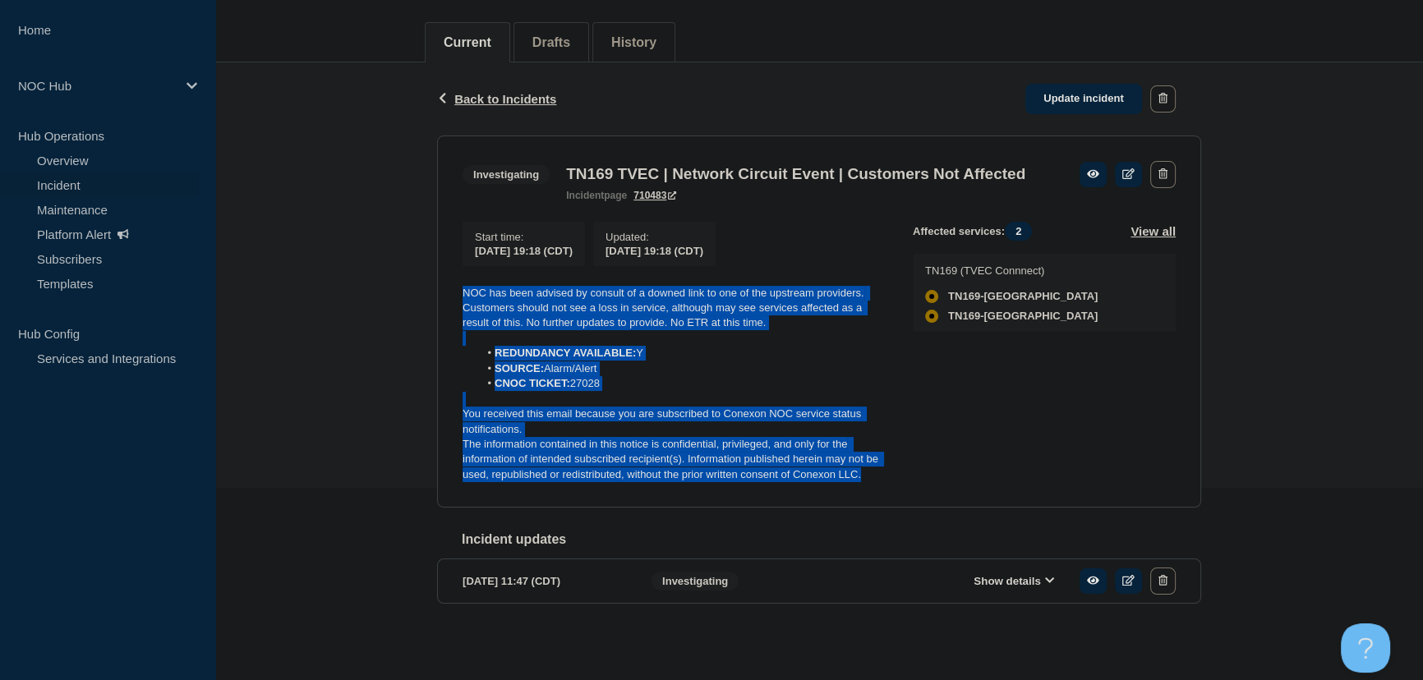
drag, startPoint x: 871, startPoint y: 474, endPoint x: 418, endPoint y: 296, distance: 486.5
click at [418, 296] on div "Back Back to Incidents Update incident Investigating TN169 TVEC | Network Circu…" at bounding box center [819, 358] width 1208 height 593
copy div "NOC has been advised by consult of a downed link to one of the upstream provide…"
click at [1071, 84] on link "Update incident" at bounding box center [1083, 99] width 117 height 30
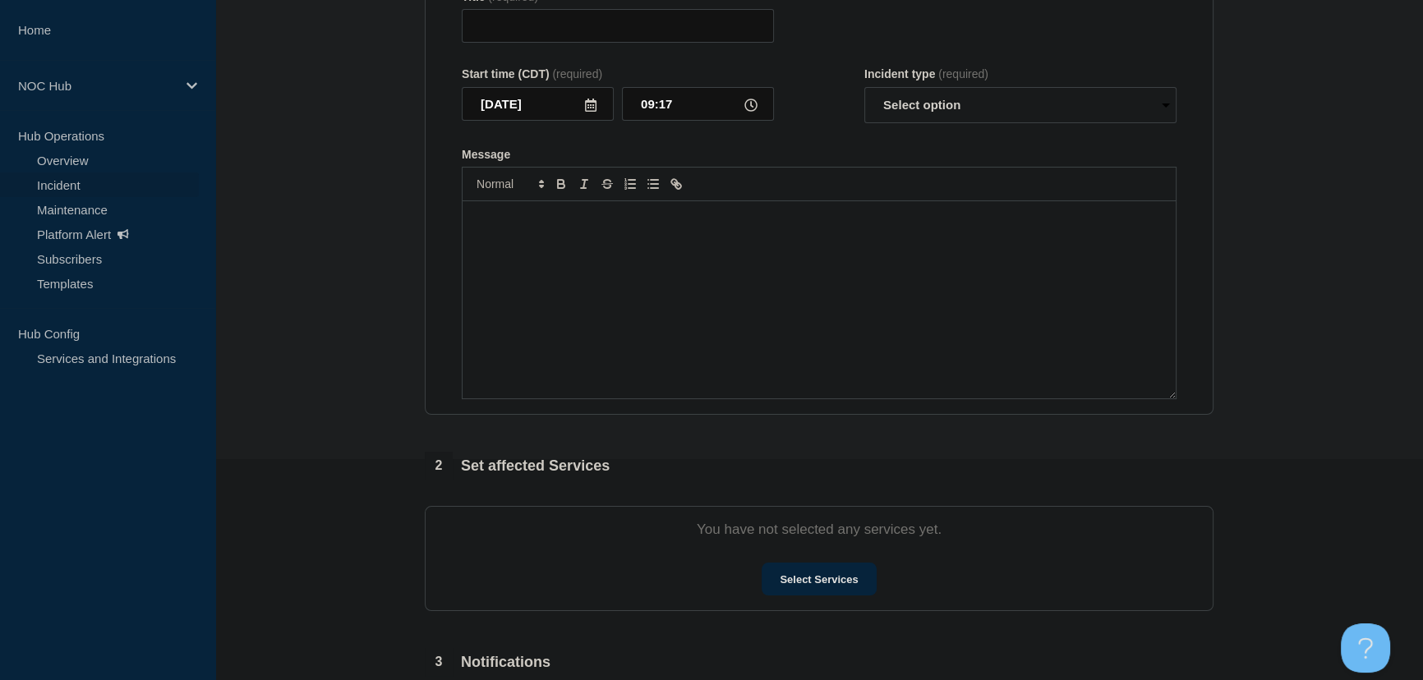
type input "TN169 TVEC | Network Circuit Event | Customers Not Affected"
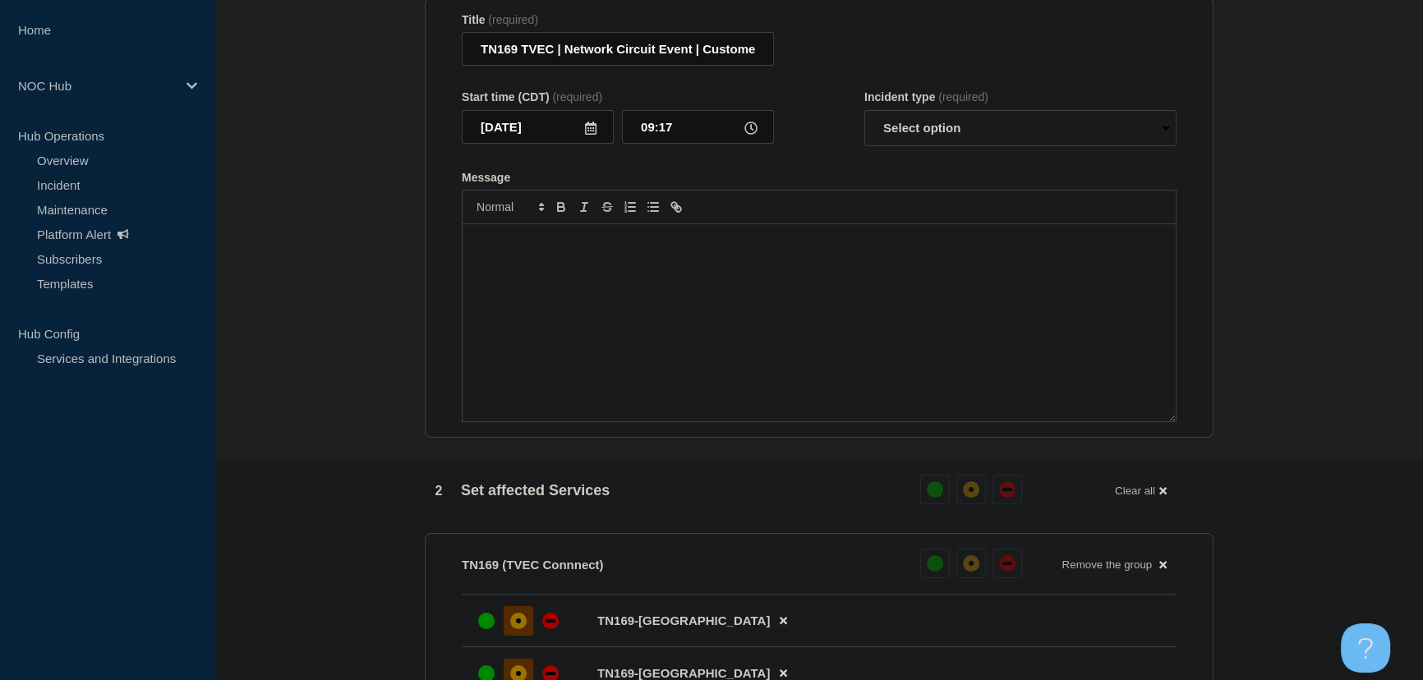
click at [641, 283] on div "Message" at bounding box center [818, 322] width 713 height 197
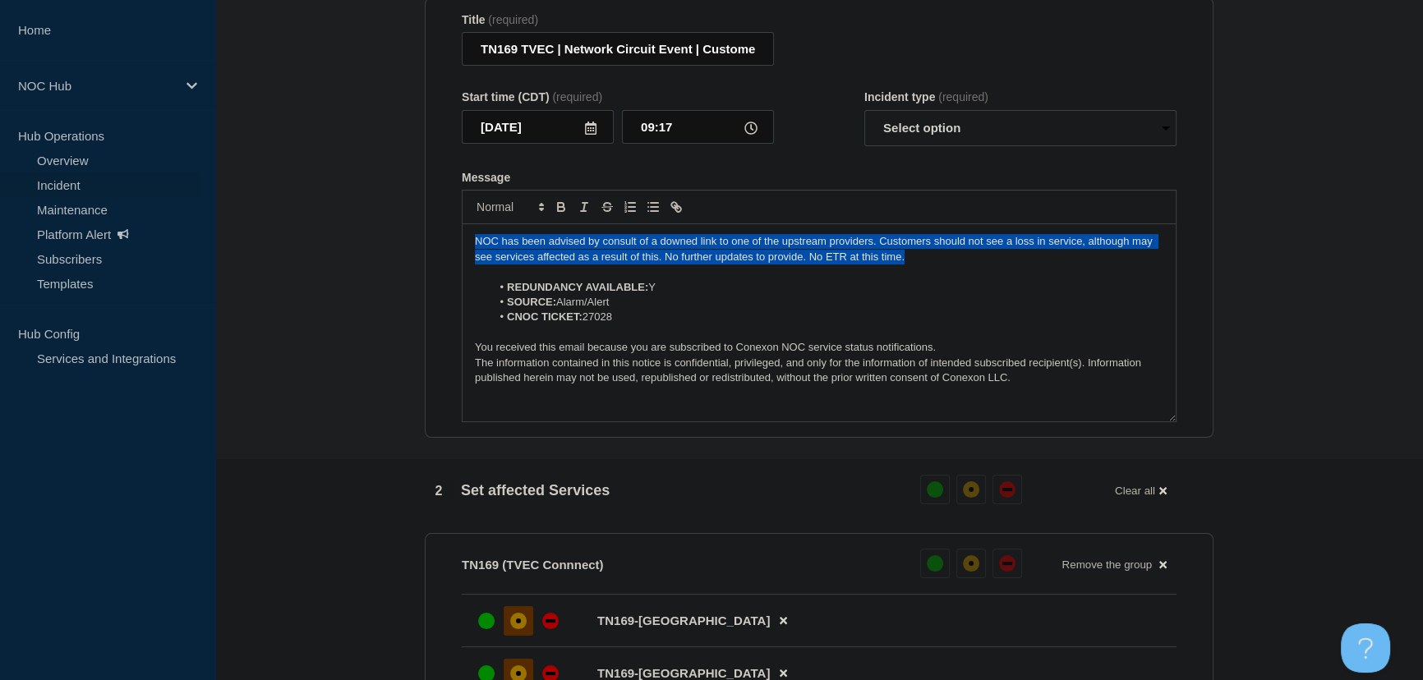
drag, startPoint x: 840, startPoint y: 273, endPoint x: 429, endPoint y: 245, distance: 411.7
click at [429, 245] on section "Title (required) TN169 TVEC | Network Circuit Event | Customers Not Affected St…" at bounding box center [819, 218] width 789 height 441
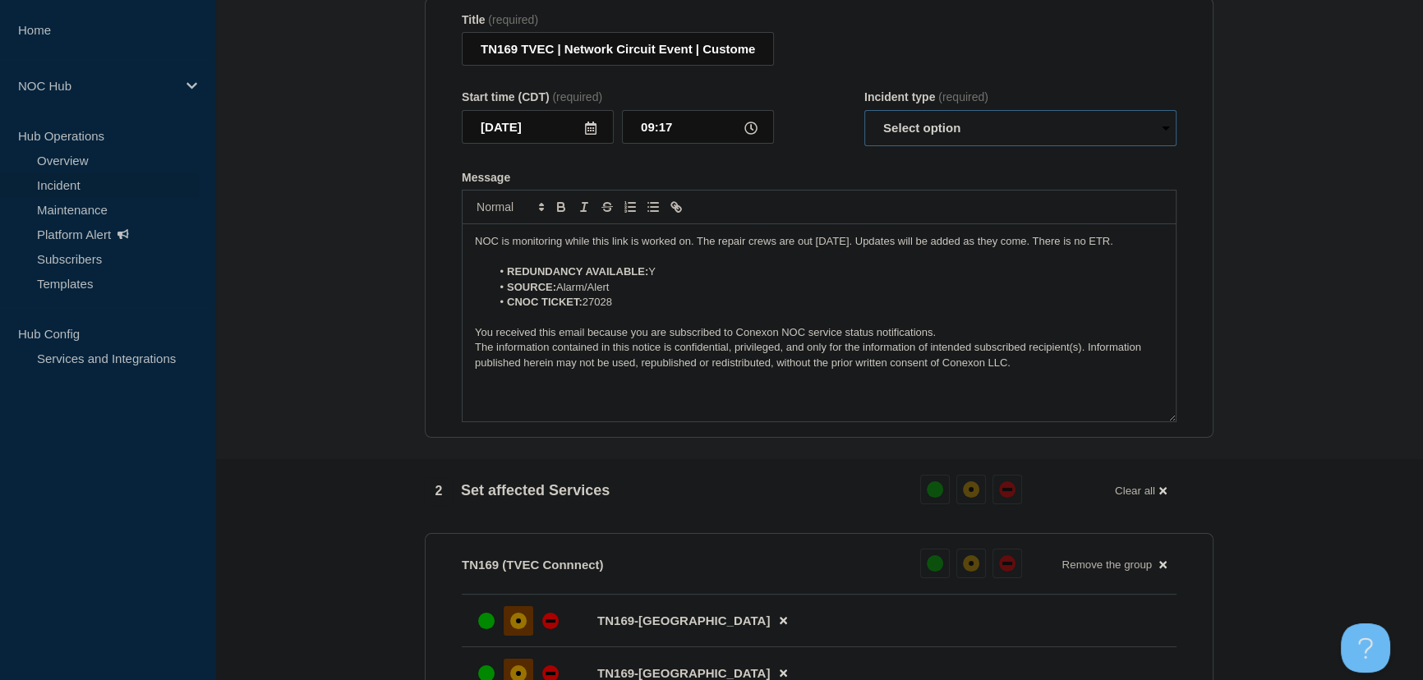
click at [908, 136] on select "Select option Investigating Identified Monitoring Resolved" at bounding box center [1020, 128] width 312 height 36
select select "investigating"
click at [864, 119] on select "Select option Investigating Identified Monitoring Resolved" at bounding box center [1020, 128] width 312 height 36
click at [820, 173] on form "Title (required) TN169 TVEC | Network Circuit Event | Customers Not Affected St…" at bounding box center [819, 218] width 715 height 410
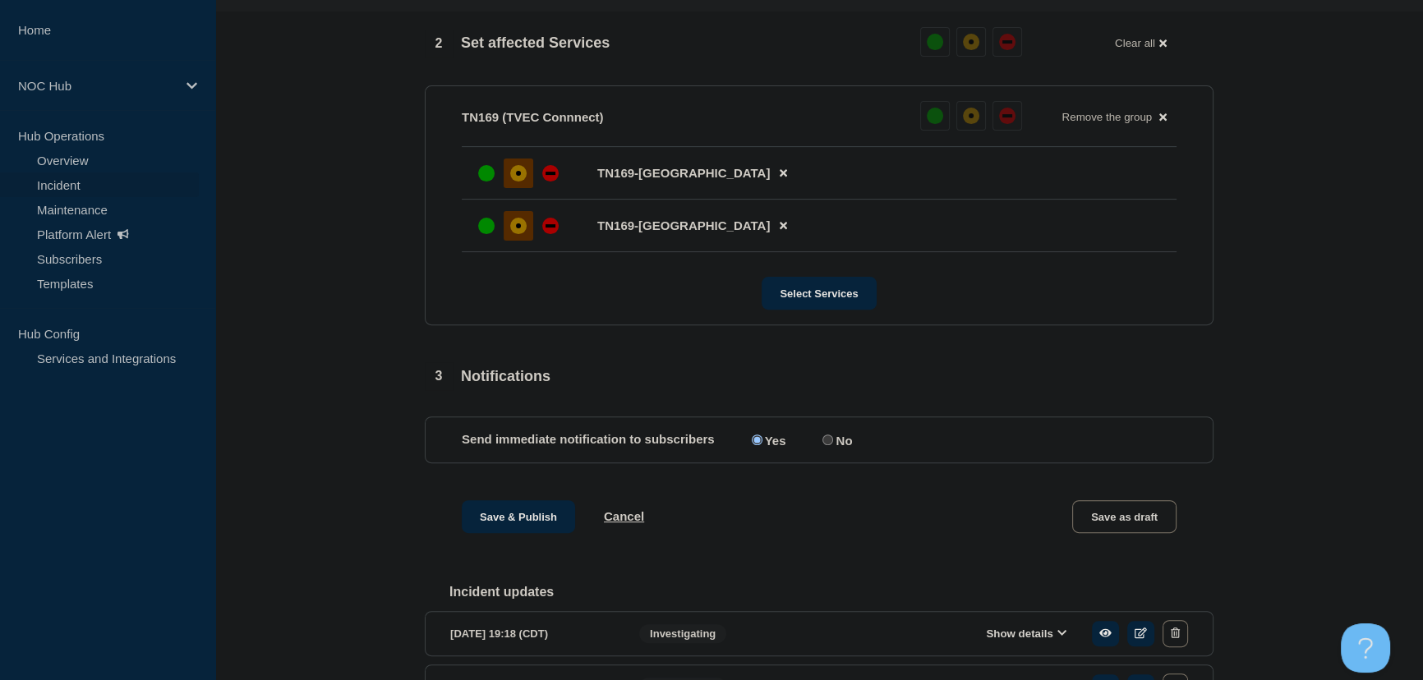
scroll to position [784, 0]
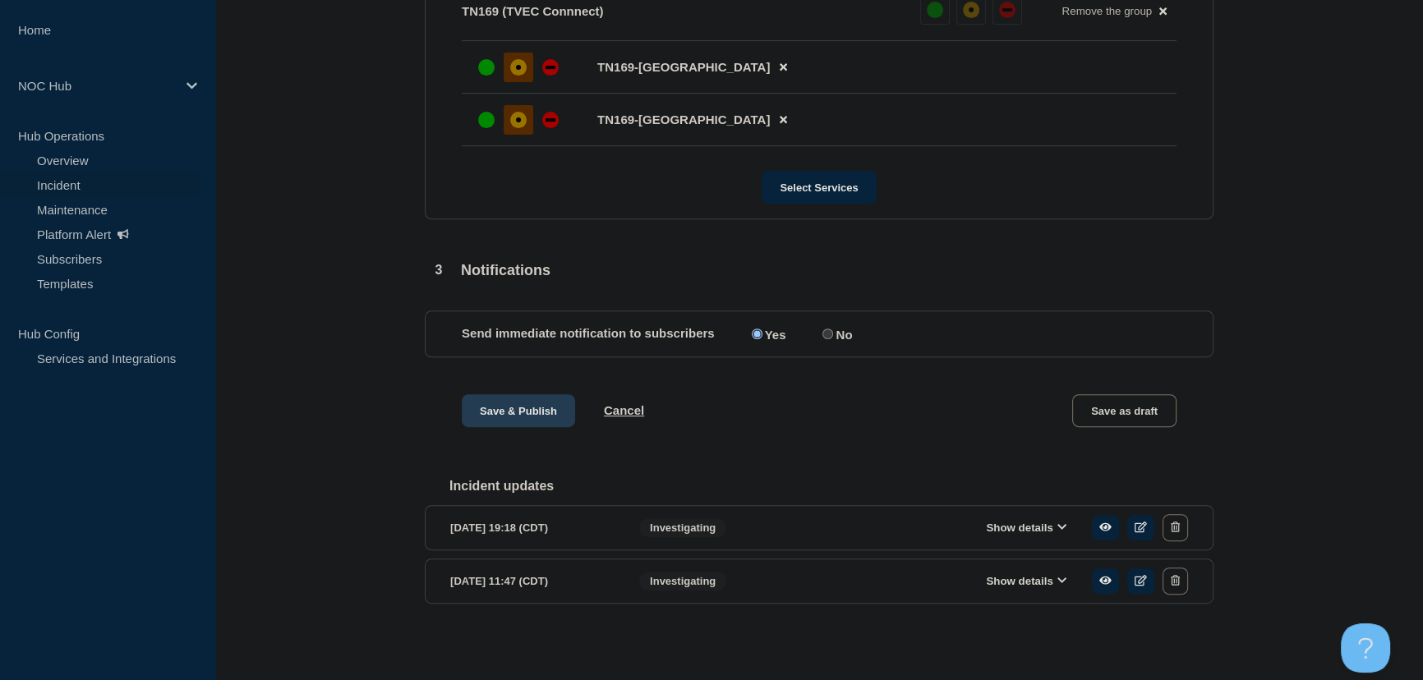
click at [509, 412] on button "Save & Publish" at bounding box center [518, 410] width 113 height 33
